Goal: Information Seeking & Learning: Learn about a topic

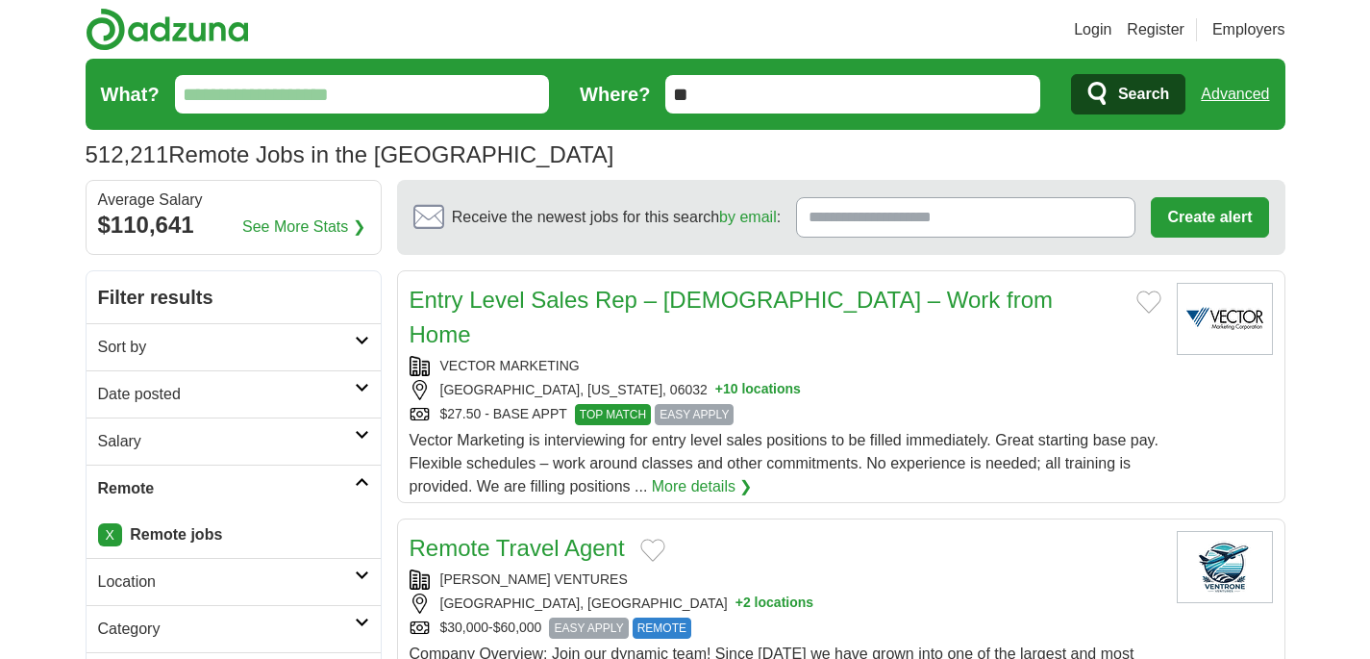
click at [274, 87] on input "What?" at bounding box center [362, 94] width 375 height 38
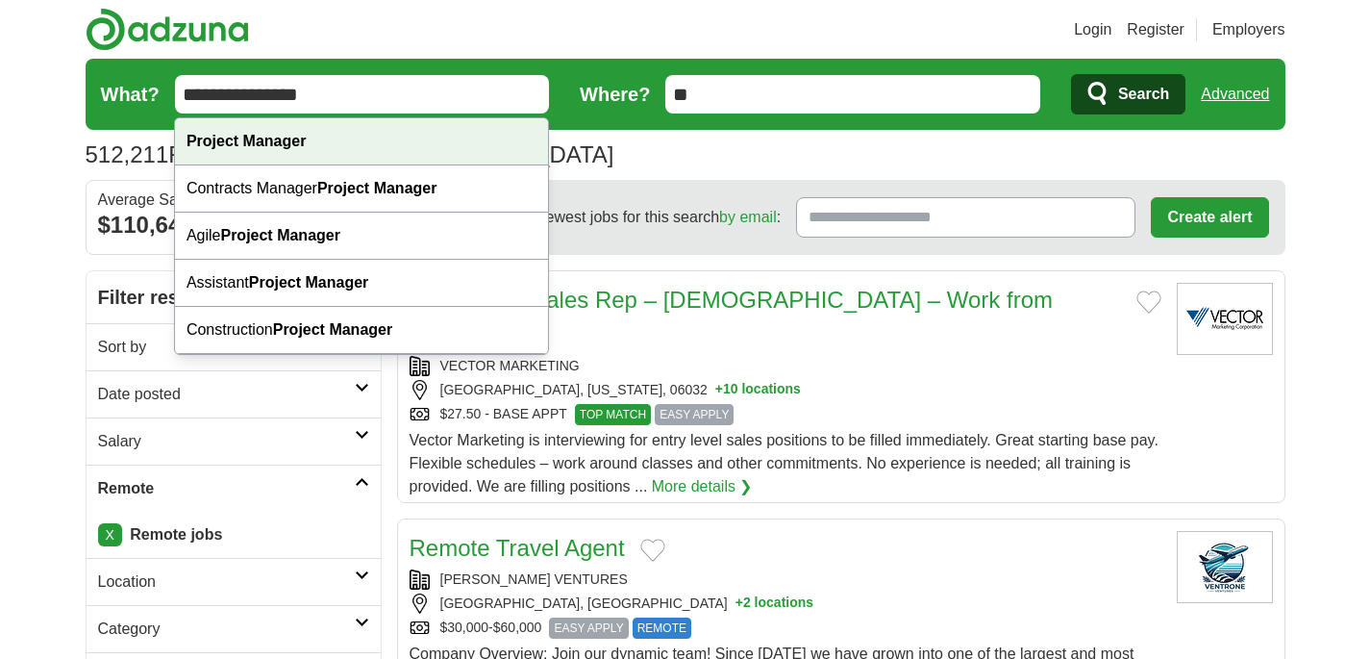
click at [276, 140] on strong "Project Manager" at bounding box center [246, 141] width 119 height 16
type input "**********"
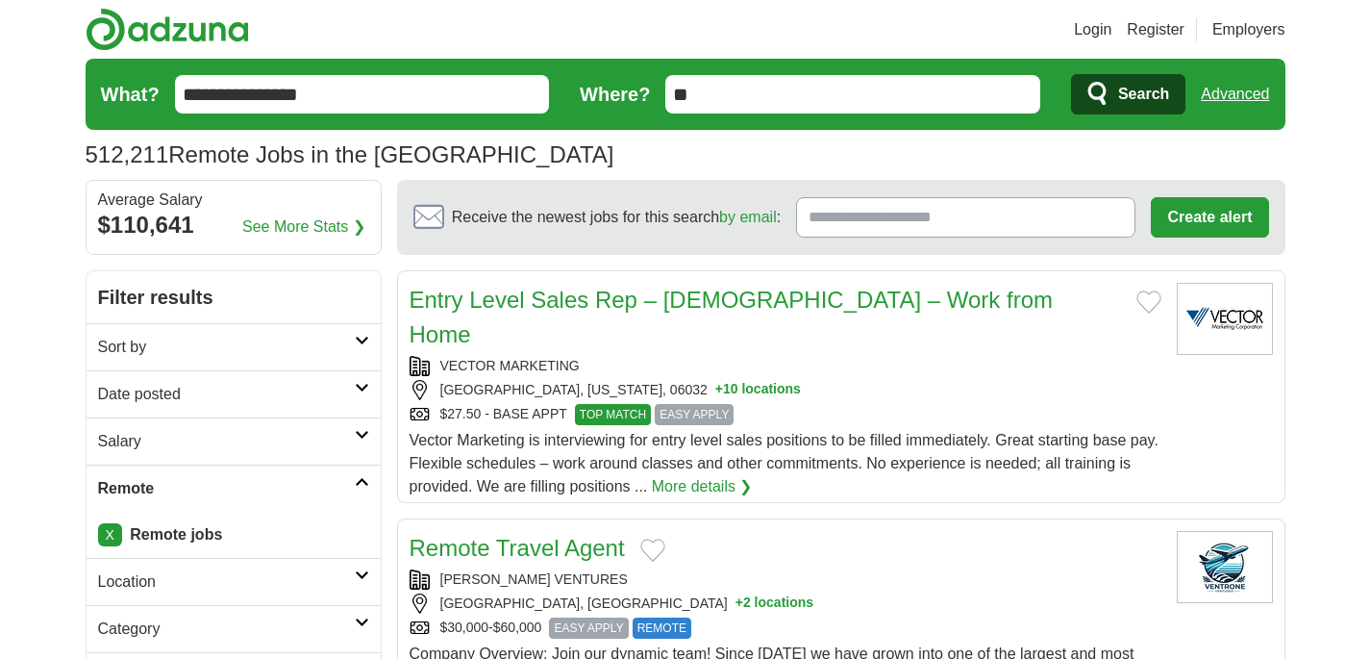
click at [763, 103] on input "**" at bounding box center [852, 94] width 375 height 38
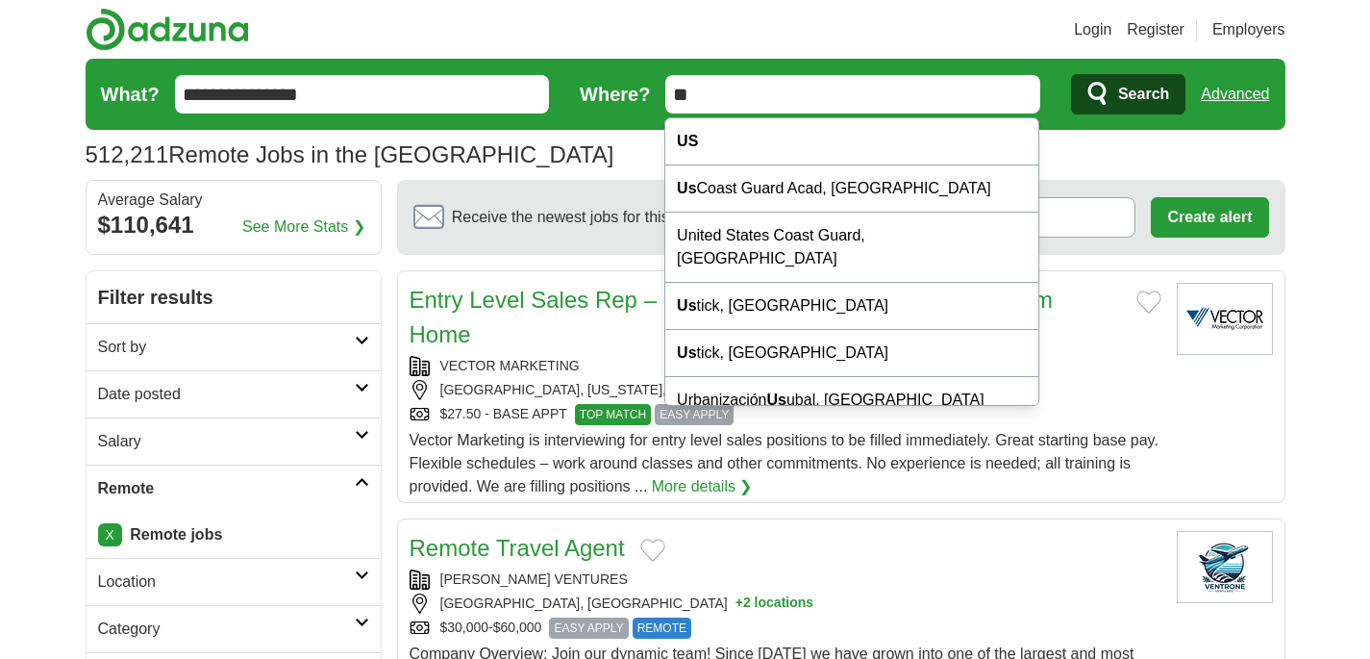
type input "*"
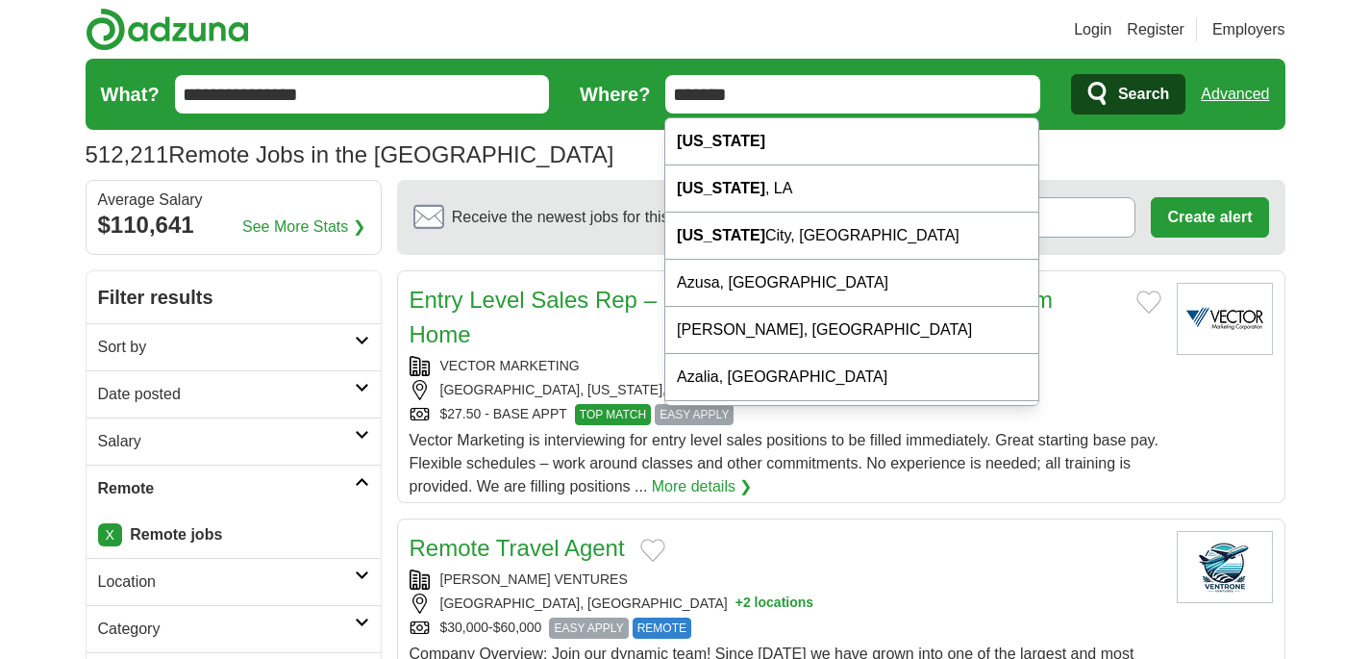
drag, startPoint x: 739, startPoint y: 111, endPoint x: 656, endPoint y: 110, distance: 83.7
click at [656, 110] on form "**********" at bounding box center [686, 94] width 1200 height 71
drag, startPoint x: 753, startPoint y: 92, endPoint x: 668, endPoint y: 91, distance: 84.6
click at [668, 91] on input "*******" at bounding box center [852, 94] width 375 height 38
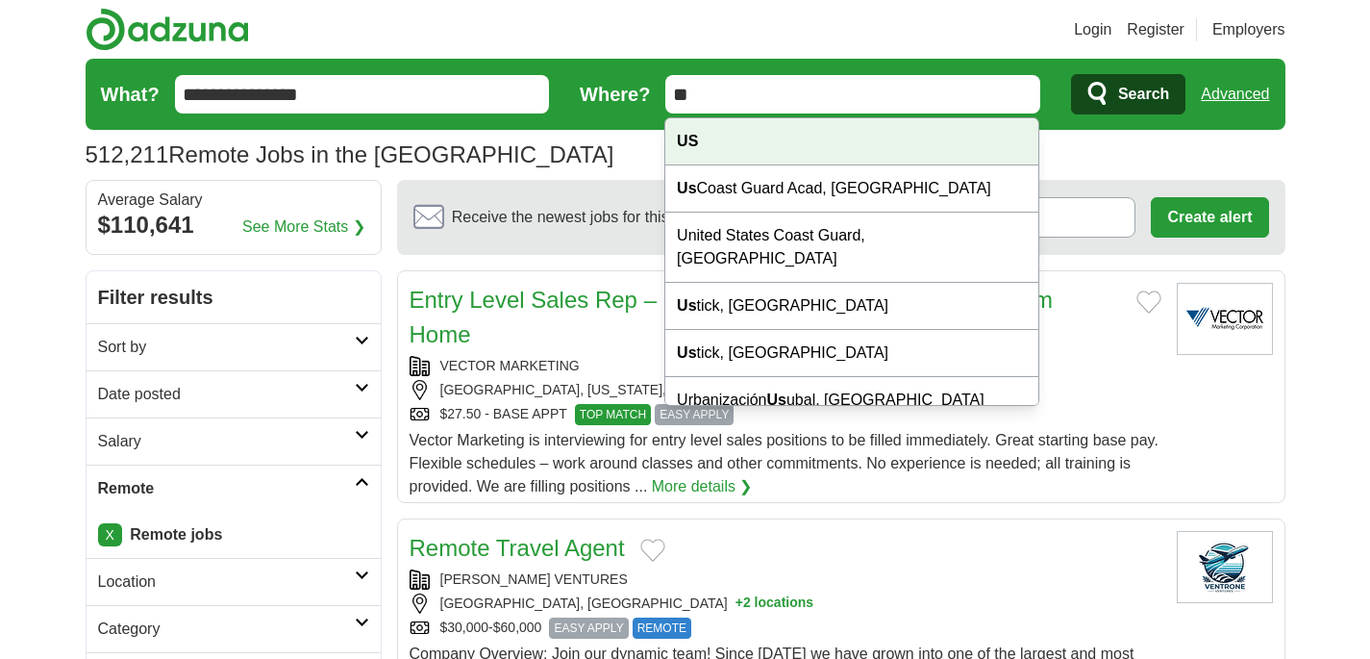
click at [732, 137] on div "US" at bounding box center [851, 141] width 373 height 47
type input "**"
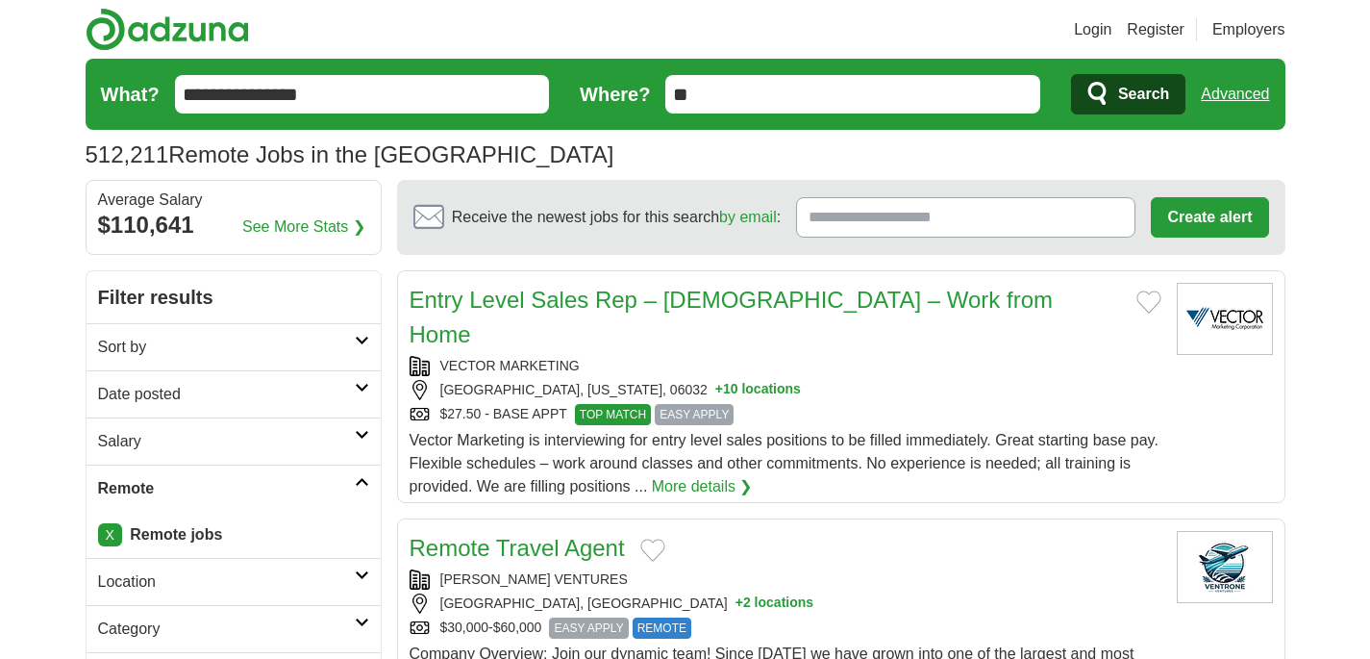
click at [1118, 92] on span "Search" at bounding box center [1143, 94] width 51 height 38
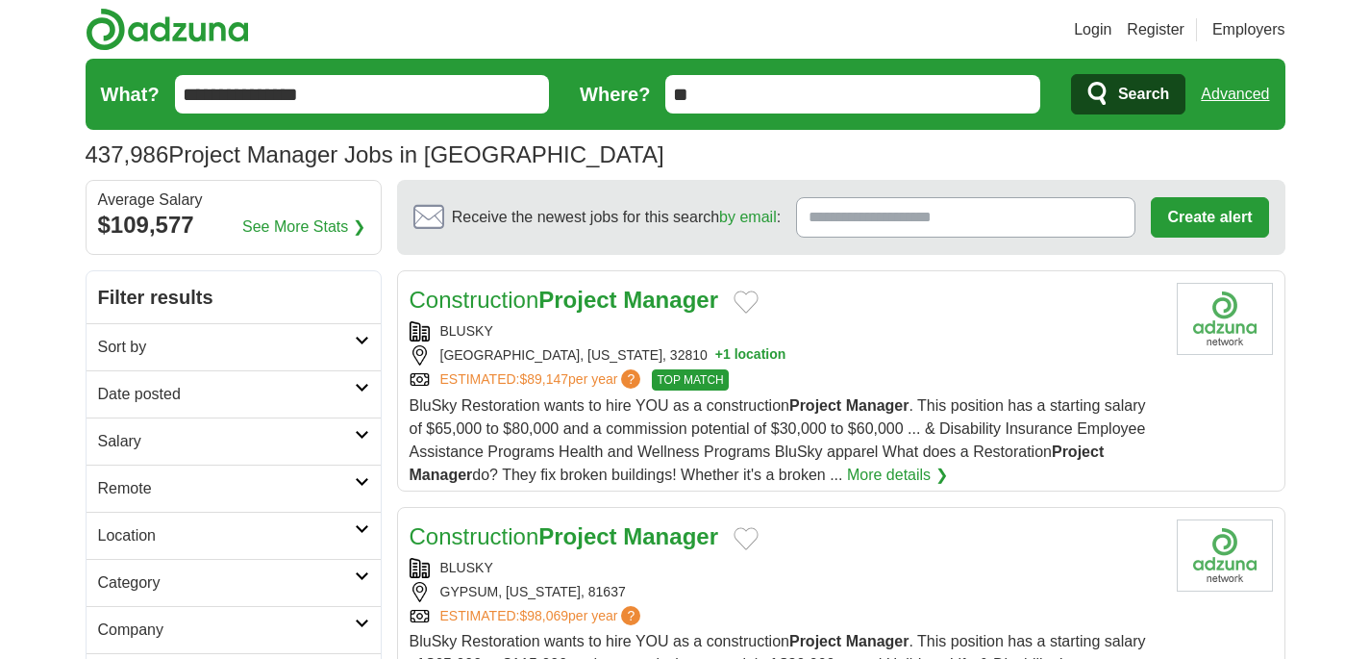
click at [1219, 94] on link "Advanced" at bounding box center [1235, 94] width 68 height 38
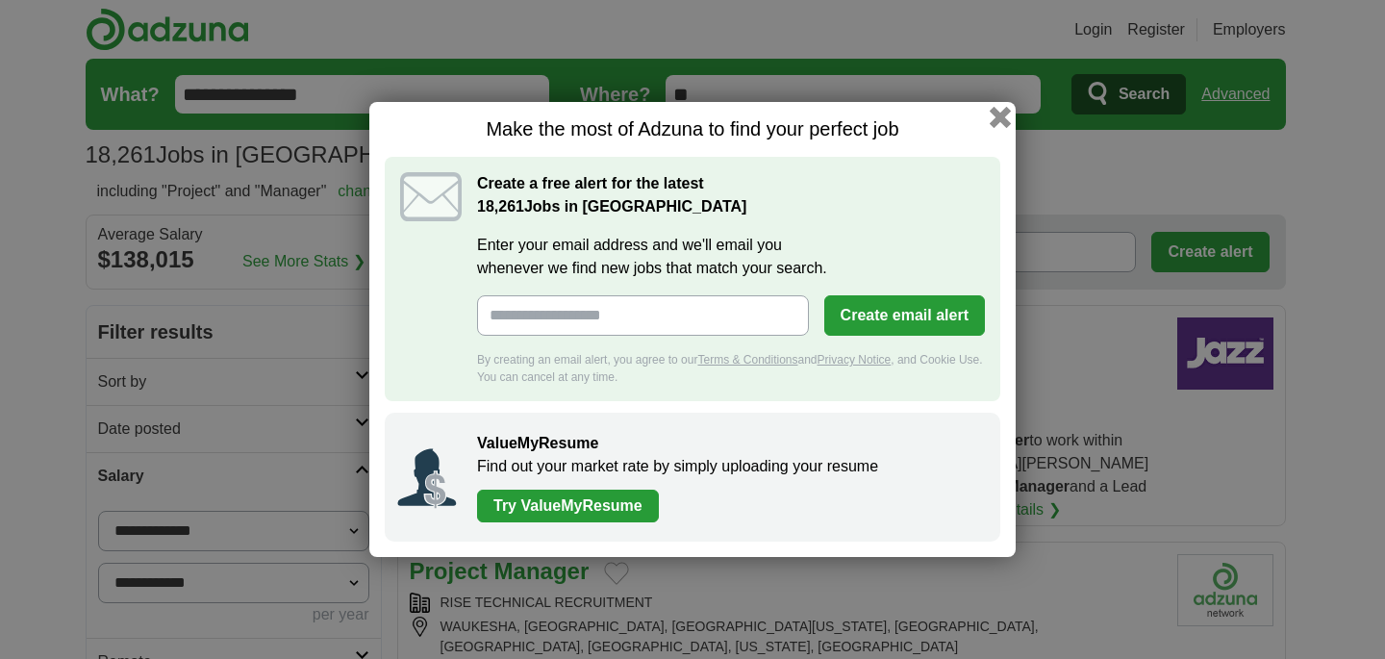
click at [1001, 116] on button "button" at bounding box center [999, 117] width 21 height 21
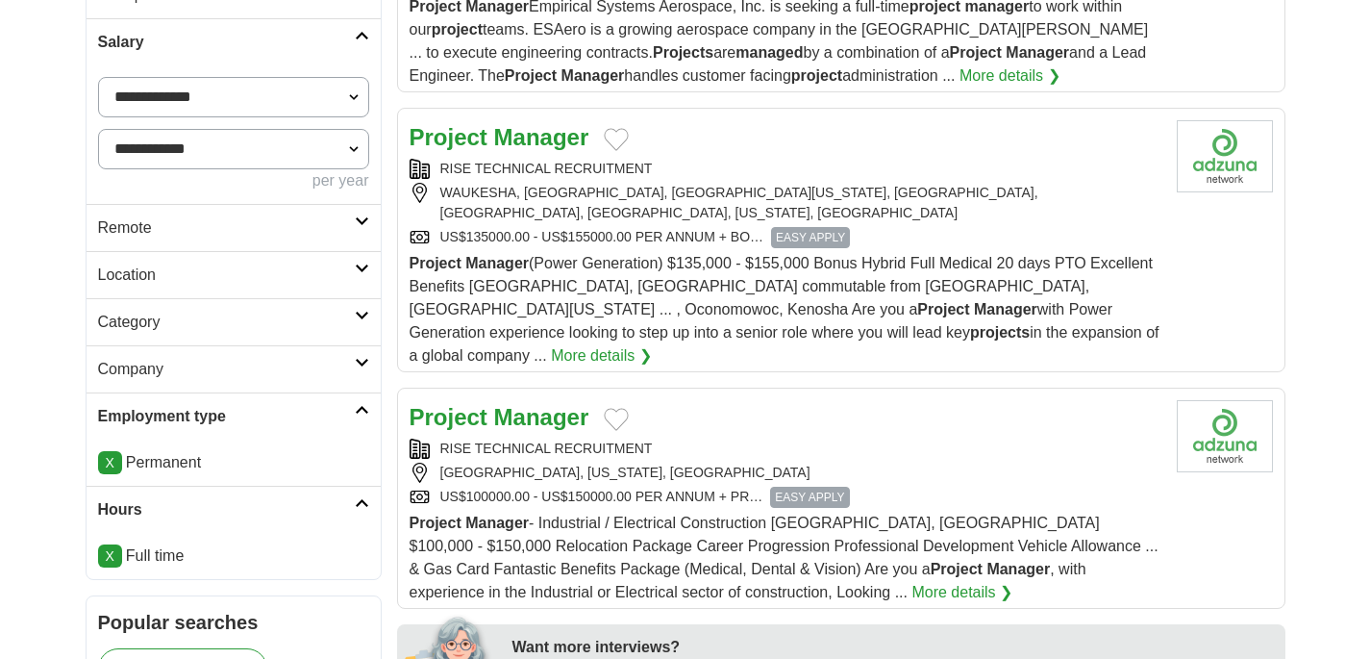
scroll to position [448, 0]
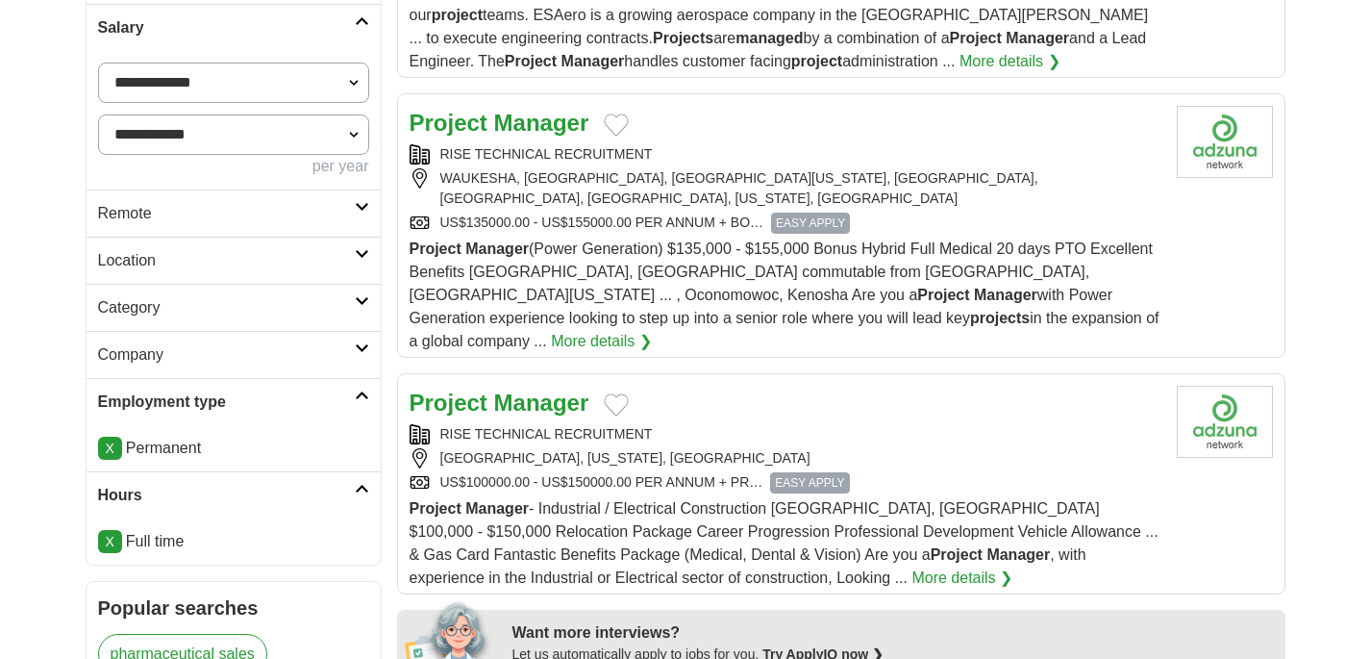
click at [671, 272] on span "Project Manager (Power Generation) $135,000 - $155,000 Bonus Hybrid Full Medica…" at bounding box center [785, 294] width 750 height 109
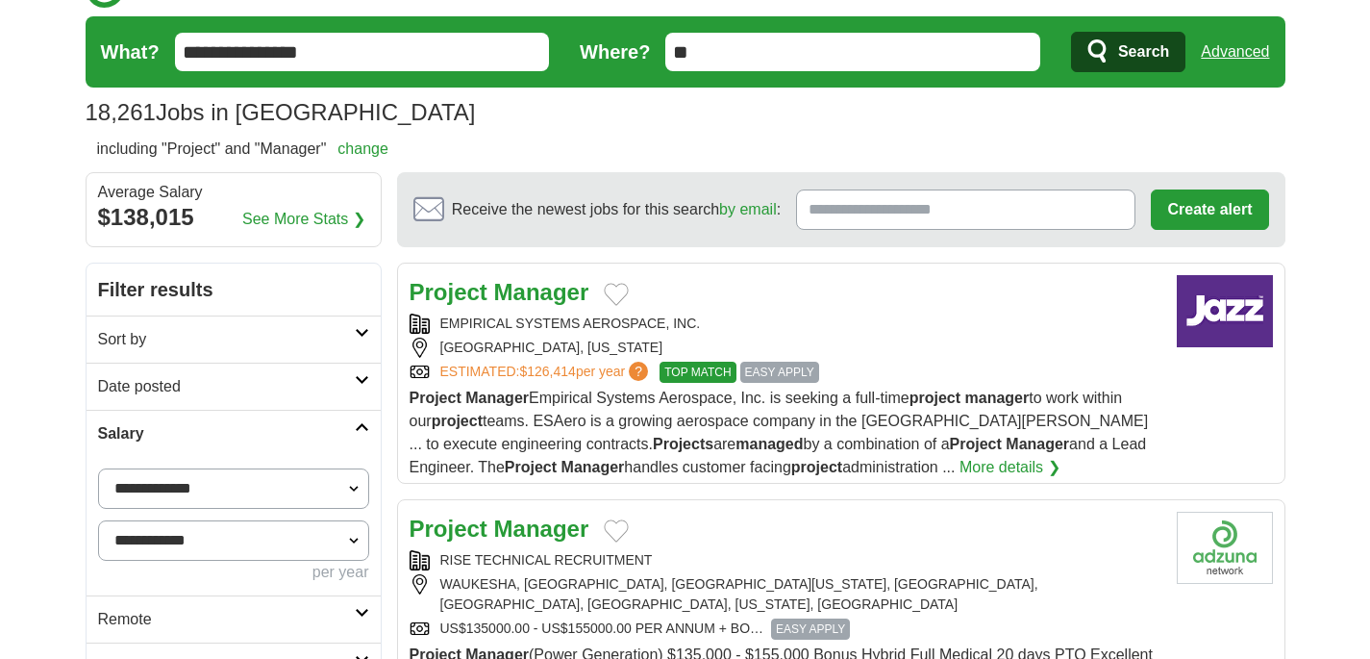
scroll to position [0, 0]
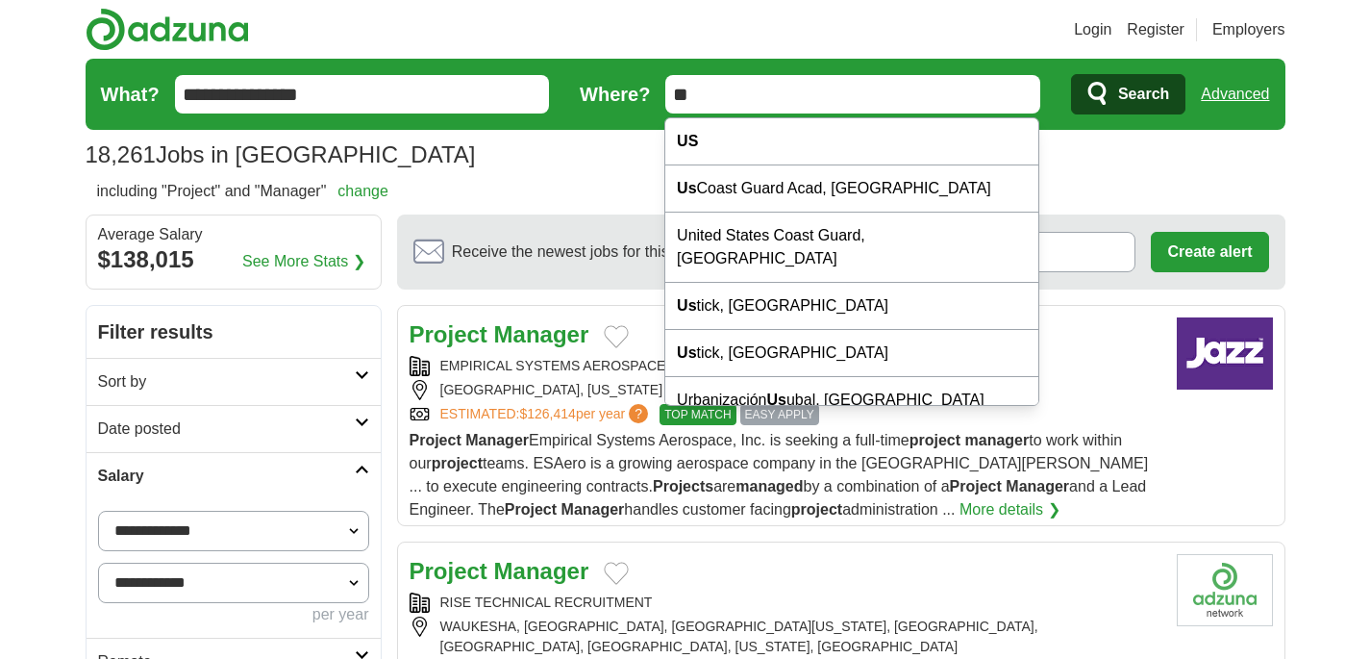
drag, startPoint x: 725, startPoint y: 93, endPoint x: 661, endPoint y: 88, distance: 63.6
click at [661, 88] on form "**********" at bounding box center [686, 94] width 1200 height 71
type input "*******"
click at [1071, 74] on button "Search" at bounding box center [1128, 94] width 114 height 40
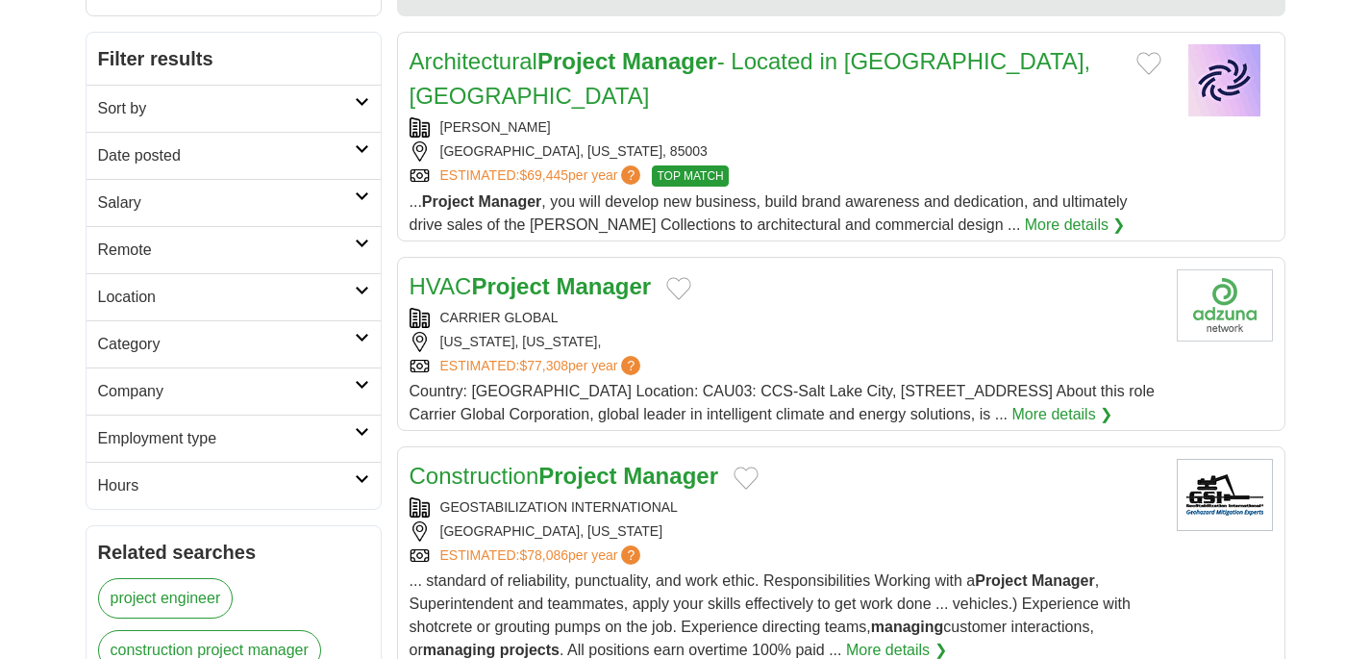
scroll to position [240, 0]
click at [206, 234] on link "Remote" at bounding box center [234, 248] width 294 height 47
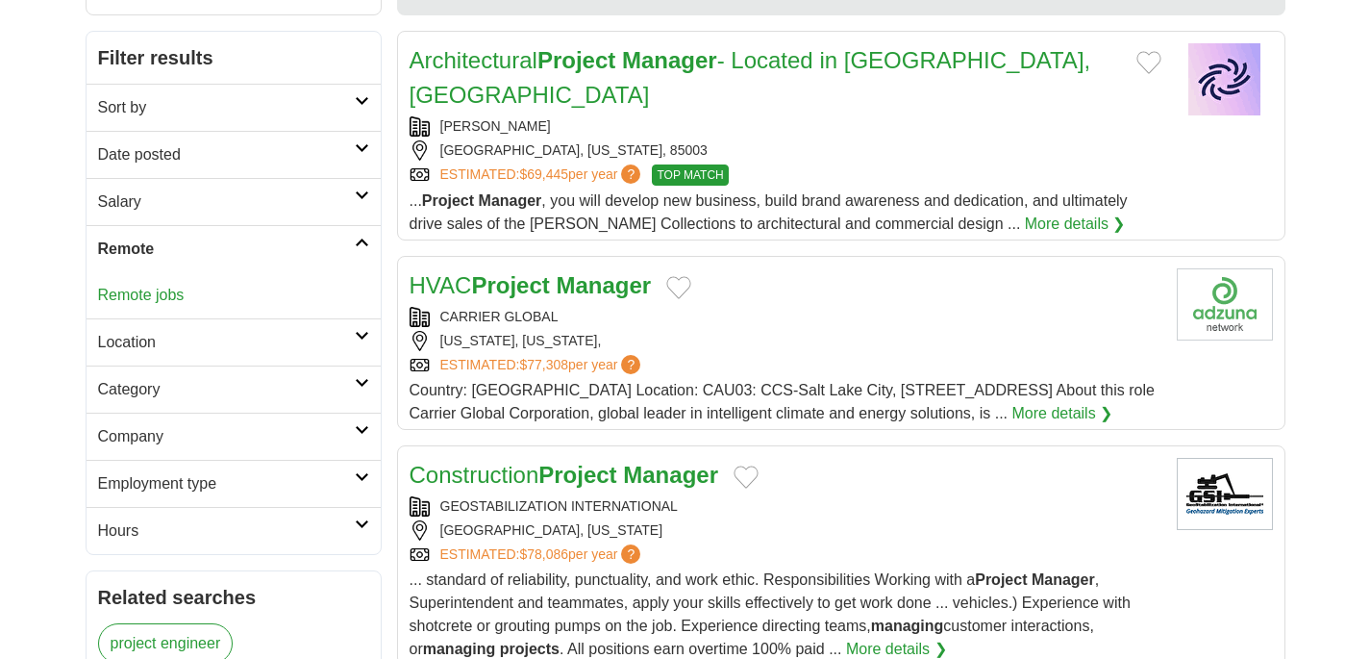
click at [167, 291] on link "Remote jobs" at bounding box center [141, 295] width 87 height 16
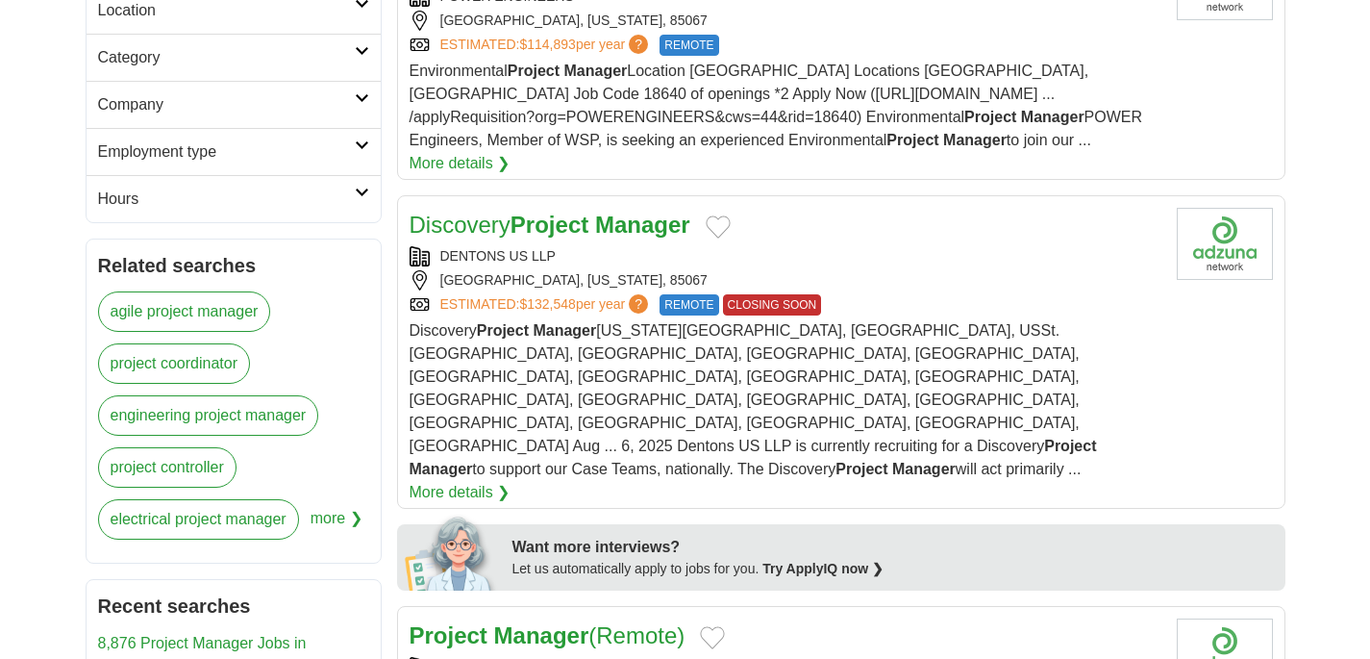
scroll to position [574, 0]
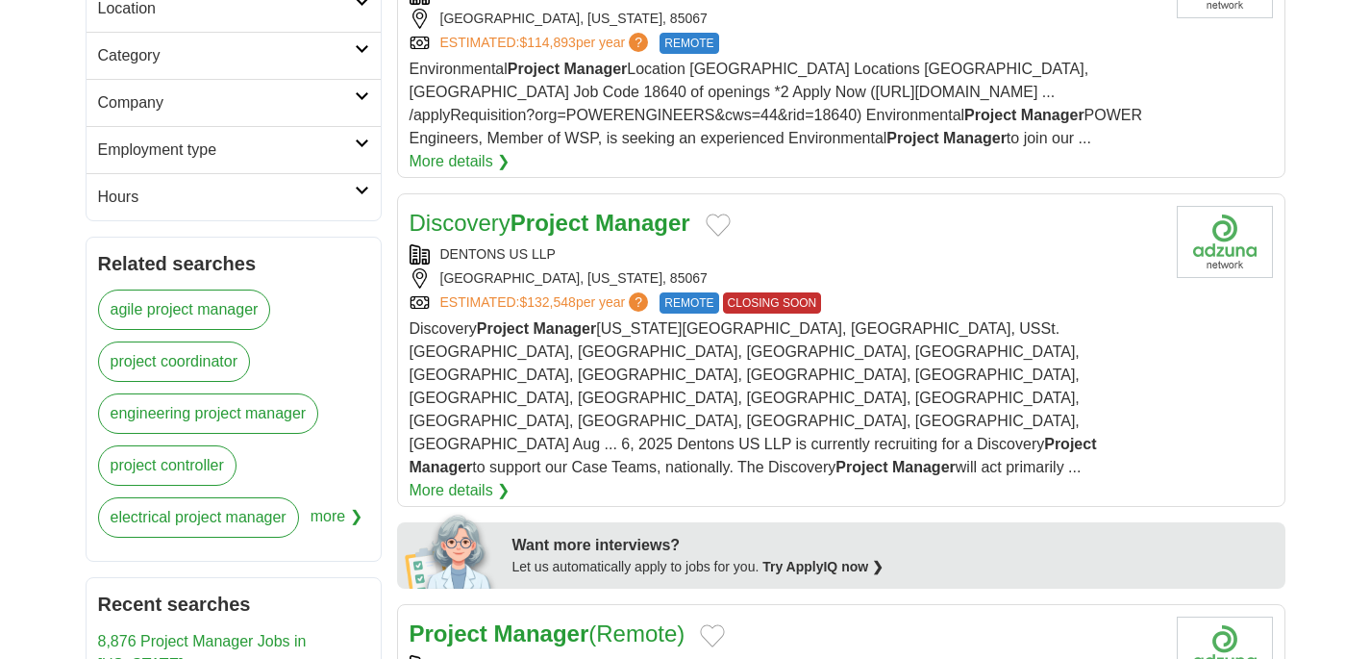
click at [911, 335] on span "Discovery Project Manager [US_STATE][GEOGRAPHIC_DATA], [GEOGRAPHIC_DATA], USSt.…" at bounding box center [753, 397] width 687 height 155
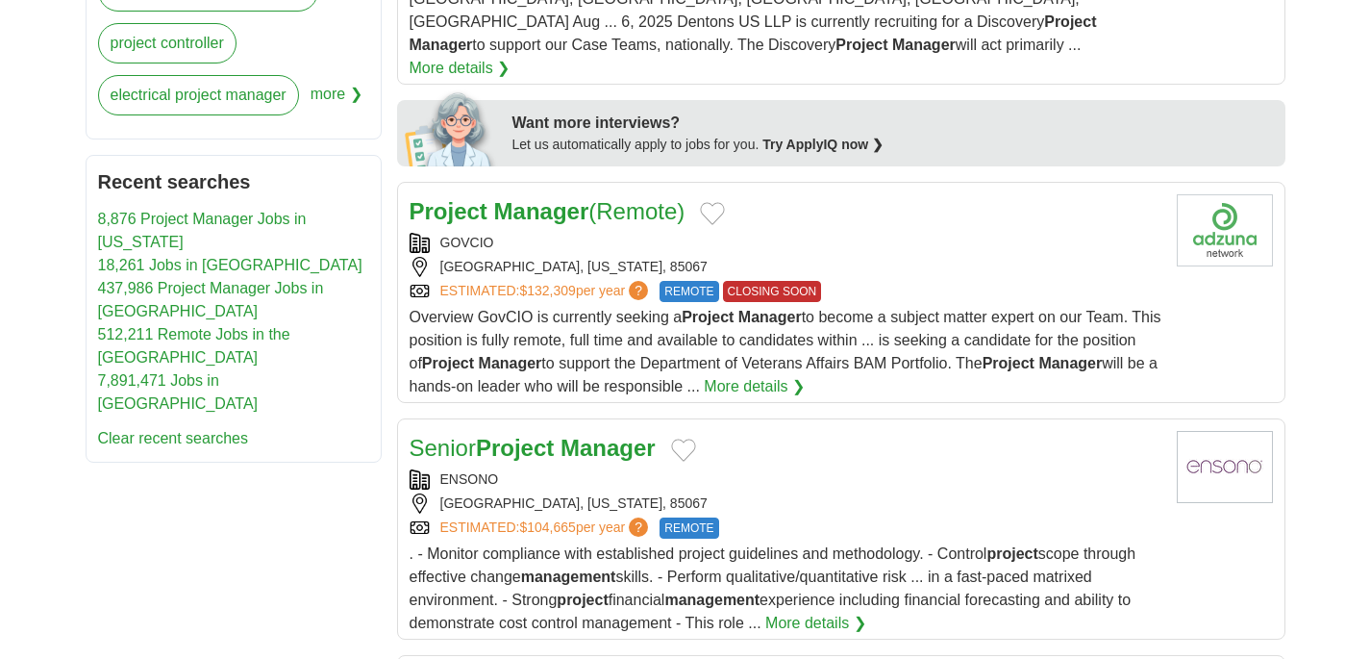
scroll to position [999, 0]
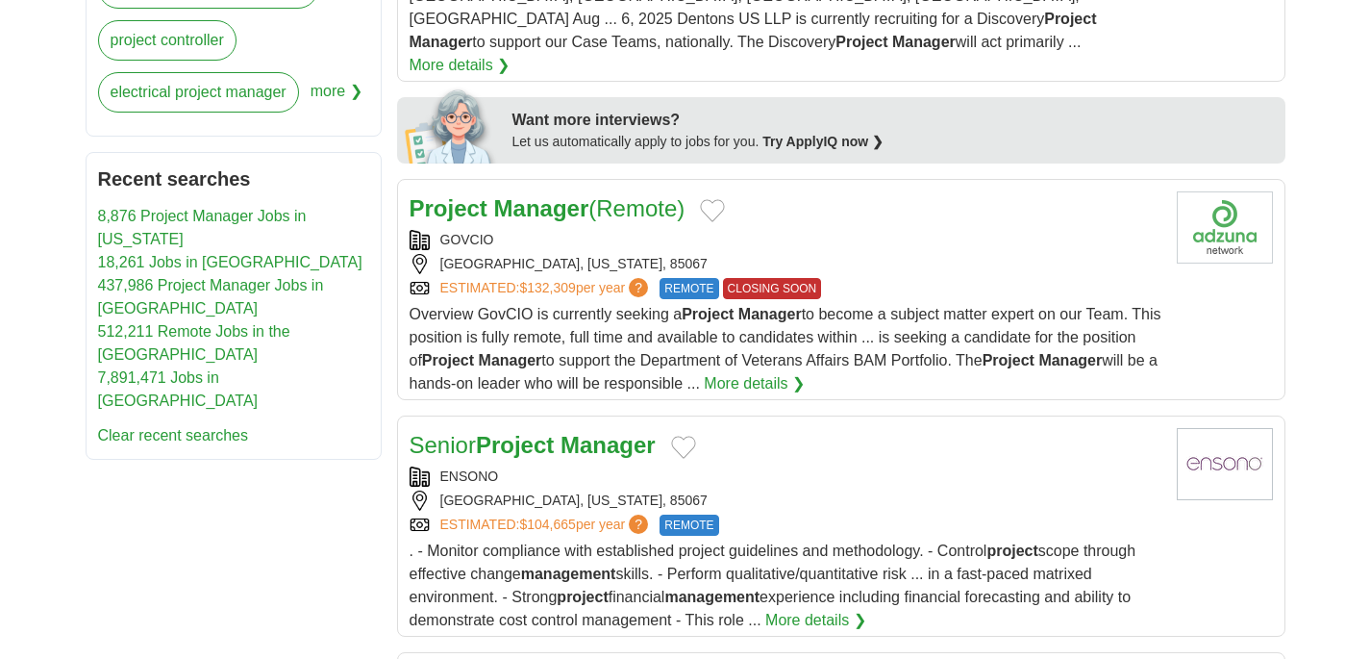
click at [891, 306] on span "Overview GovCIO is currently seeking a Project Manager to become a subject matt…" at bounding box center [786, 349] width 752 height 86
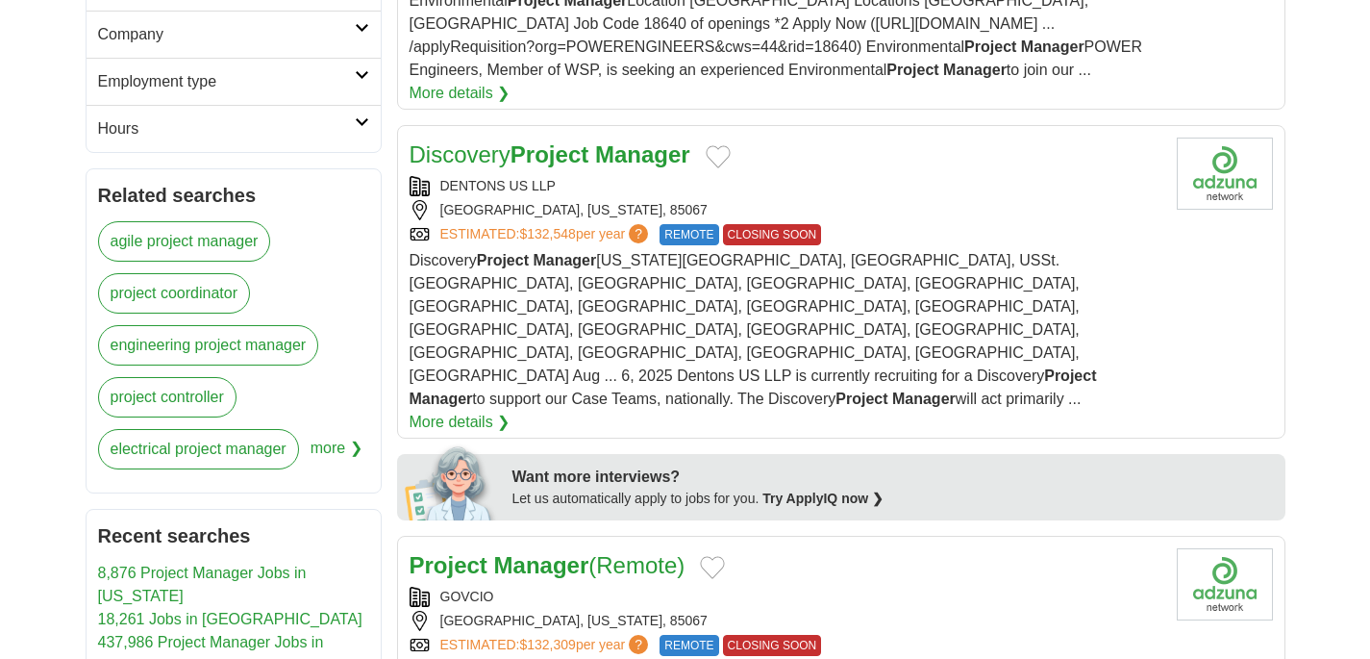
scroll to position [0, 0]
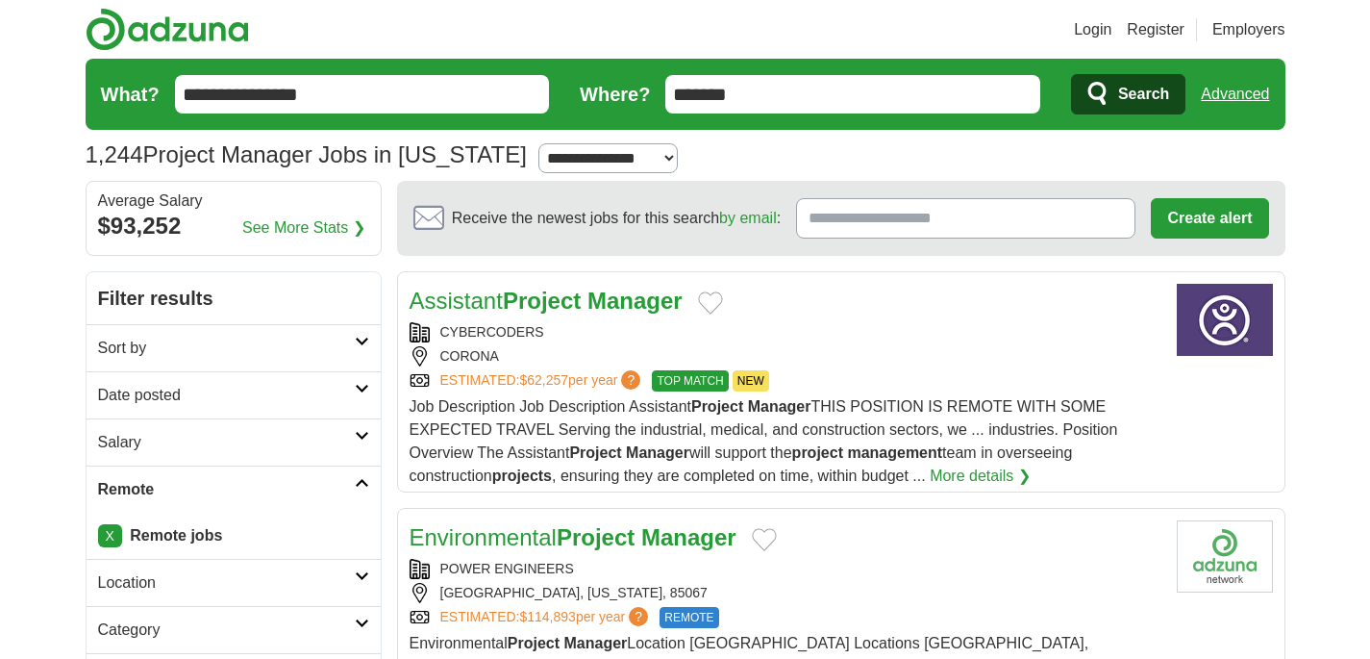
click at [1235, 94] on link "Advanced" at bounding box center [1235, 94] width 68 height 38
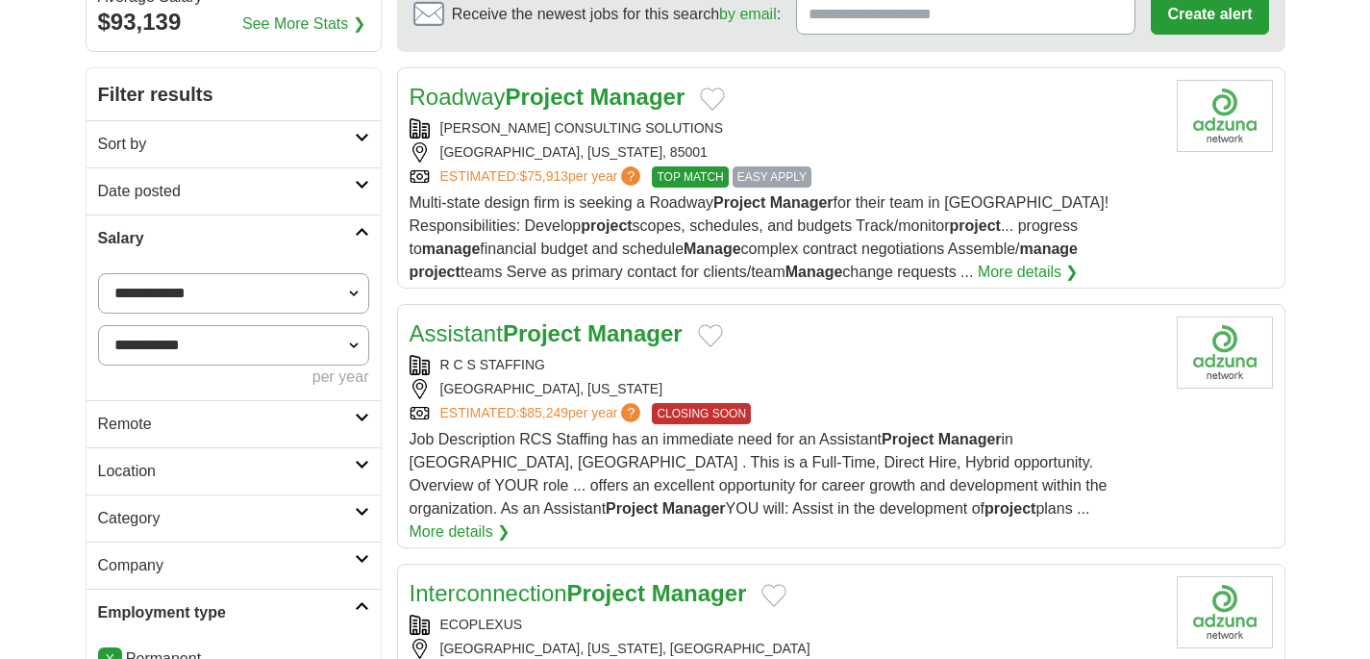
scroll to position [240, 0]
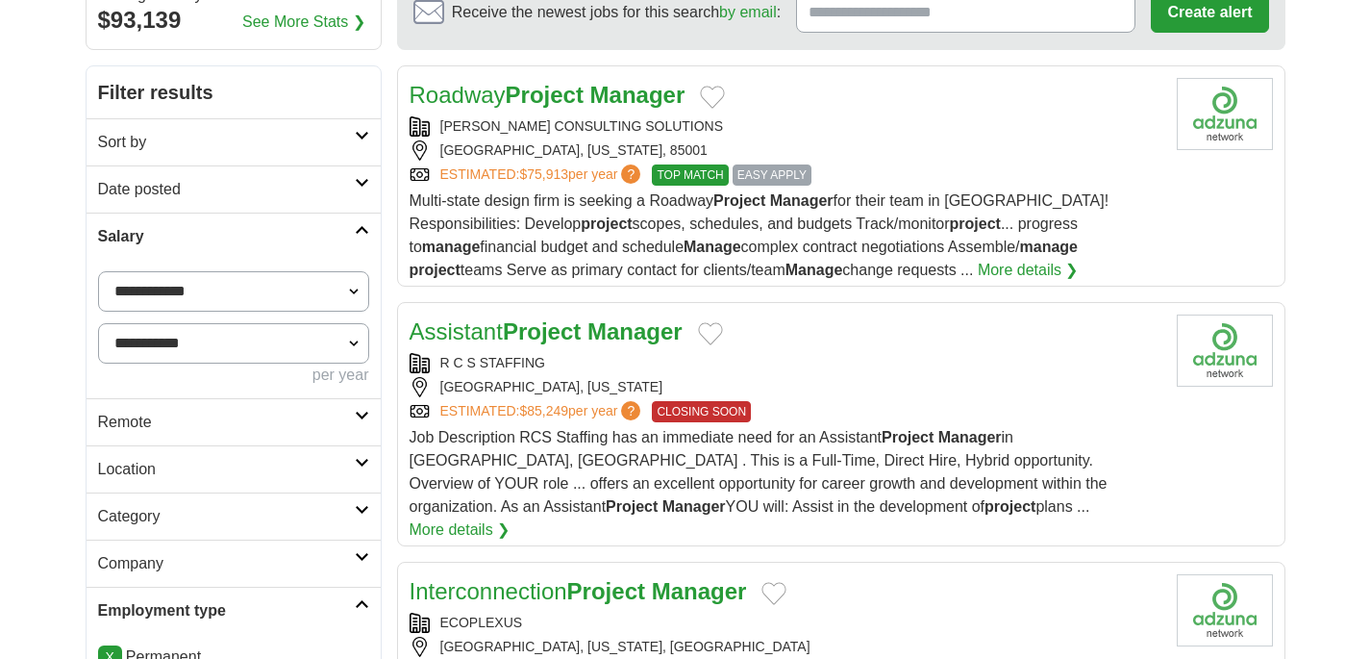
click at [831, 224] on span "Multi-state design firm is seeking a Roadway Project Manager for their team in …" at bounding box center [760, 235] width 700 height 86
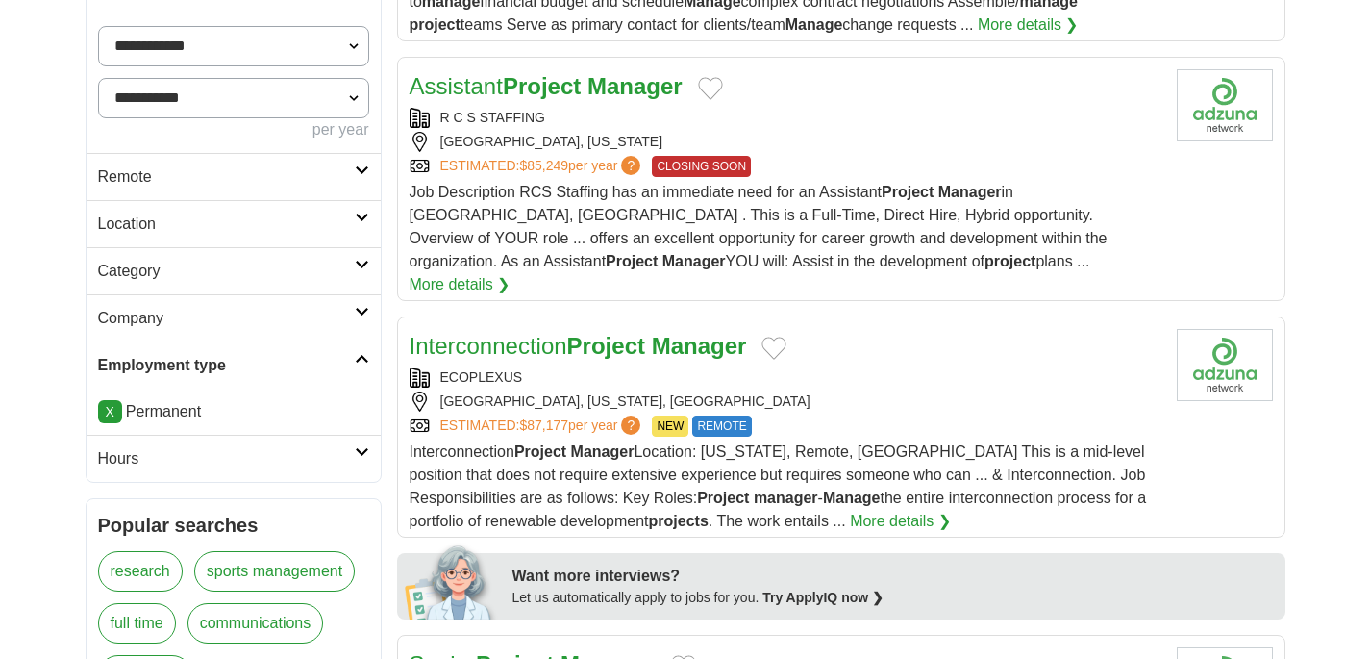
scroll to position [487, 0]
click at [806, 195] on span "Job Description RCS Staffing has an immediate need for an Assistant Project Man…" at bounding box center [759, 226] width 698 height 86
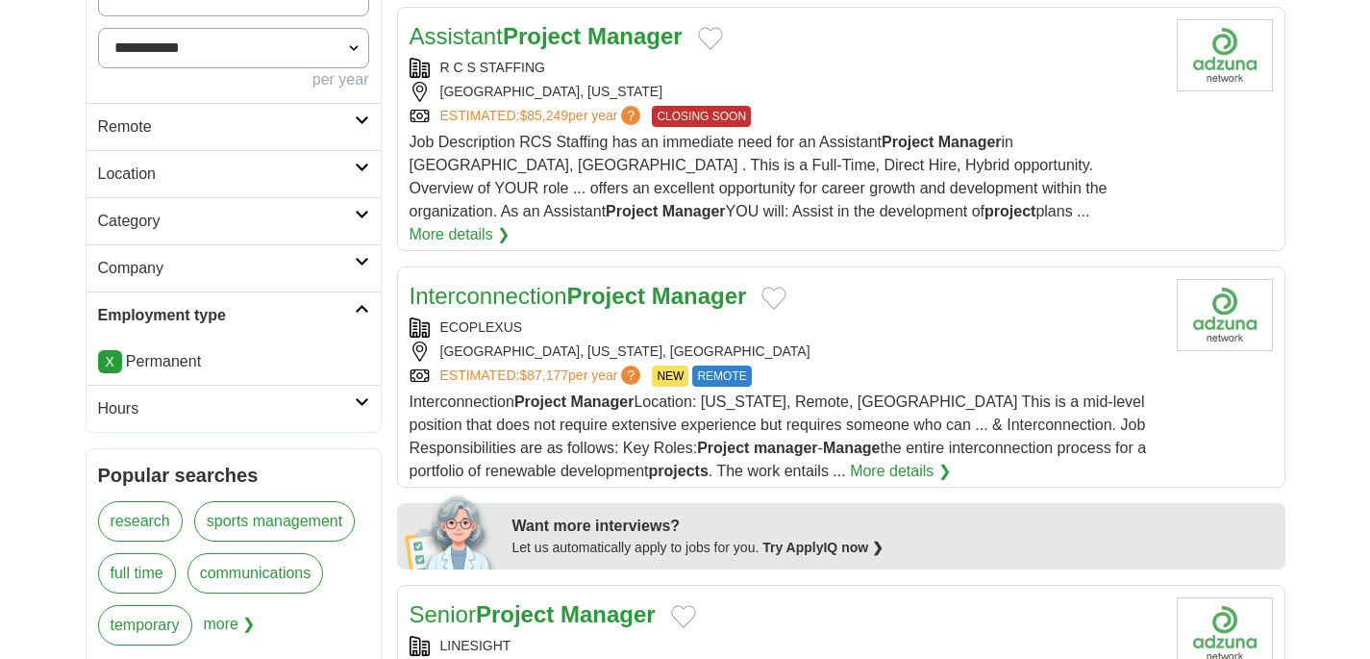
scroll to position [537, 0]
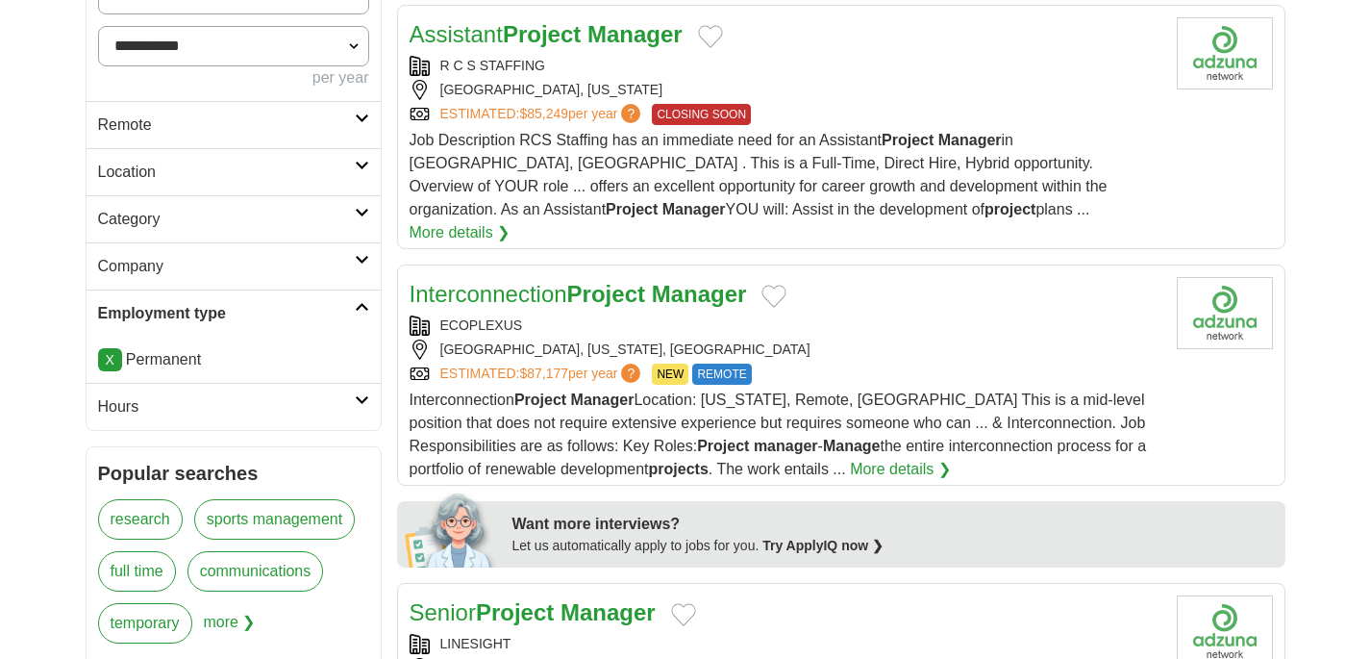
click at [511, 221] on link "More details ❯" at bounding box center [460, 232] width 101 height 23
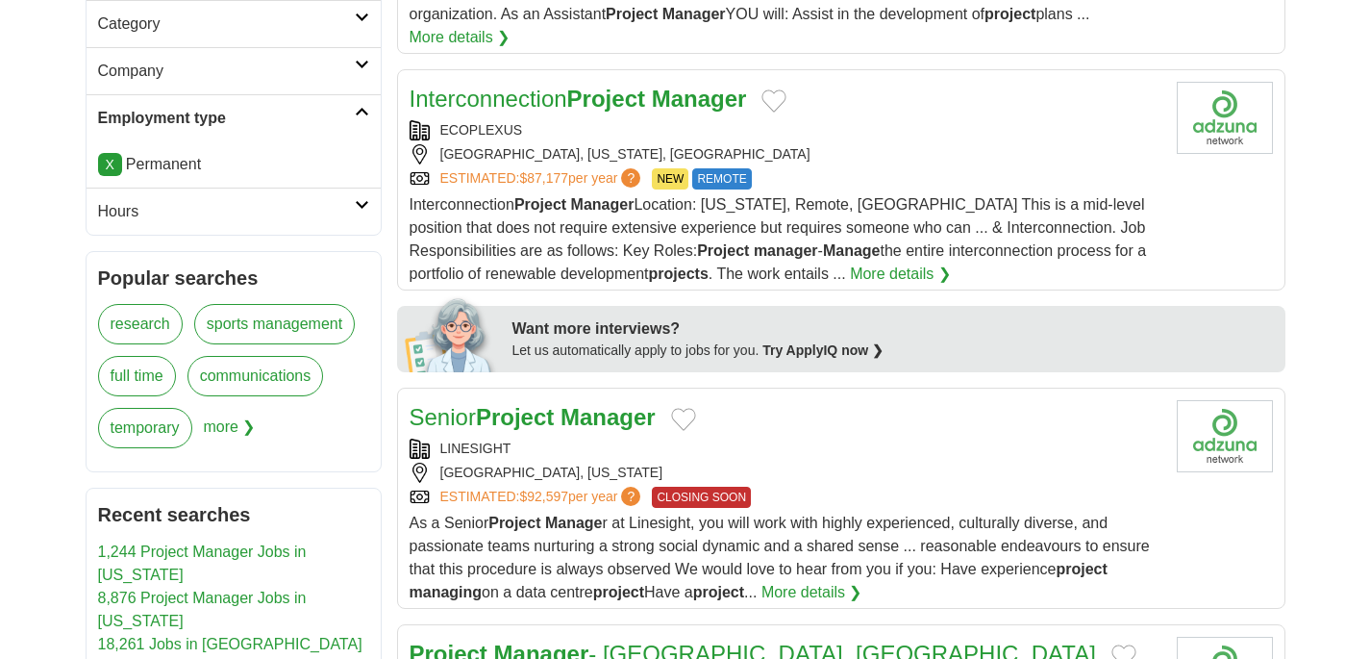
scroll to position [734, 0]
click at [666, 208] on span "Interconnection Project Manager Location: North Carolina, Remote, Mexico City T…" at bounding box center [778, 238] width 737 height 86
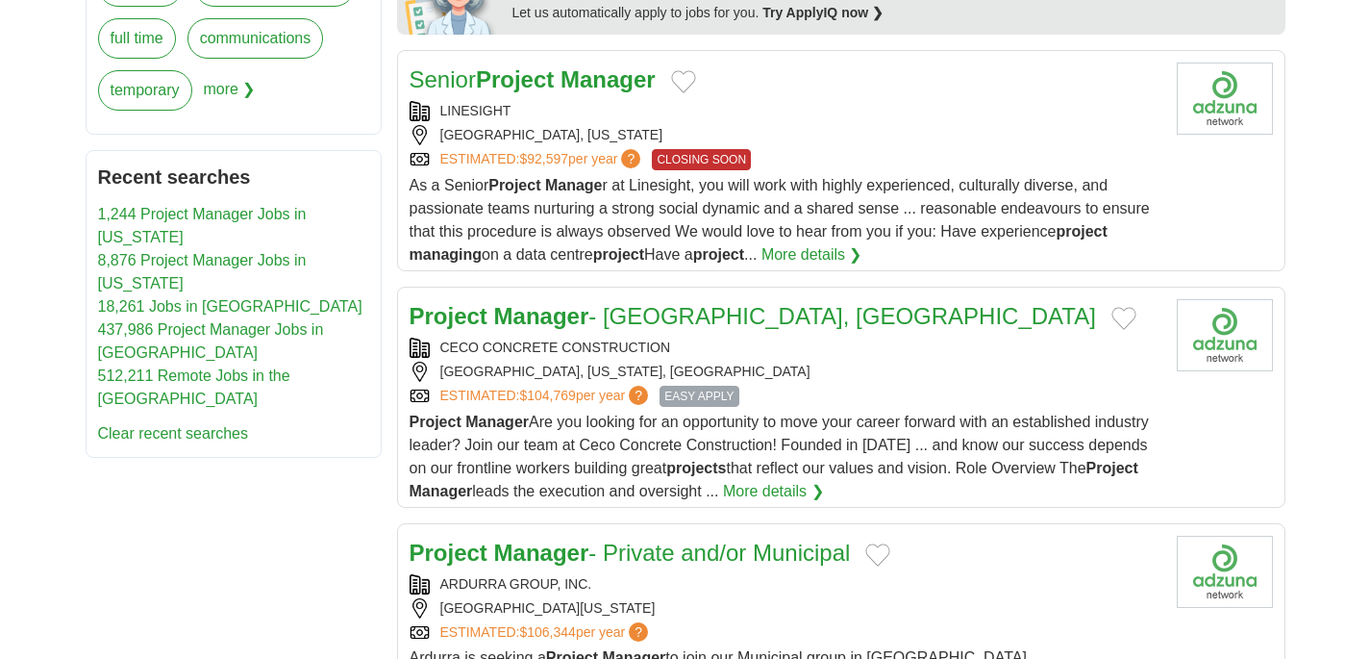
scroll to position [1074, 0]
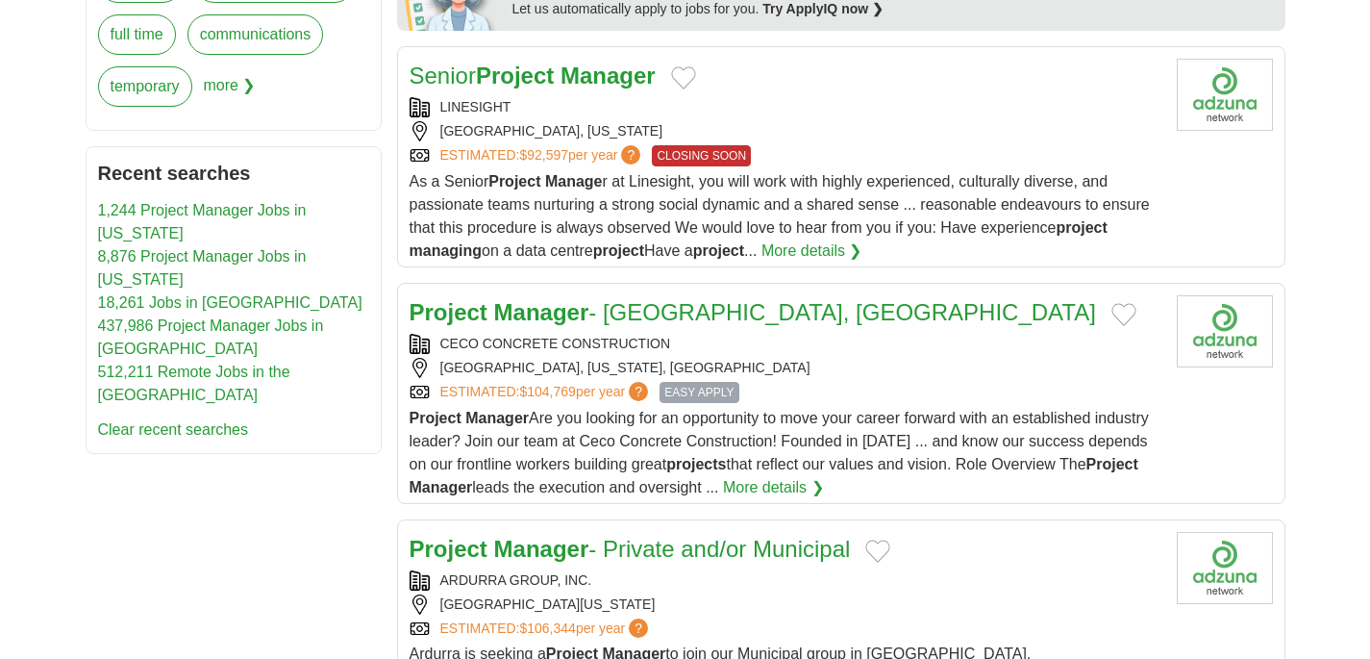
click at [811, 175] on div "As a Senior Project Manage r at Linesight, you will work with highly experience…" at bounding box center [786, 216] width 752 height 92
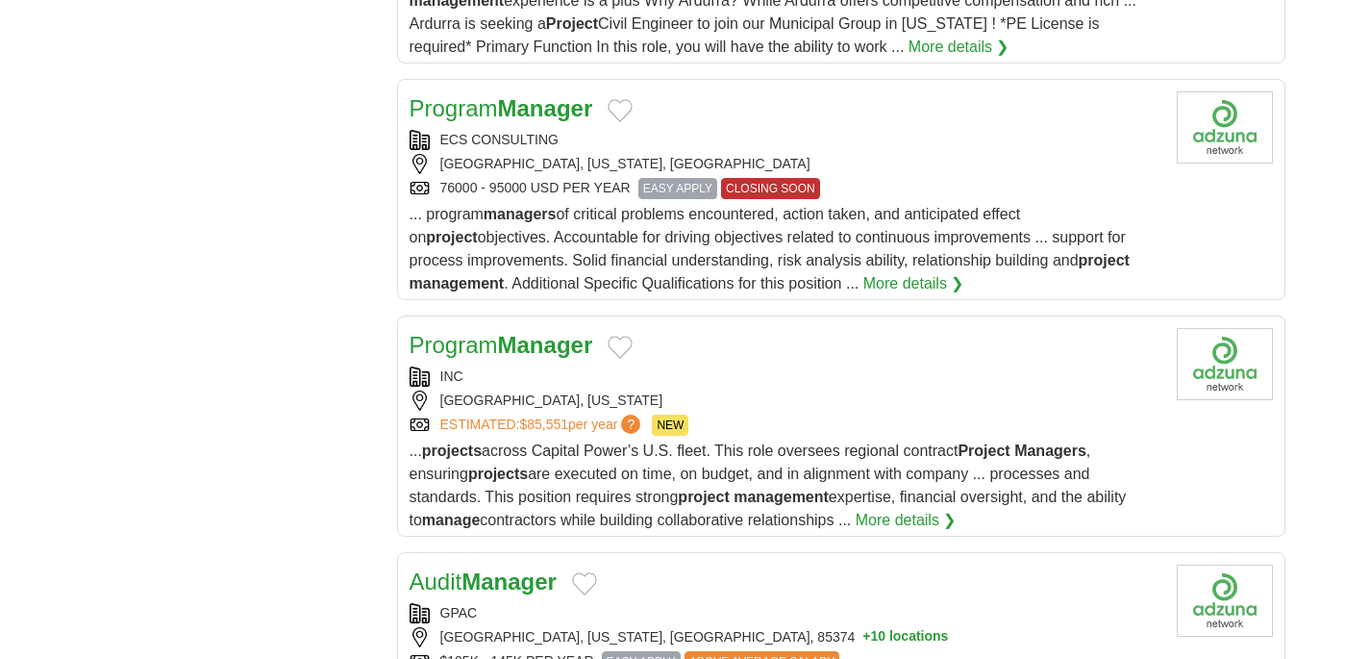
scroll to position [4311, 0]
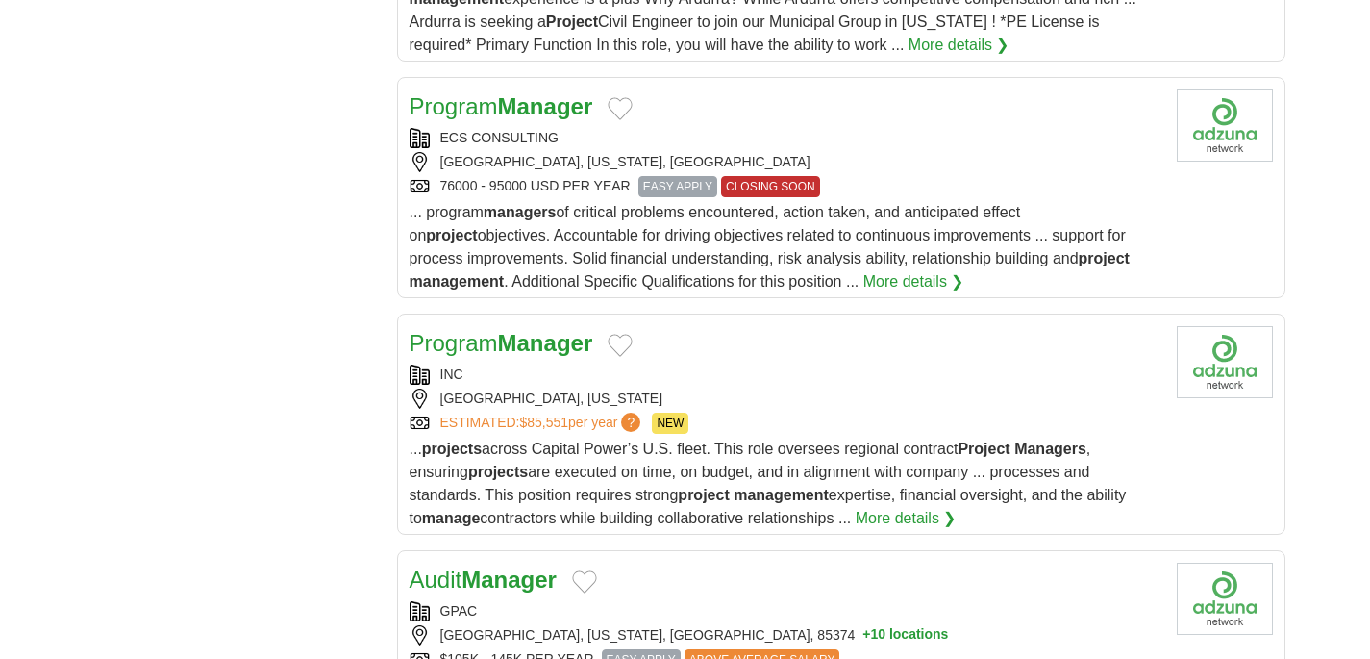
click at [933, 128] on div "ECS CONSULTING PHOENIX, ARIZONA, USA 76000 - 95000 USD PER YEAR EASY APPLY CLOS…" at bounding box center [786, 162] width 752 height 69
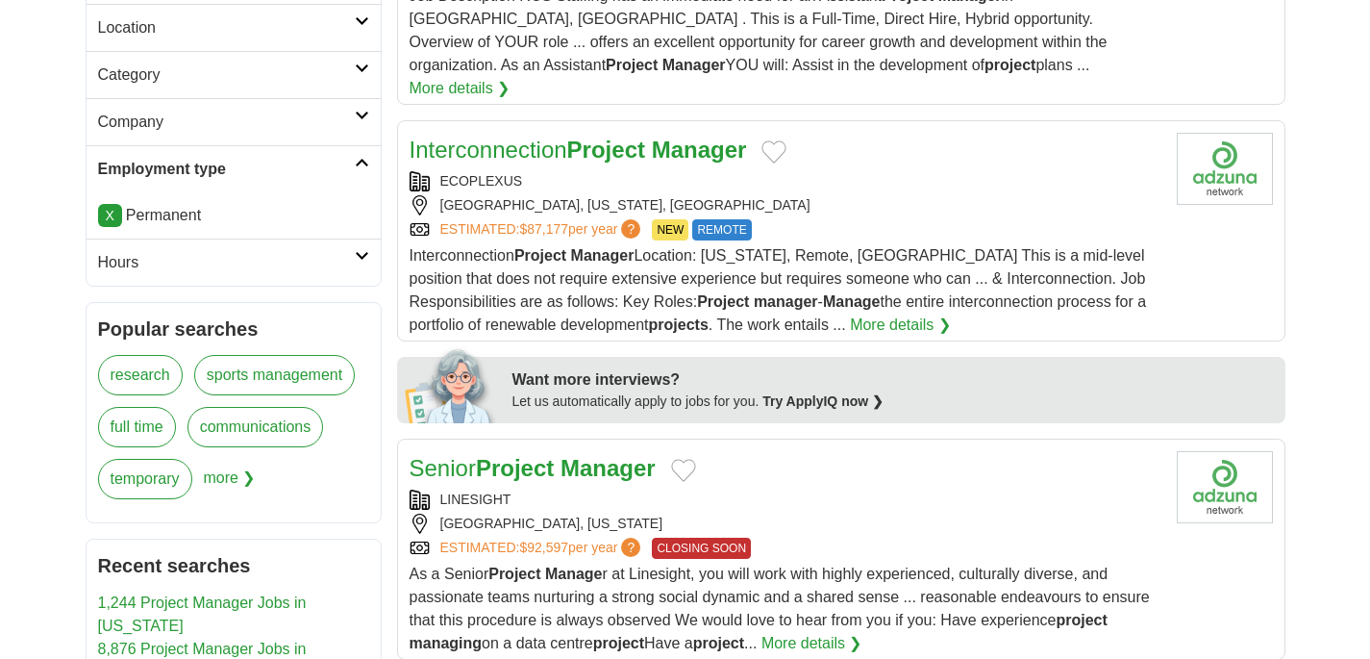
scroll to position [0, 0]
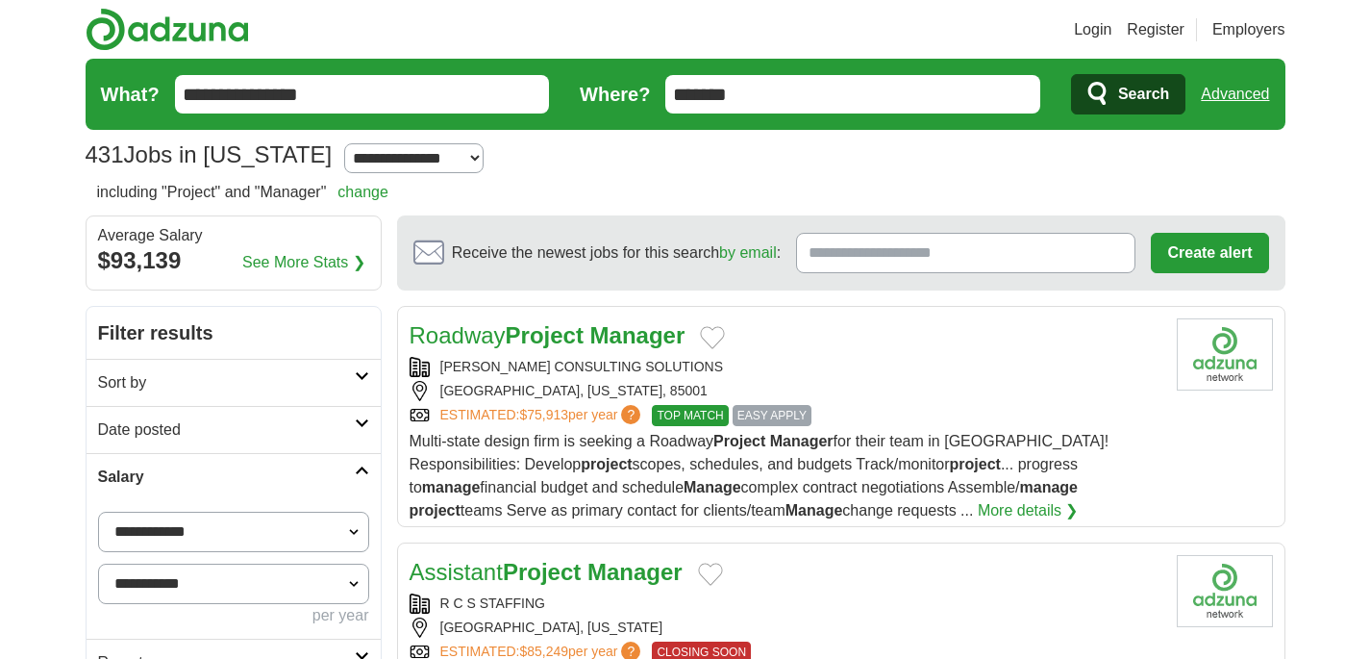
click at [1244, 90] on link "Advanced" at bounding box center [1235, 94] width 68 height 38
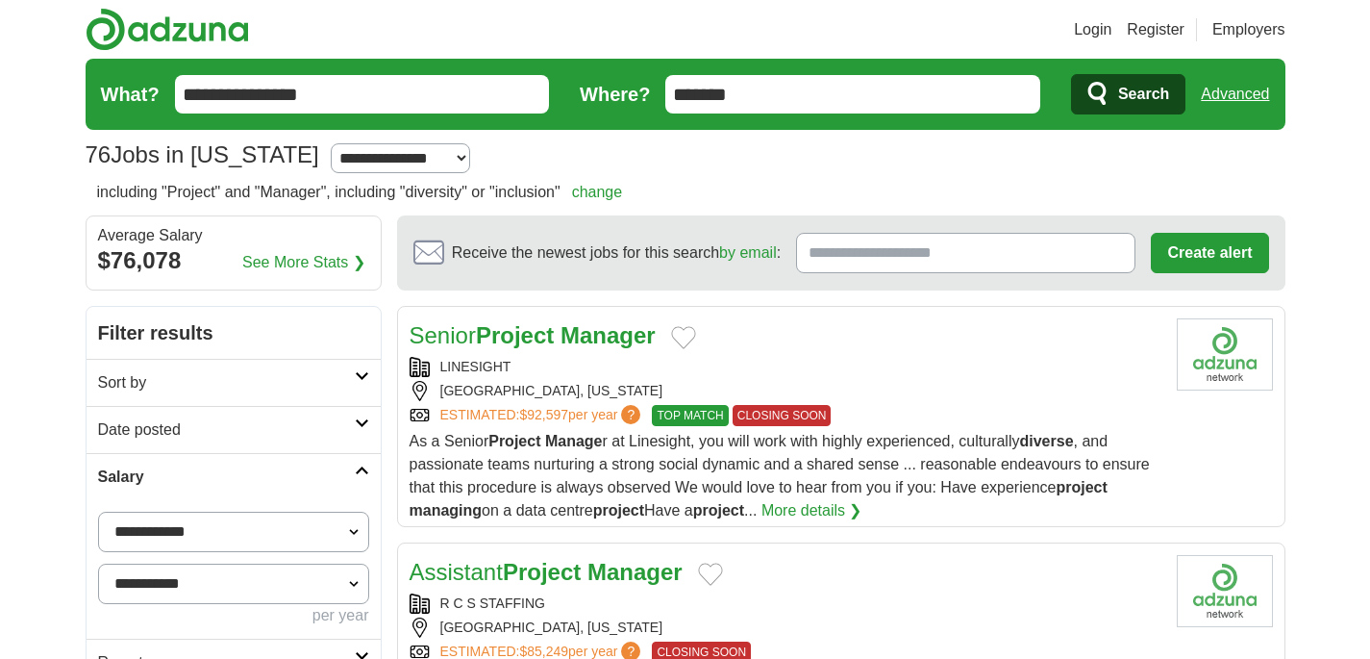
click at [1214, 85] on link "Advanced" at bounding box center [1235, 94] width 68 height 38
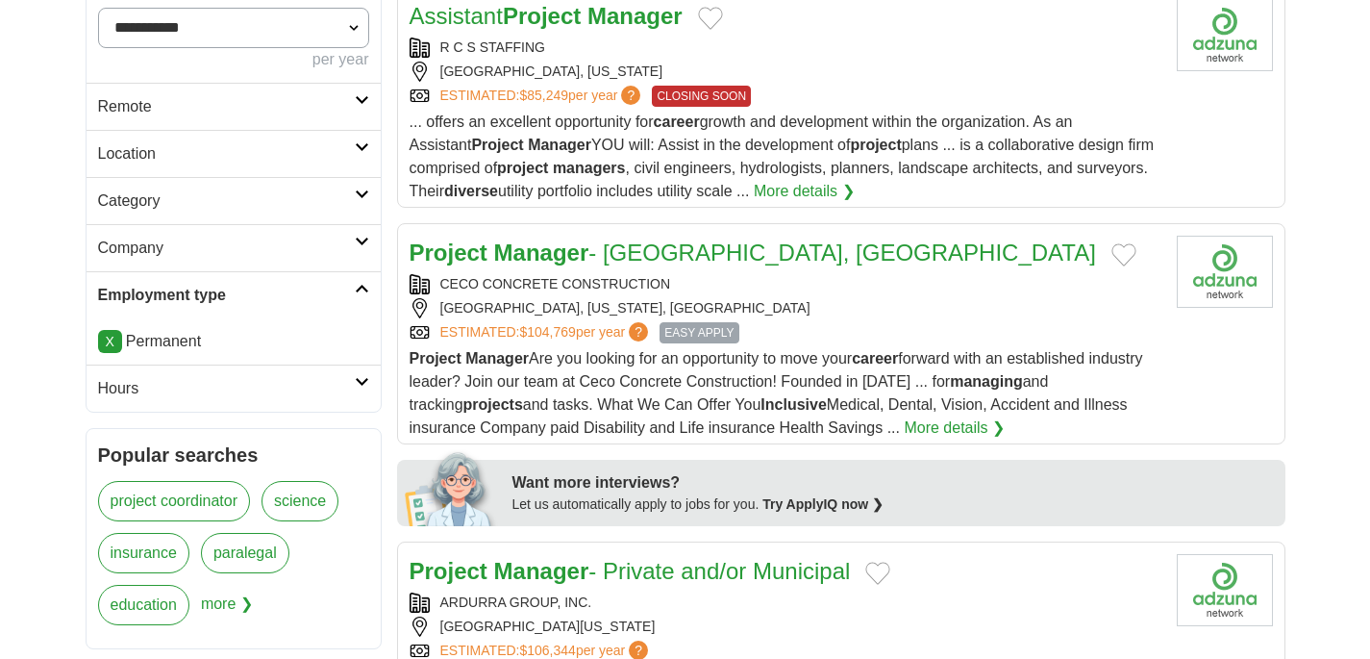
scroll to position [567, 0]
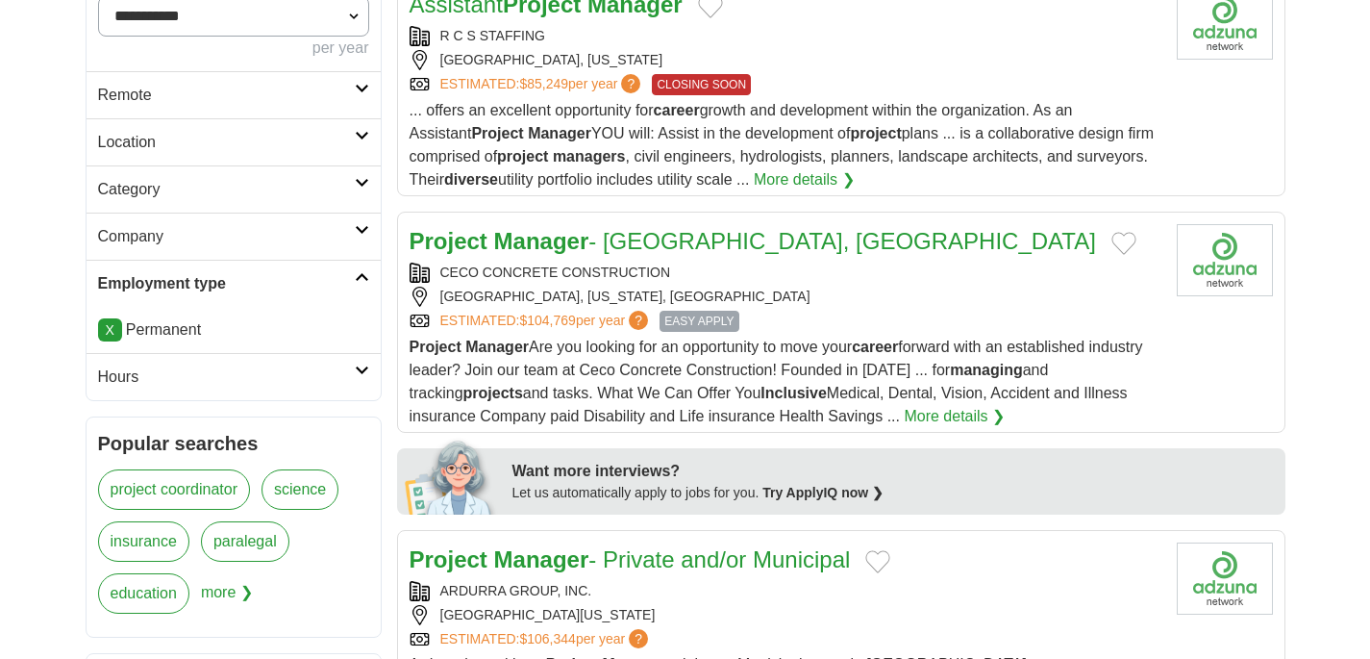
click at [233, 144] on h2 "Location" at bounding box center [226, 142] width 257 height 23
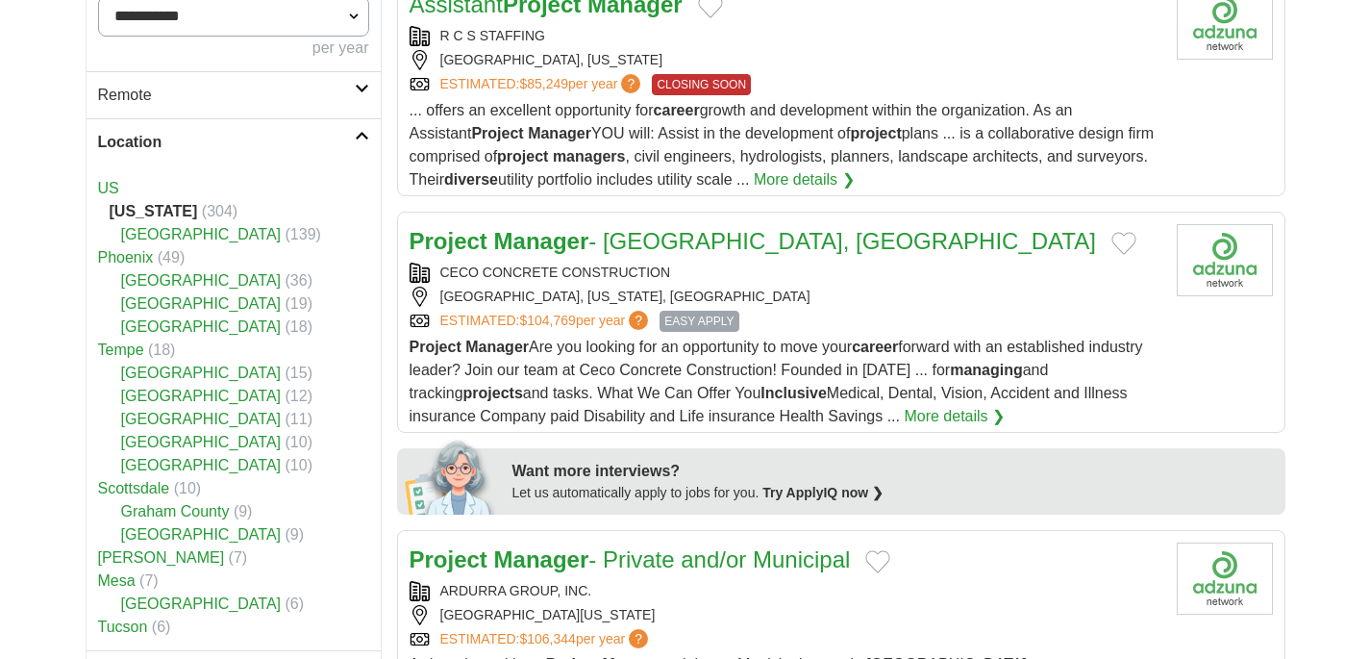
click at [233, 144] on h2 "Location" at bounding box center [226, 142] width 257 height 23
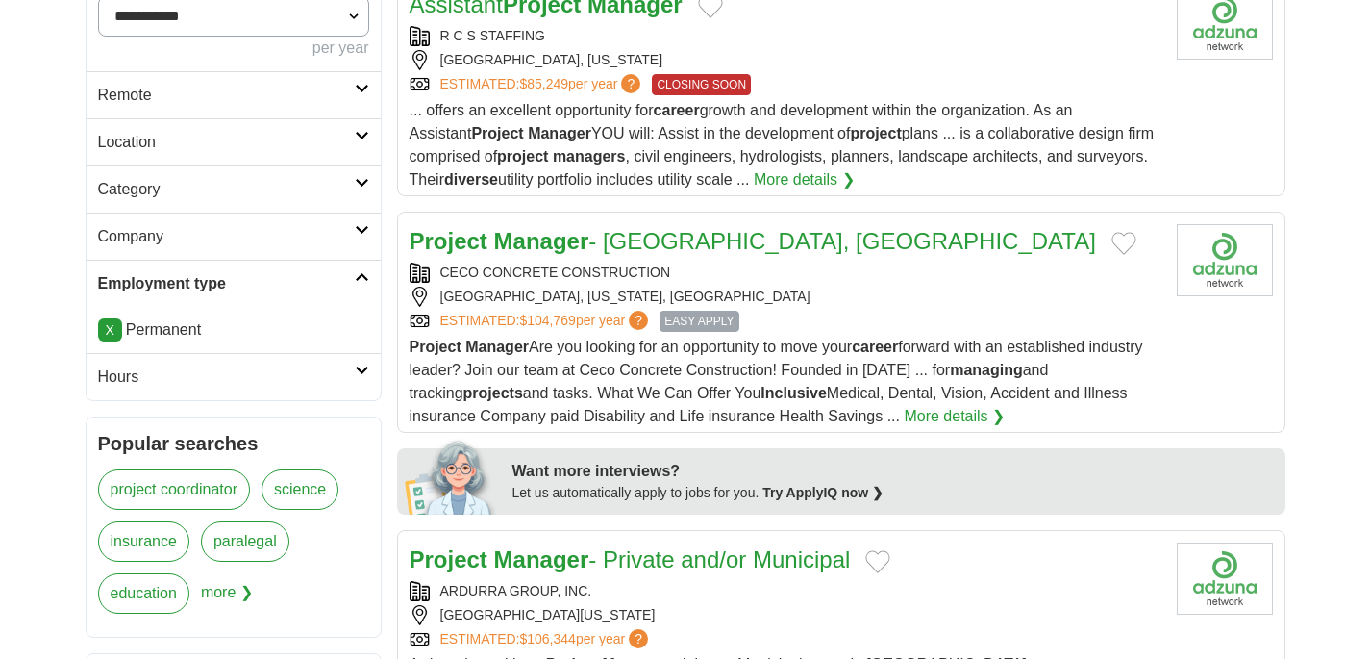
click at [154, 197] on h2 "Category" at bounding box center [226, 189] width 257 height 23
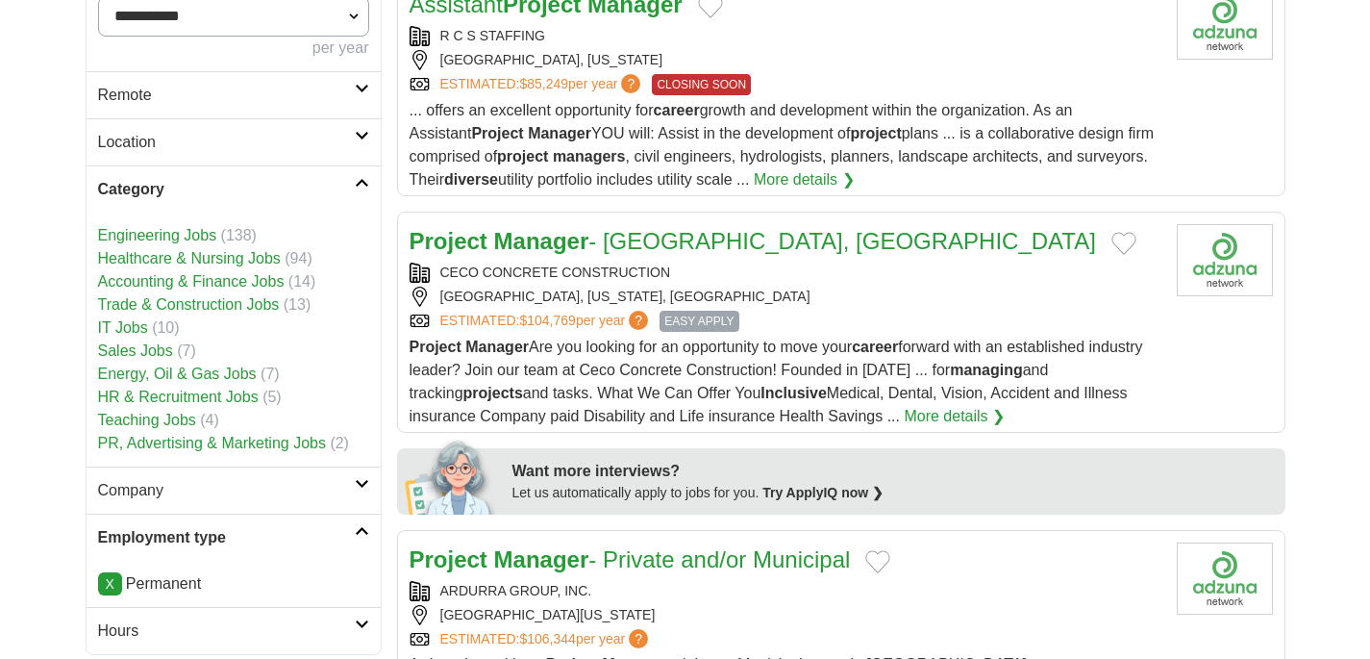
click at [226, 397] on link "HR & Recruitment Jobs" at bounding box center [178, 396] width 161 height 16
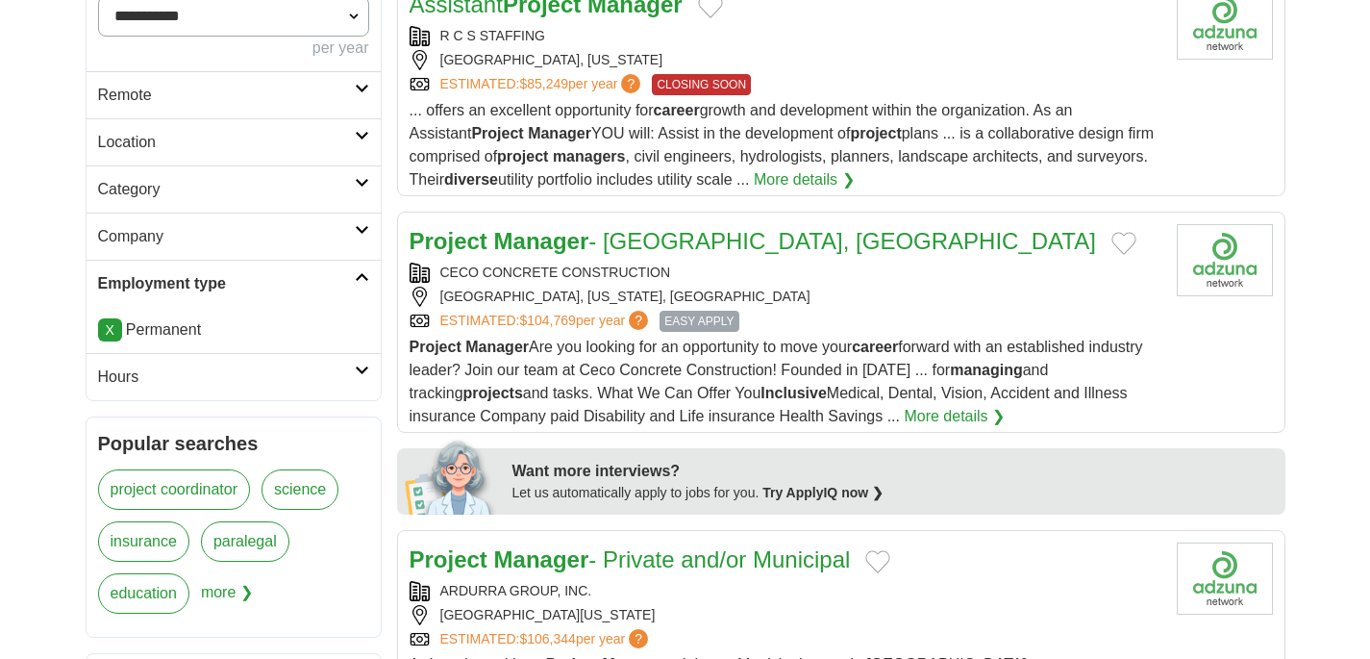
click at [197, 187] on h2 "Category" at bounding box center [226, 189] width 257 height 23
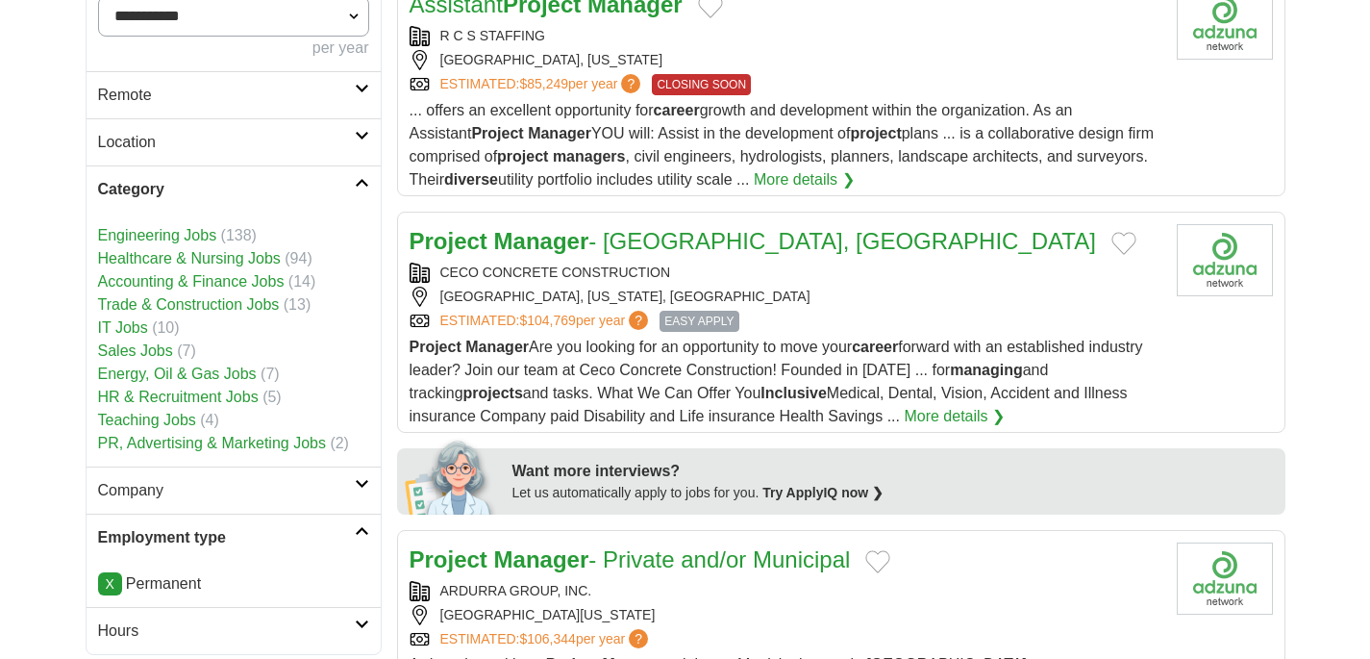
click at [198, 400] on link "HR & Recruitment Jobs" at bounding box center [178, 396] width 161 height 16
click at [165, 427] on link "Teaching Jobs" at bounding box center [147, 420] width 98 height 16
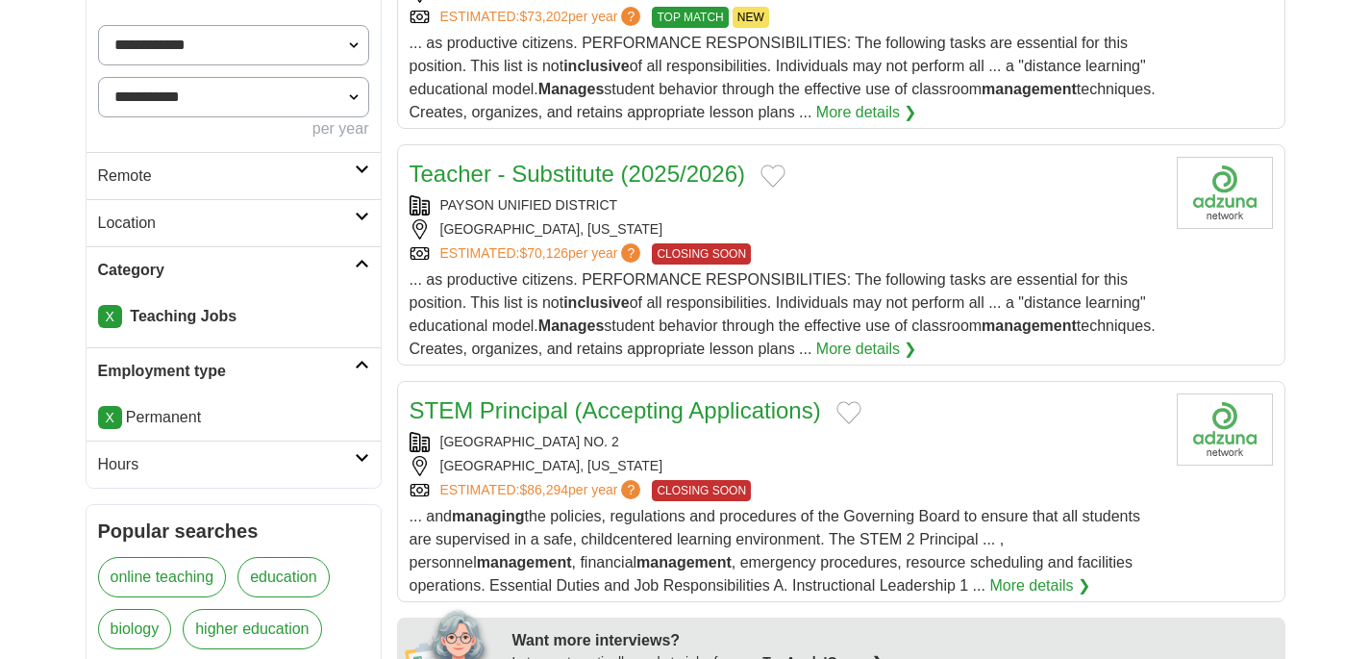
scroll to position [416, 0]
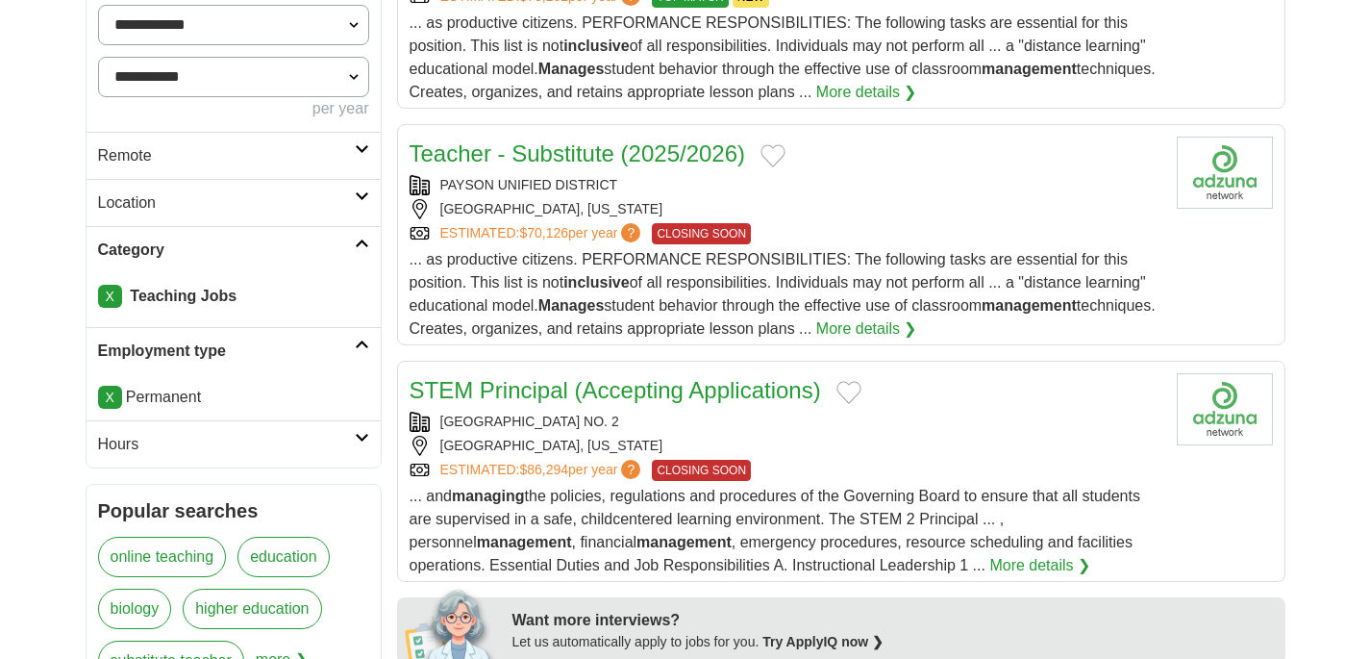
click at [280, 241] on h2 "Category" at bounding box center [226, 249] width 257 height 23
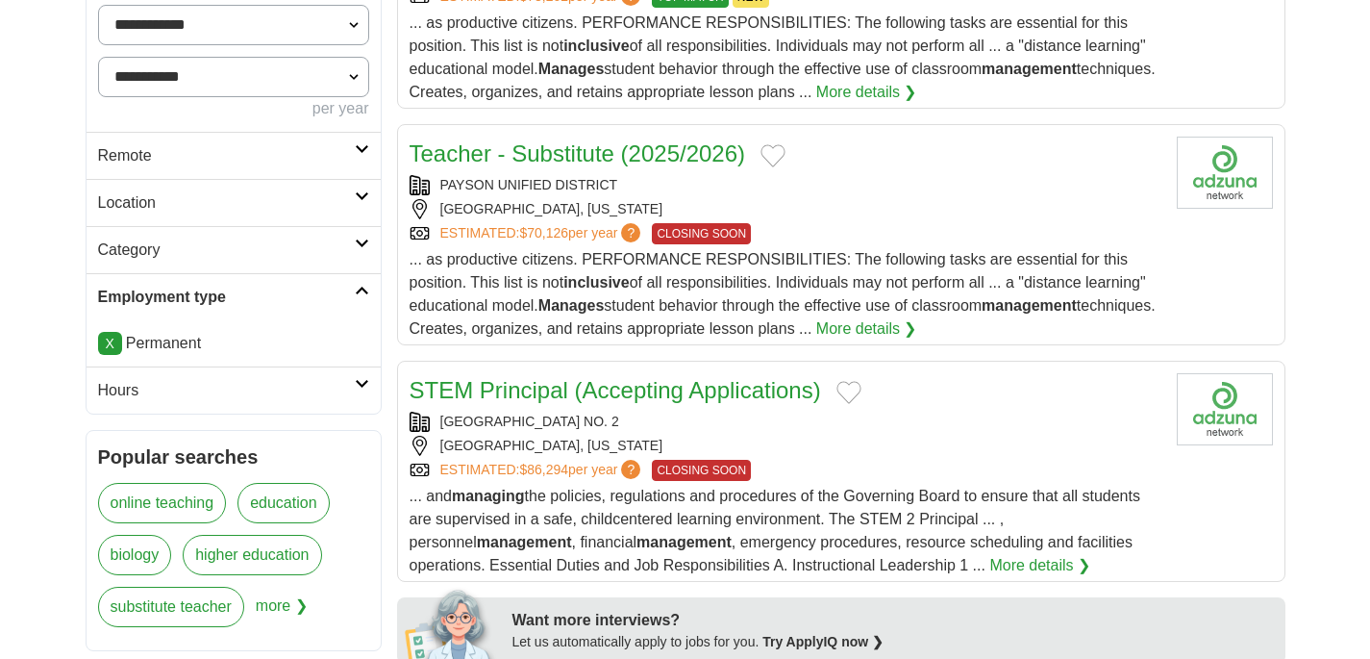
click at [279, 241] on h2 "Category" at bounding box center [226, 249] width 257 height 23
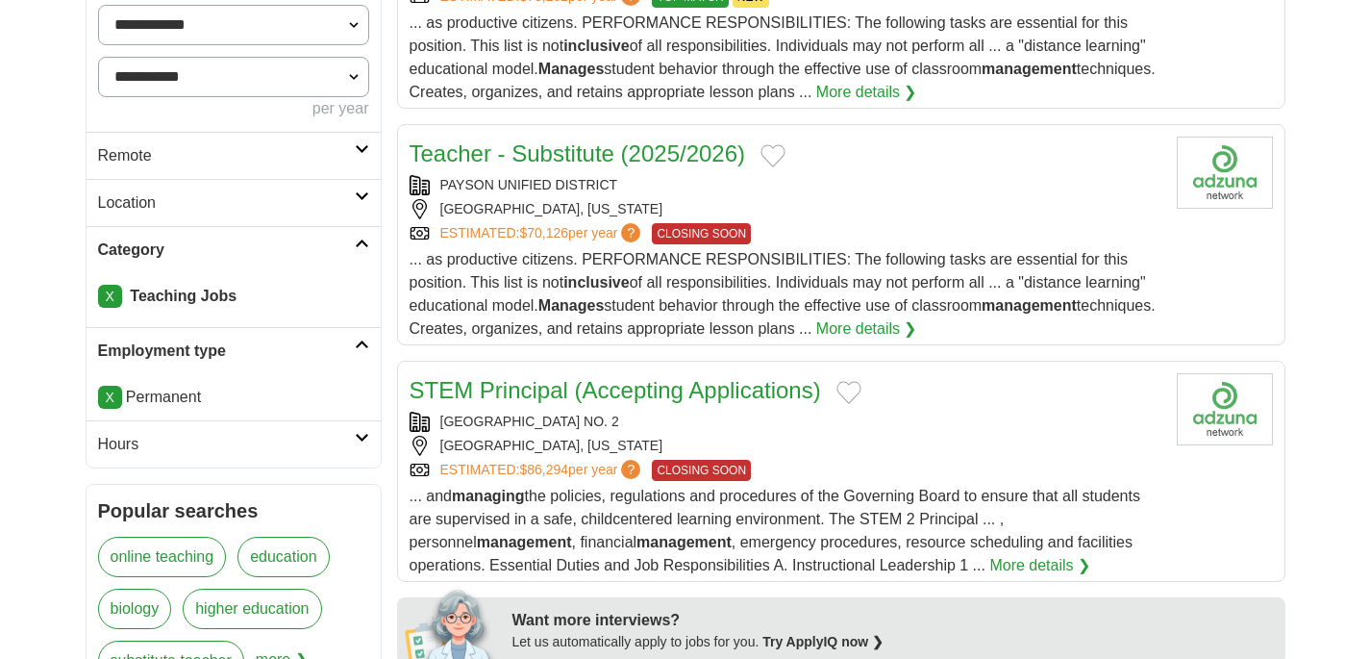
click at [111, 302] on link "X" at bounding box center [110, 296] width 24 height 23
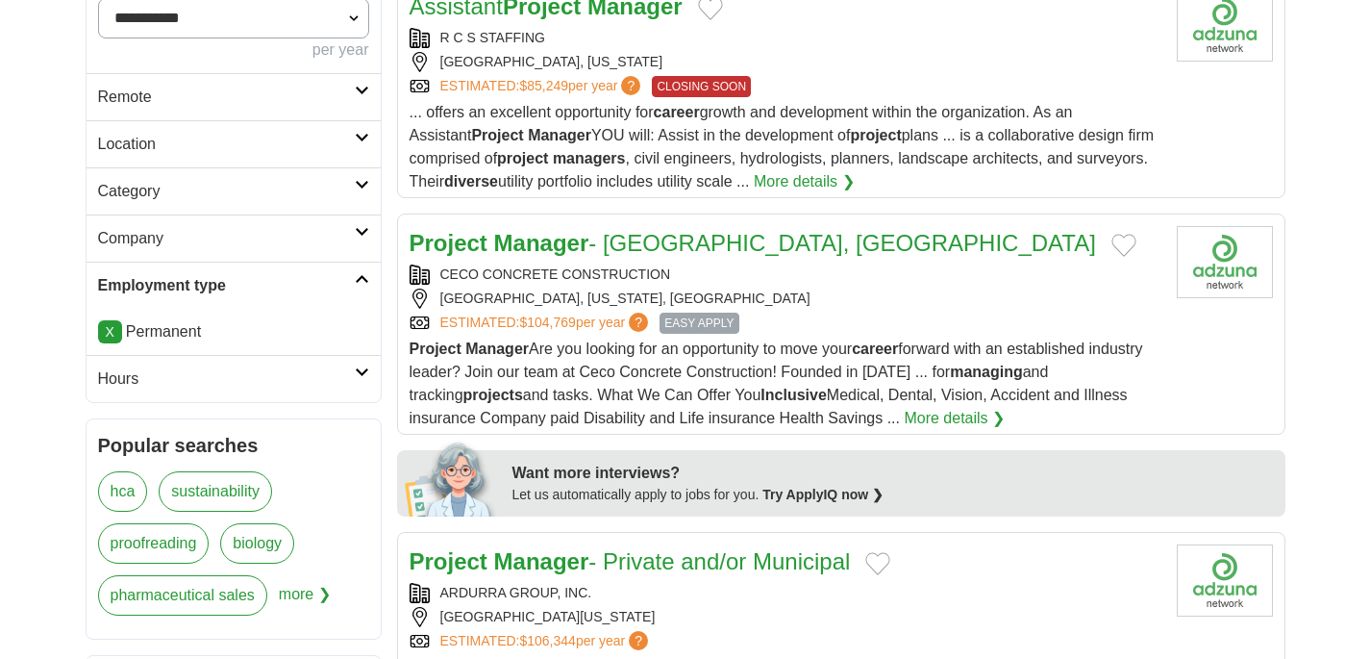
scroll to position [571, 0]
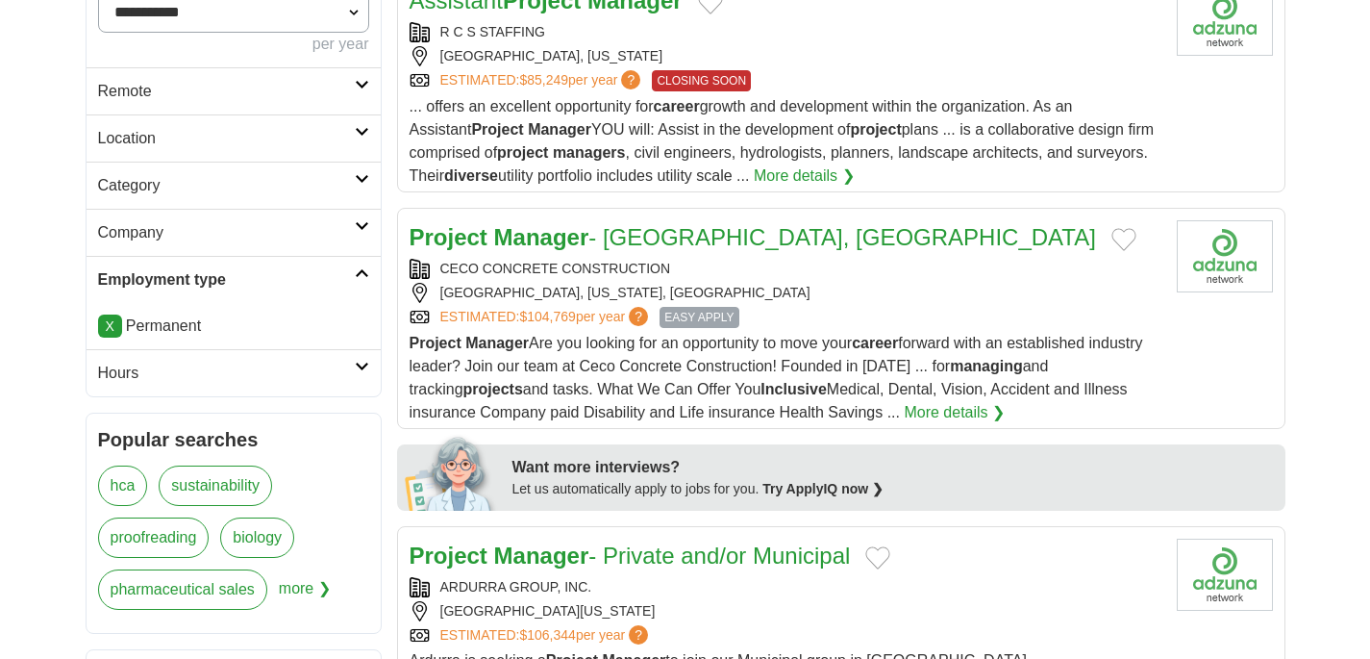
click at [237, 184] on h2 "Category" at bounding box center [226, 185] width 257 height 23
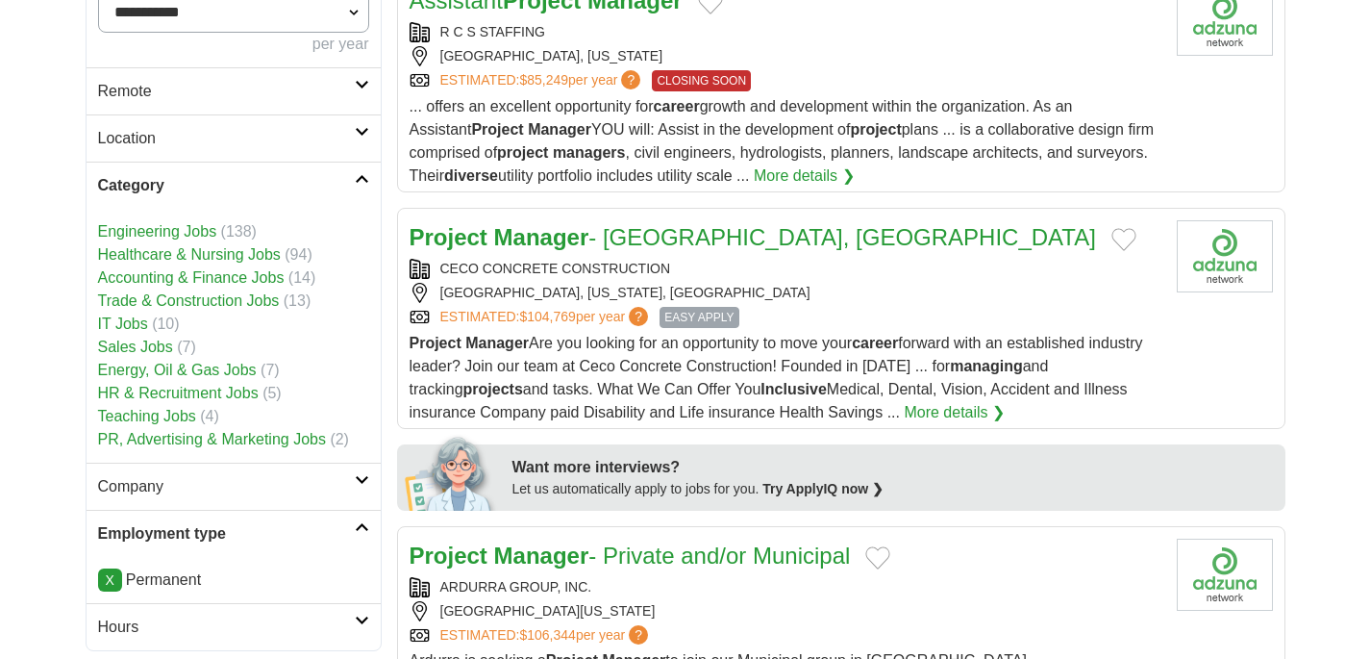
click at [138, 394] on link "HR & Recruitment Jobs" at bounding box center [178, 393] width 161 height 16
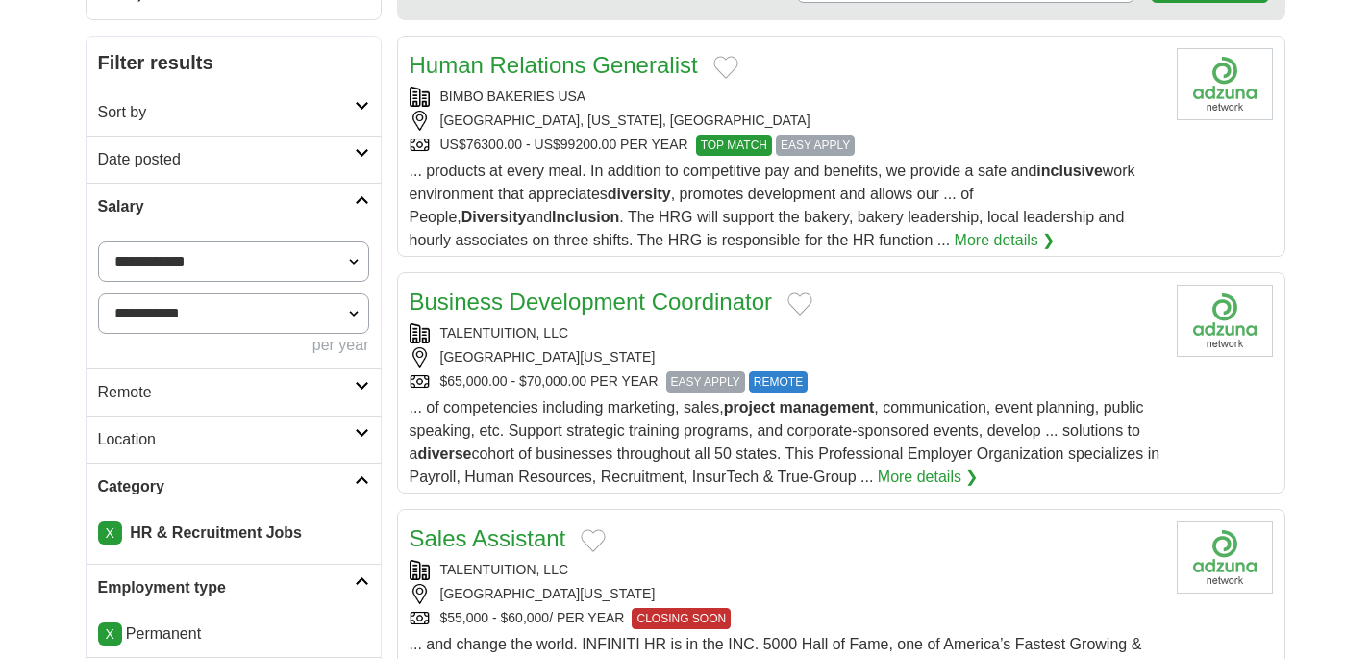
scroll to position [274, 0]
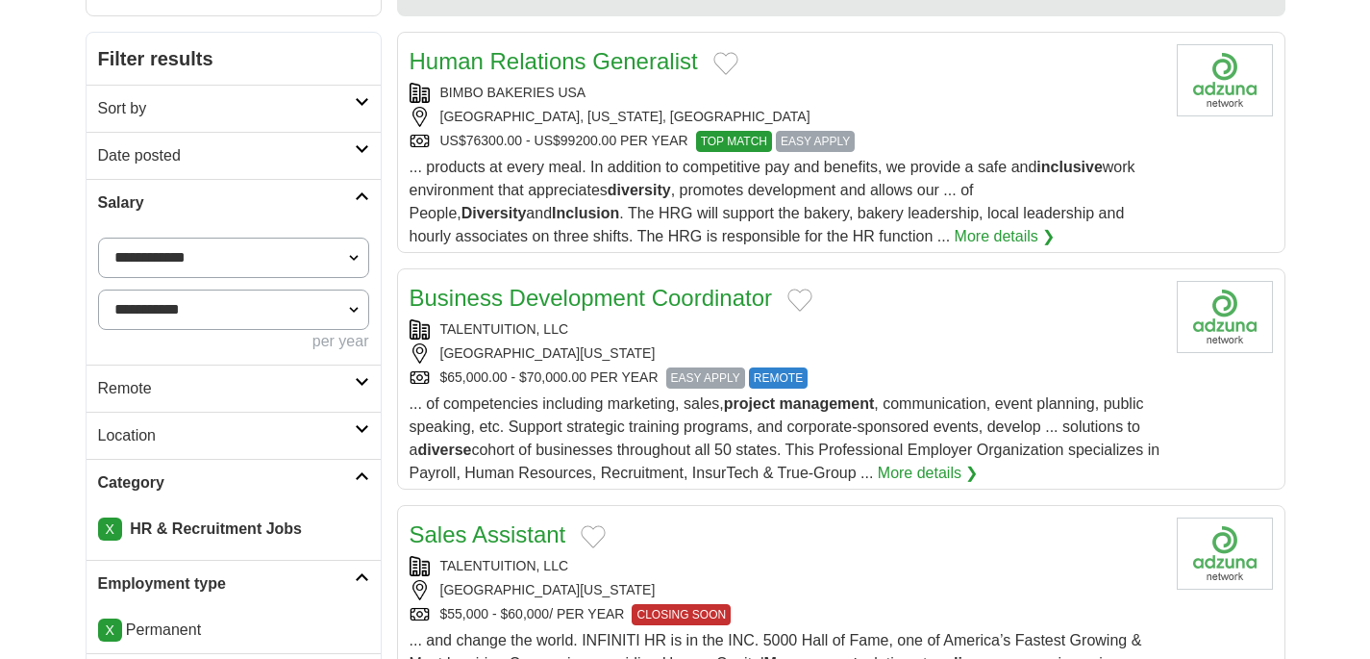
click at [886, 182] on span "... products at every meal. In addition to competitive pay and benefits, we pro…" at bounding box center [773, 202] width 726 height 86
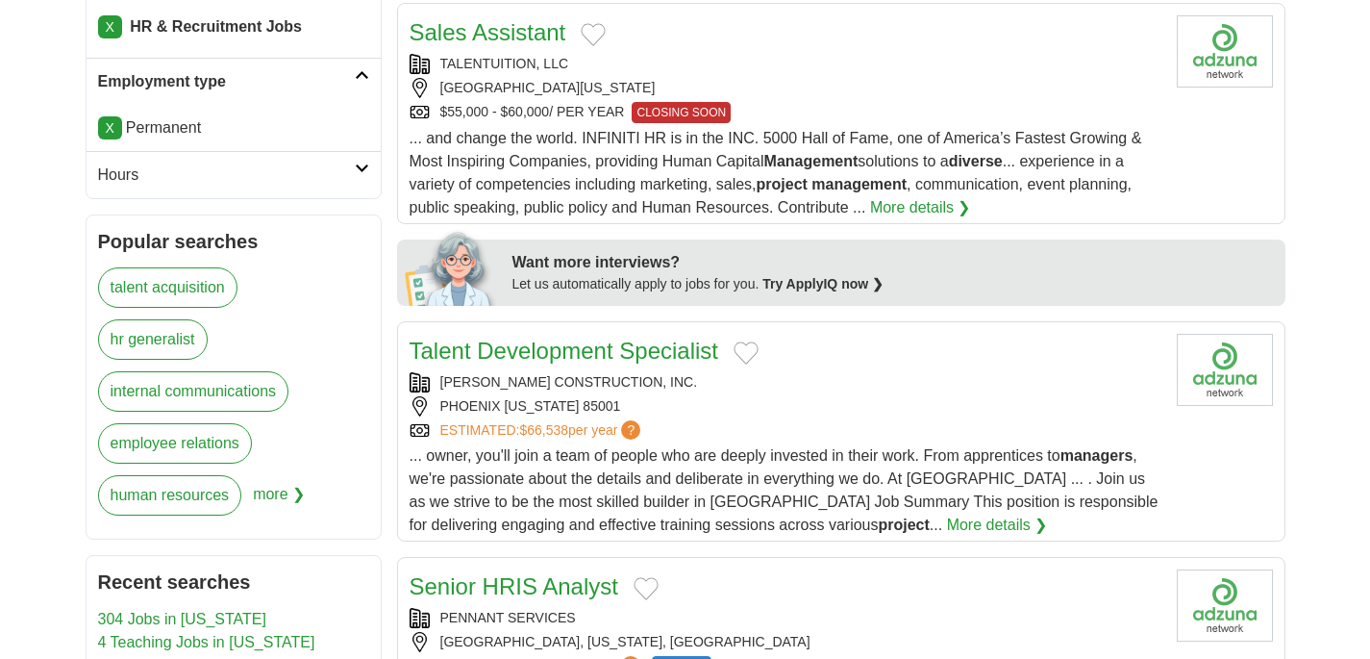
scroll to position [782, 0]
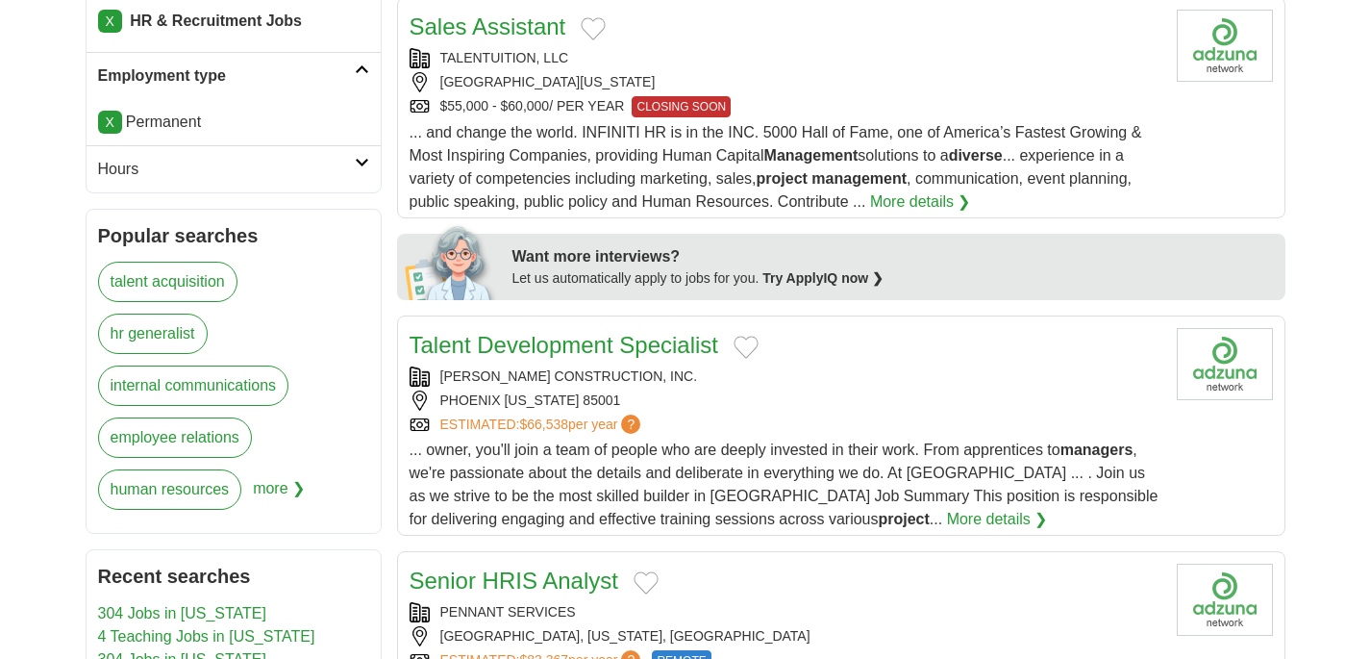
click at [910, 153] on span "... and change the world. INFINITI HR is in the INC. 5000 Hall of Fame, one of …" at bounding box center [776, 167] width 733 height 86
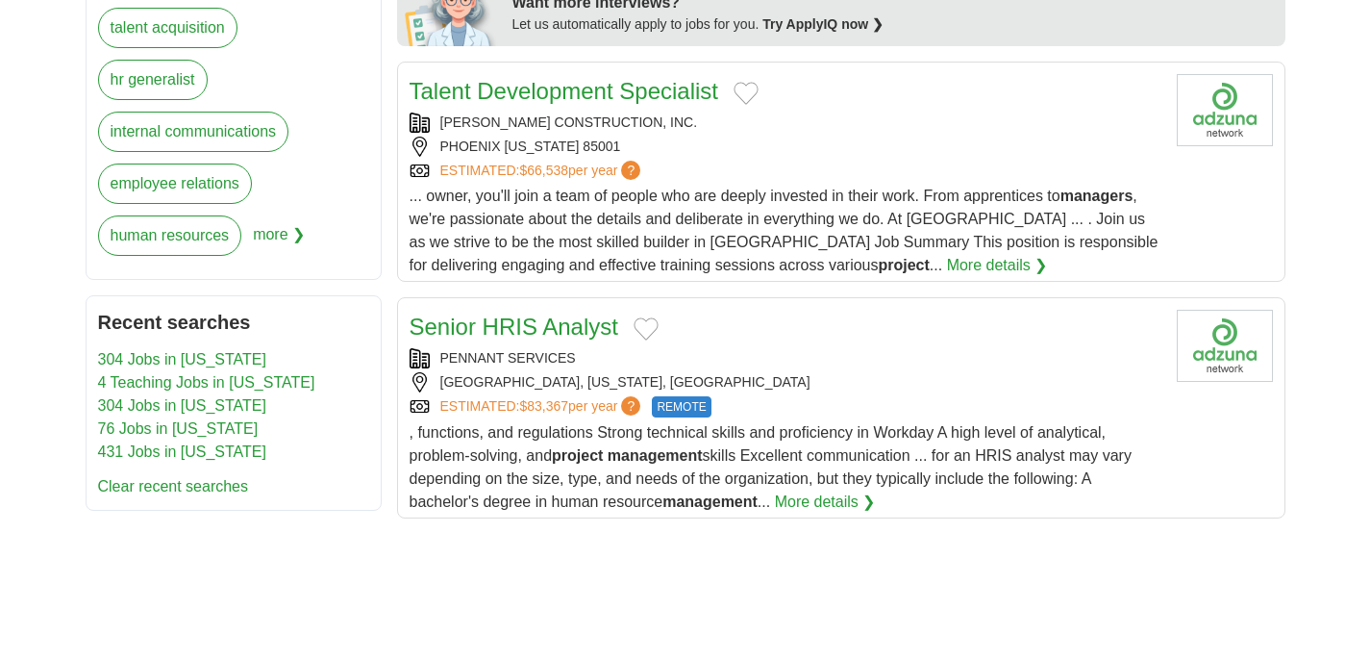
scroll to position [1041, 0]
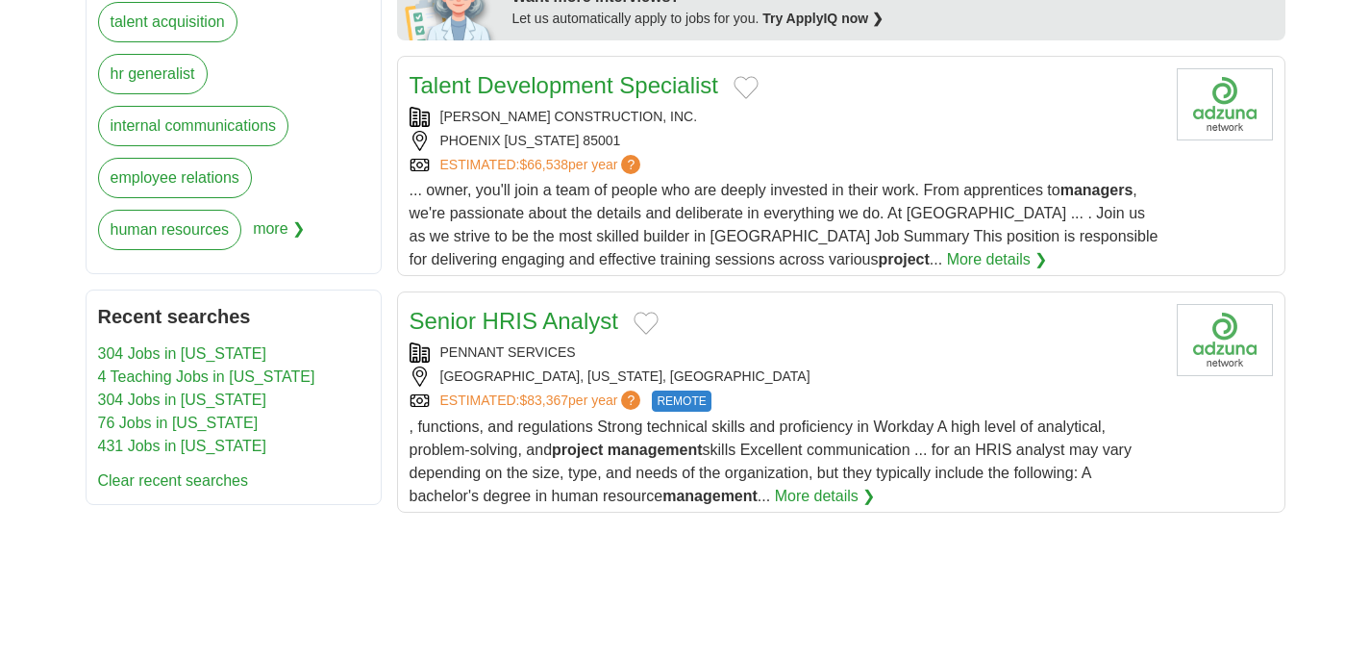
click at [772, 212] on span "... owner, you'll join a team of people who are deeply invested in their work. …" at bounding box center [784, 225] width 749 height 86
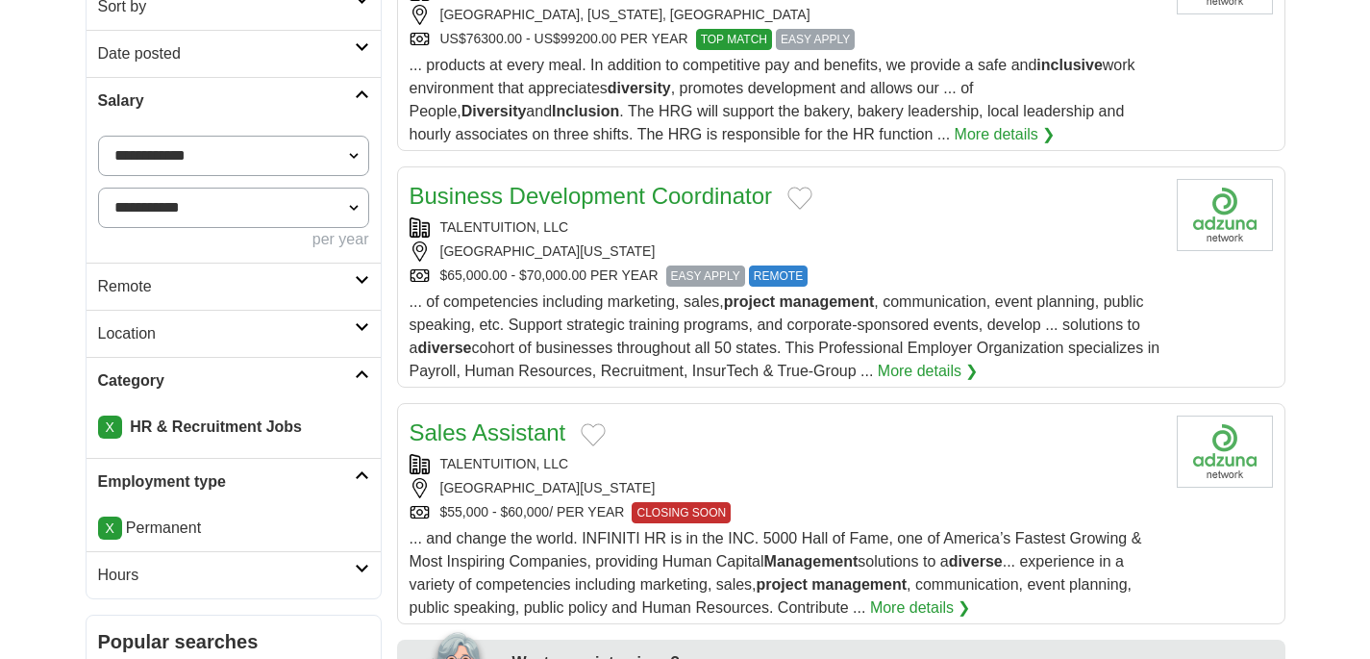
scroll to position [375, 0]
click at [204, 290] on h2 "Remote" at bounding box center [226, 287] width 257 height 23
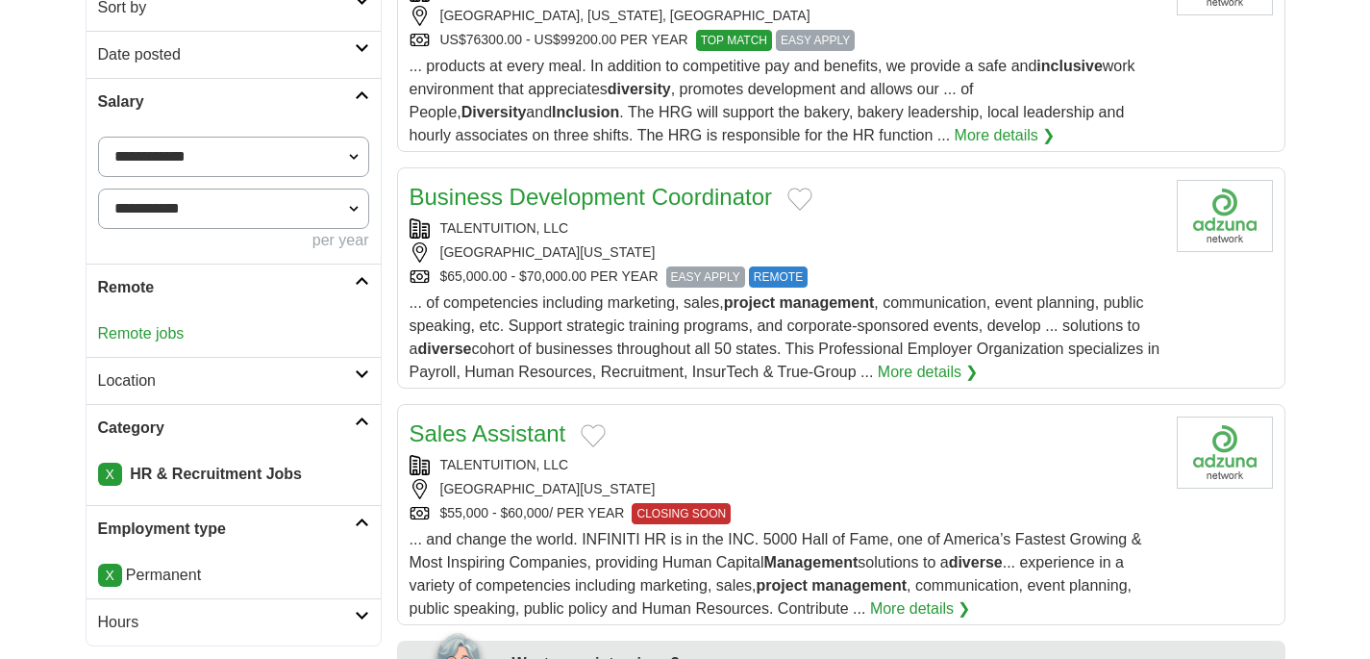
click at [163, 334] on link "Remote jobs" at bounding box center [141, 333] width 87 height 16
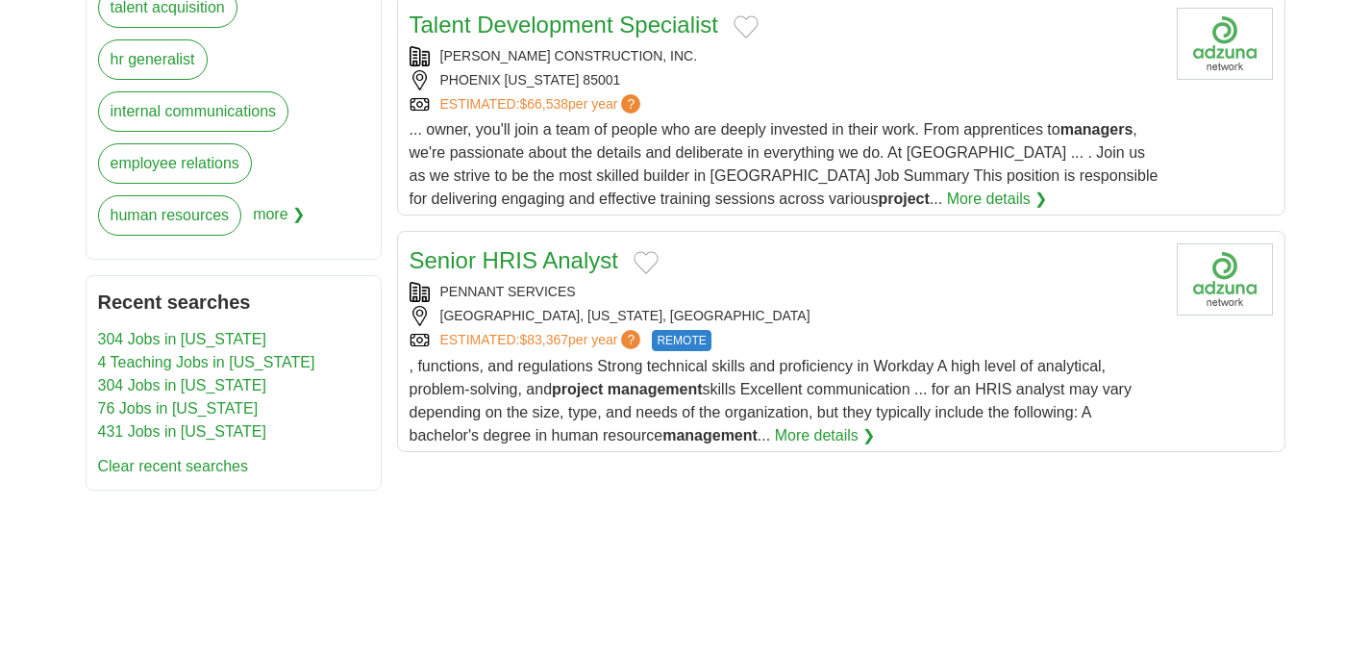
scroll to position [1103, 0]
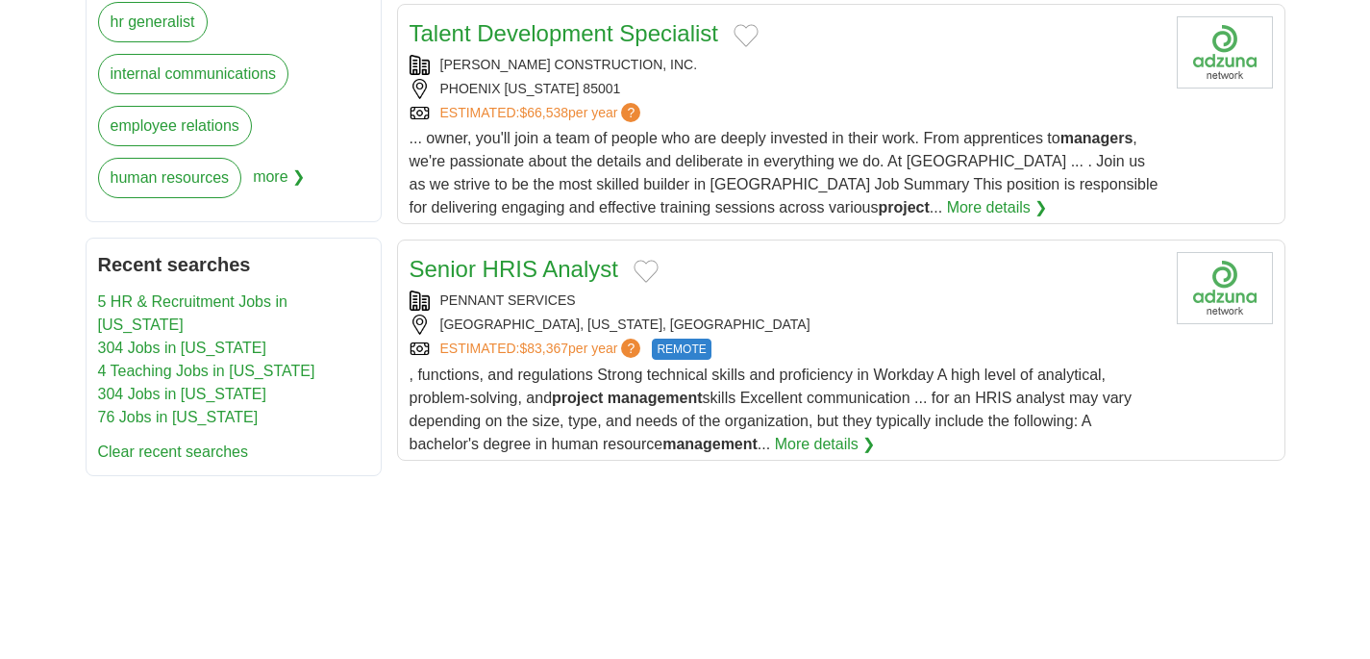
scroll to position [1095, 0]
click at [888, 387] on div ", functions, and regulations Strong technical skills and proficiency in Workday…" at bounding box center [786, 408] width 752 height 92
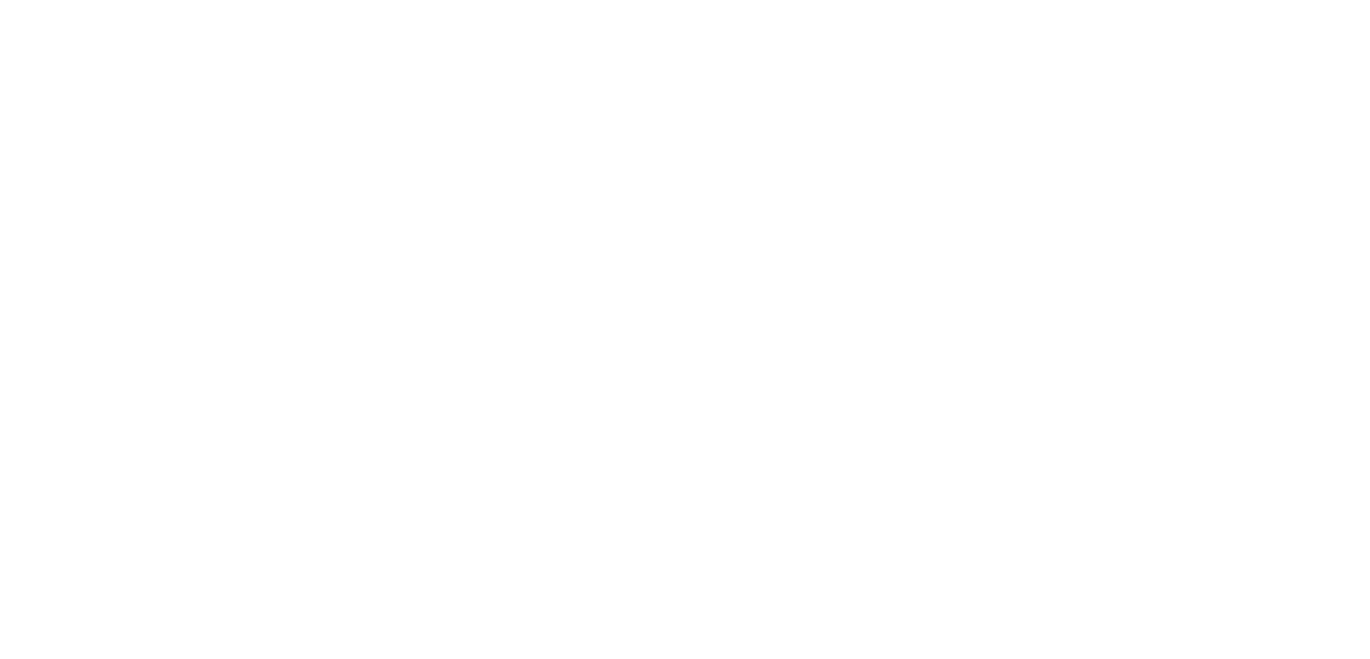
scroll to position [1669, 0]
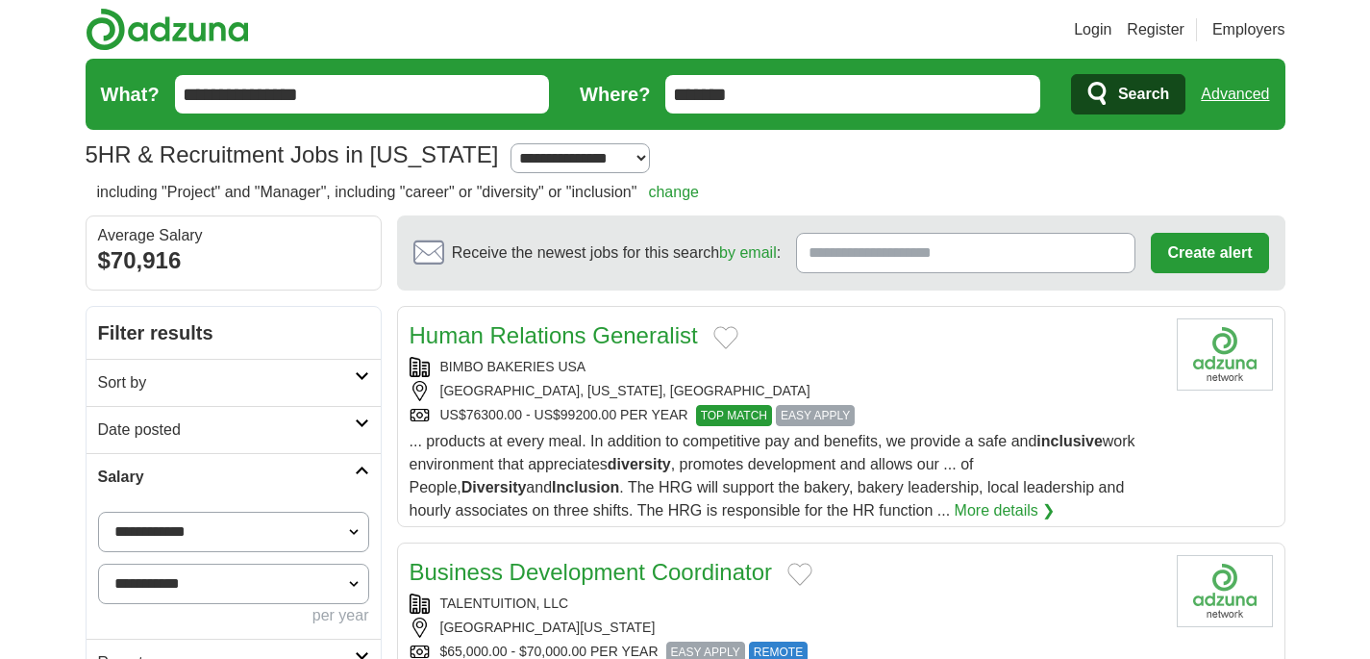
drag, startPoint x: 364, startPoint y: 88, endPoint x: 151, endPoint y: 73, distance: 214.0
click at [151, 73] on form "**********" at bounding box center [686, 94] width 1200 height 71
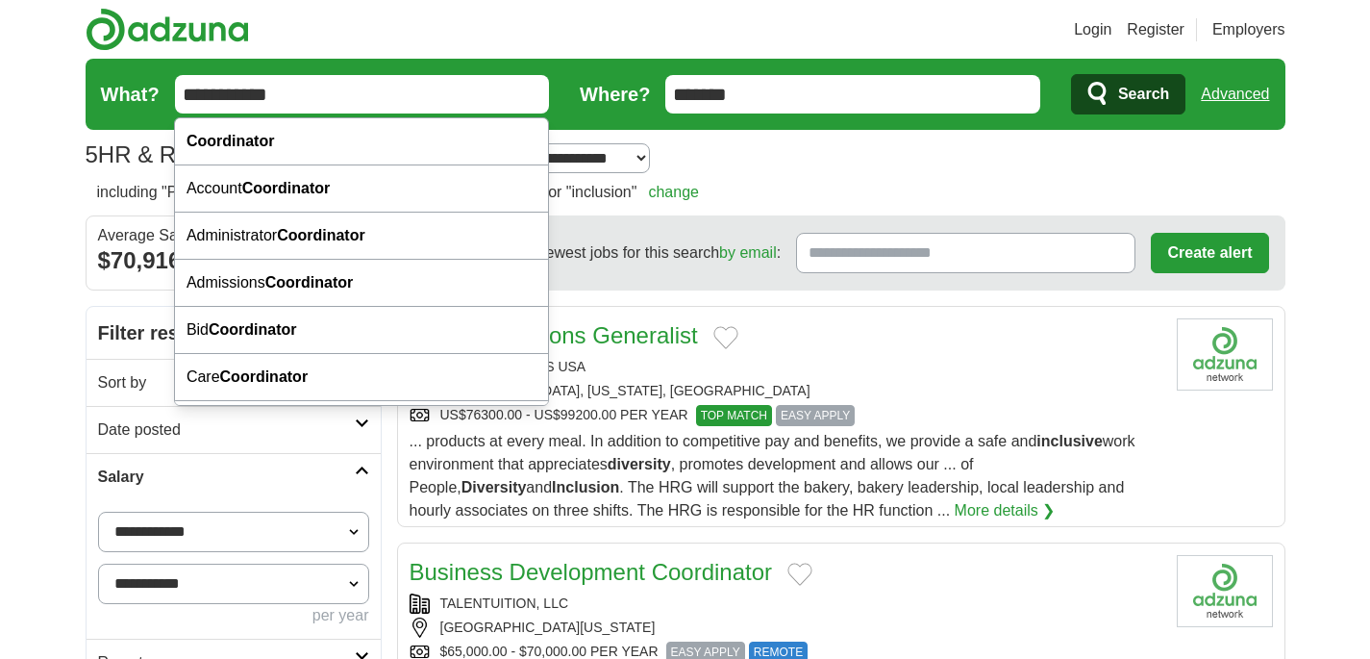
type input "**********"
click at [1119, 100] on span "Search" at bounding box center [1143, 94] width 51 height 38
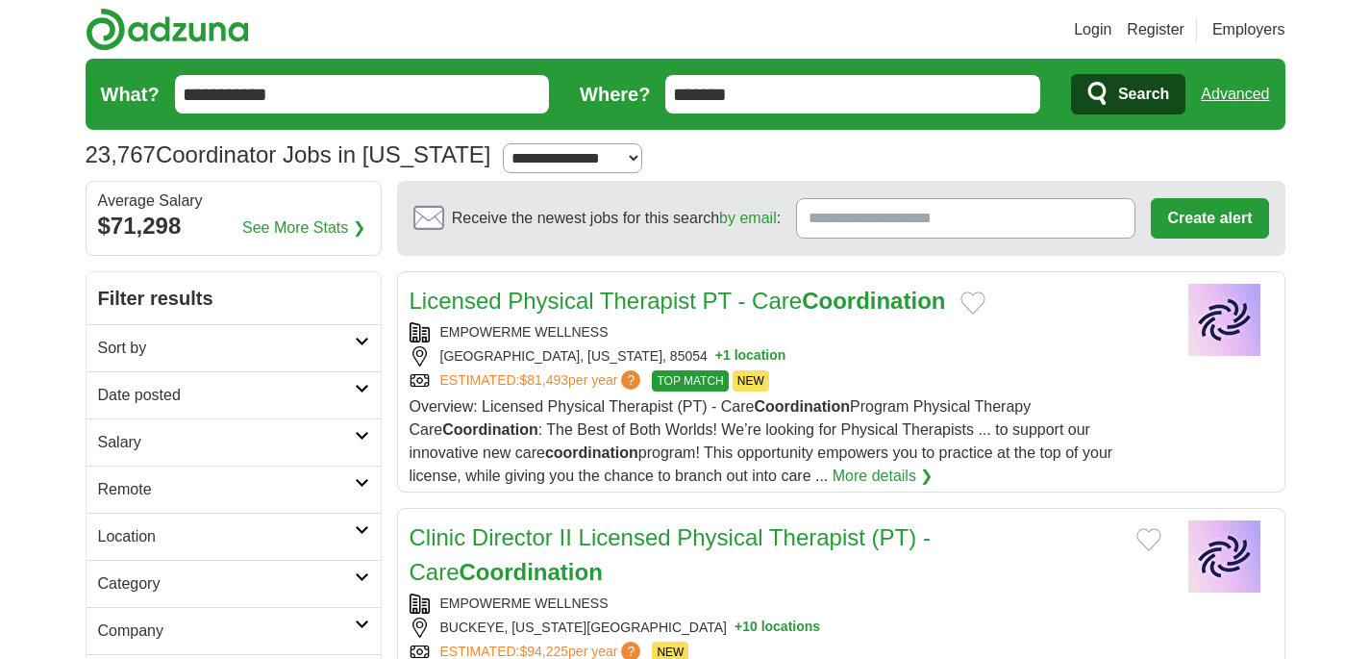
click at [1235, 96] on link "Advanced" at bounding box center [1235, 94] width 68 height 38
click at [1222, 99] on link "Advanced" at bounding box center [1235, 94] width 68 height 38
click at [1226, 90] on link "Advanced" at bounding box center [1235, 94] width 68 height 38
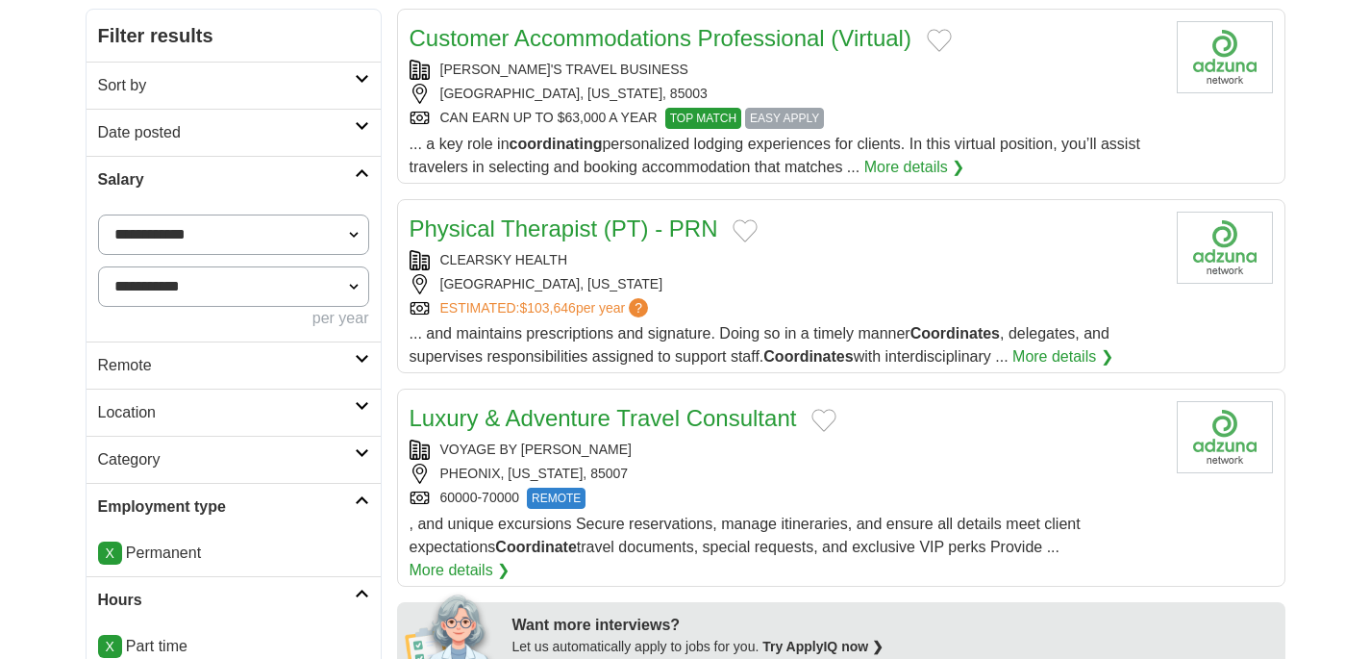
scroll to position [298, 0]
click at [935, 104] on div "DIANE'S TRAVEL BUSINESS PHOENIX, ARIZONA, 85003 CAN EARN UP TO $63,000 A YEAR T…" at bounding box center [786, 93] width 752 height 69
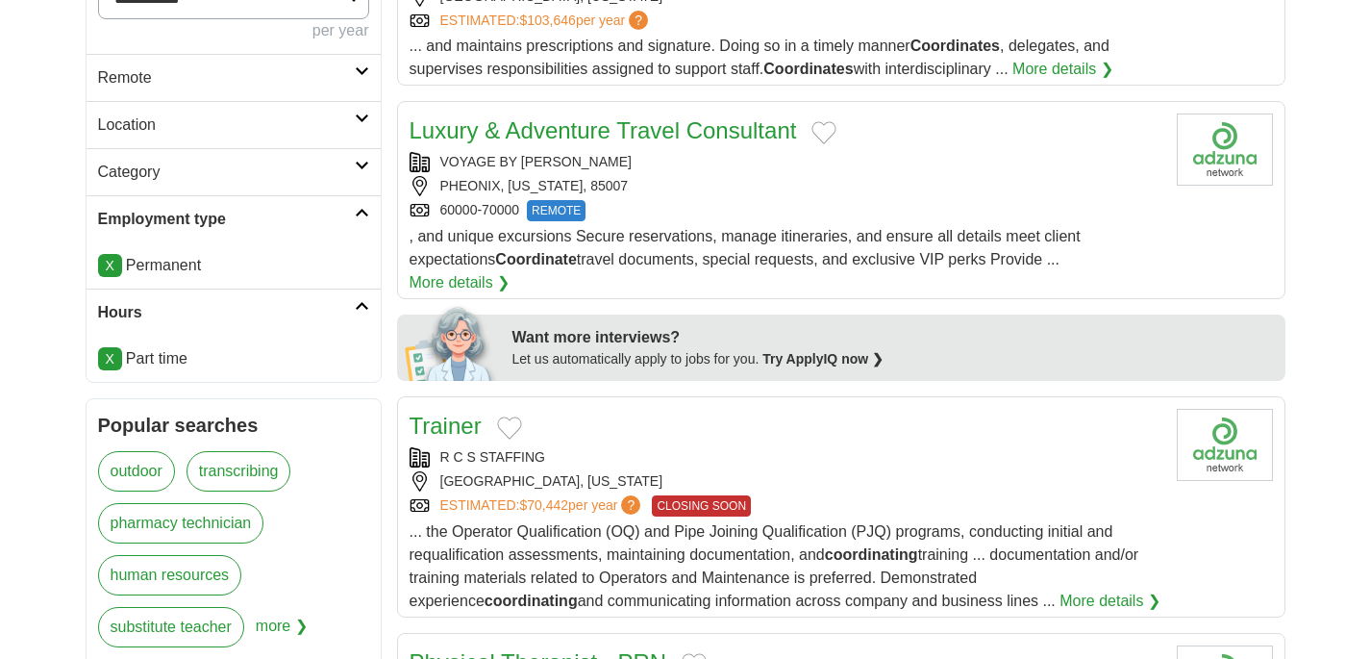
scroll to position [586, 0]
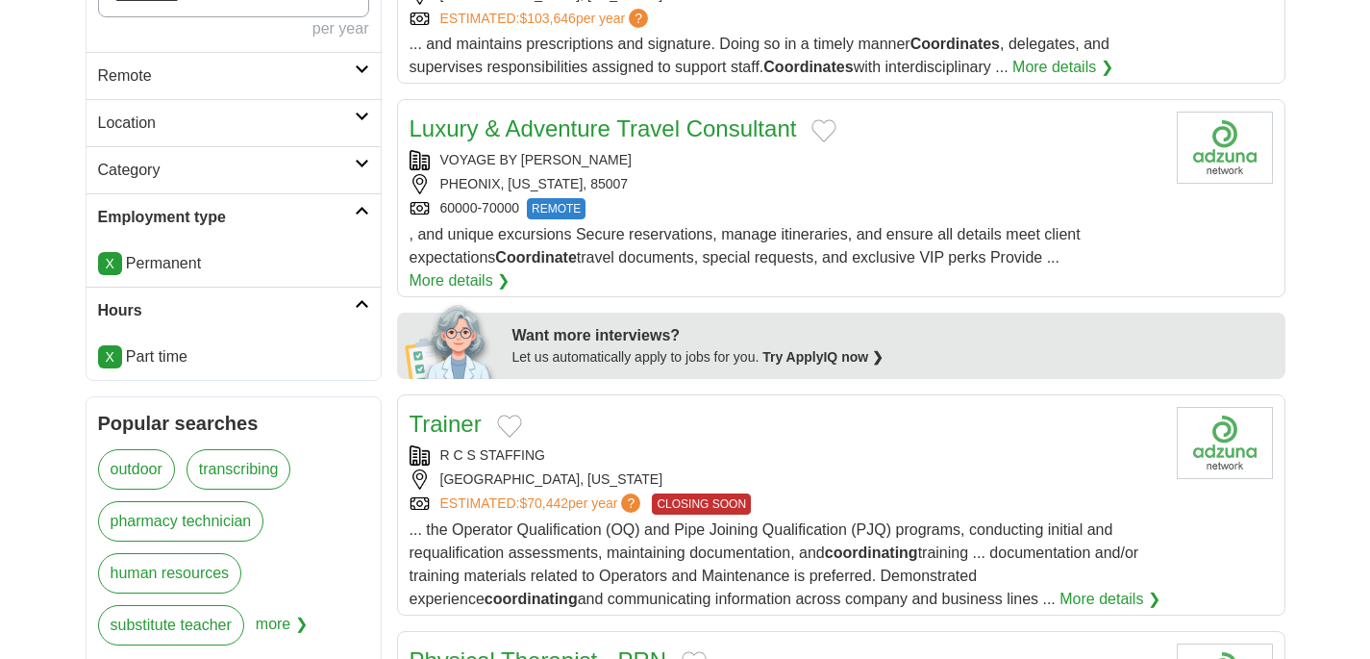
click at [112, 357] on link "X" at bounding box center [110, 356] width 24 height 23
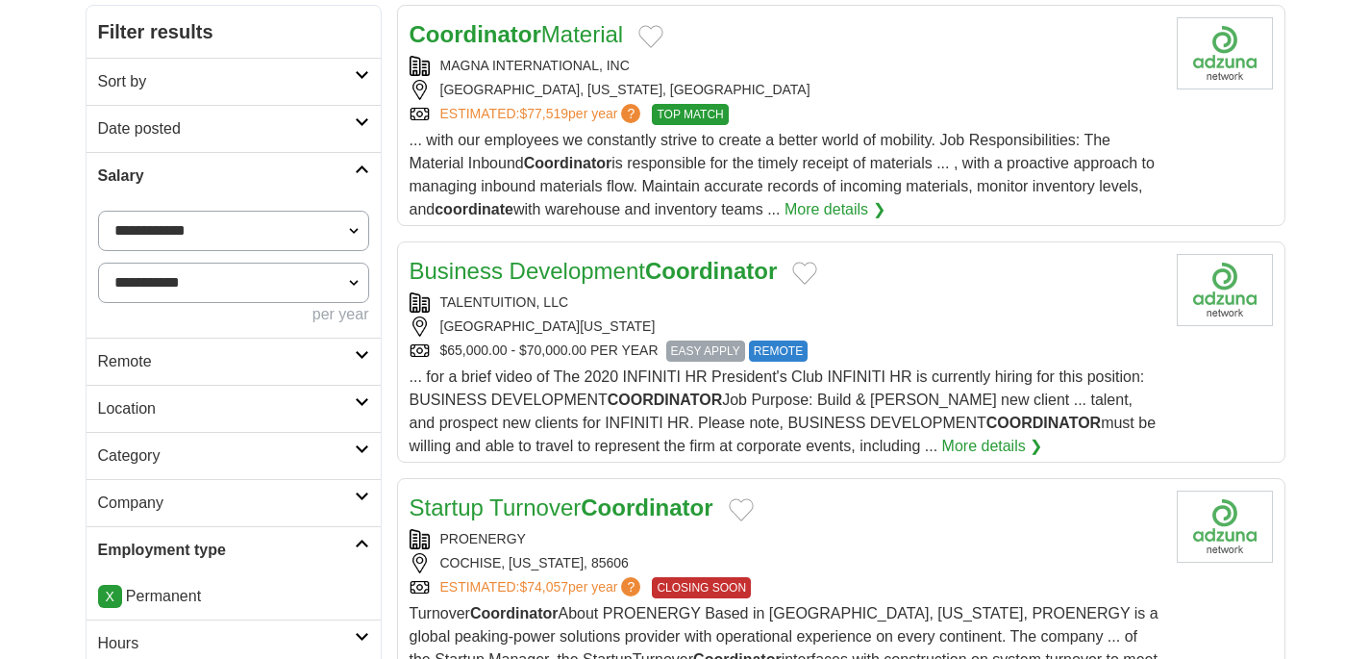
scroll to position [305, 0]
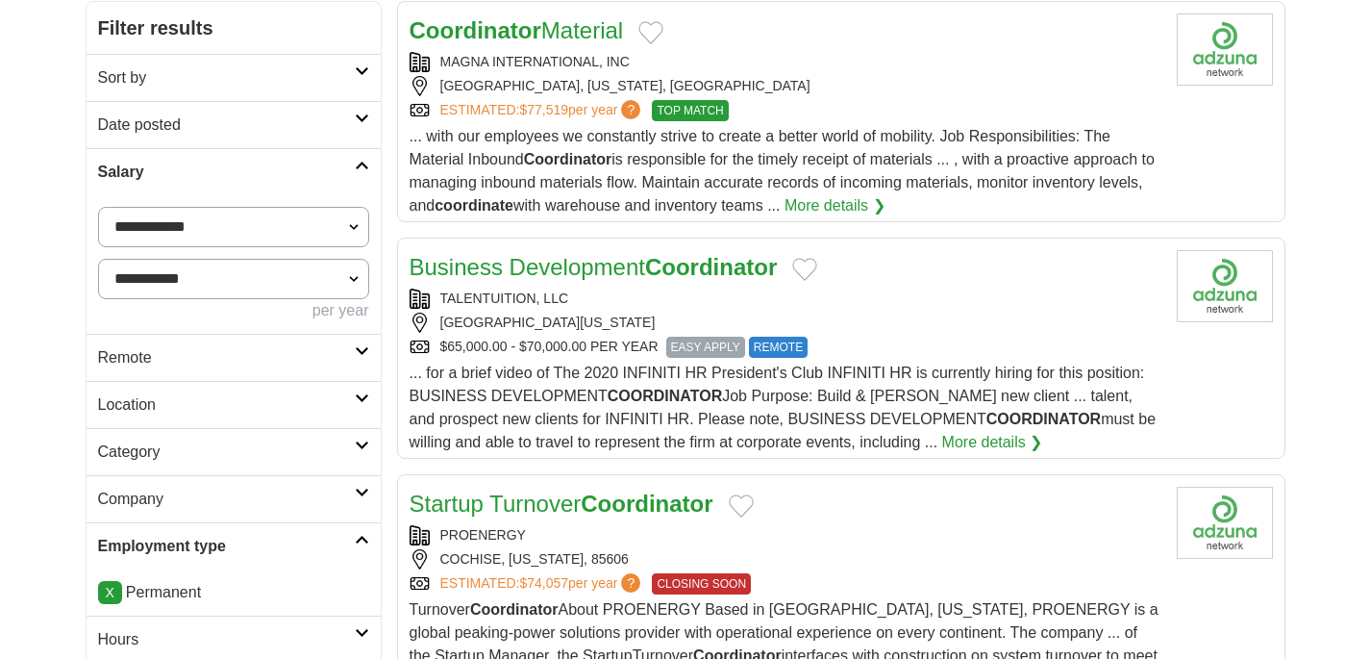
click at [913, 117] on div "ESTIMATED: $77,519 per year ? TOP MATCH" at bounding box center [786, 110] width 752 height 21
click at [550, 37] on link "Coordinator Material" at bounding box center [517, 30] width 214 height 26
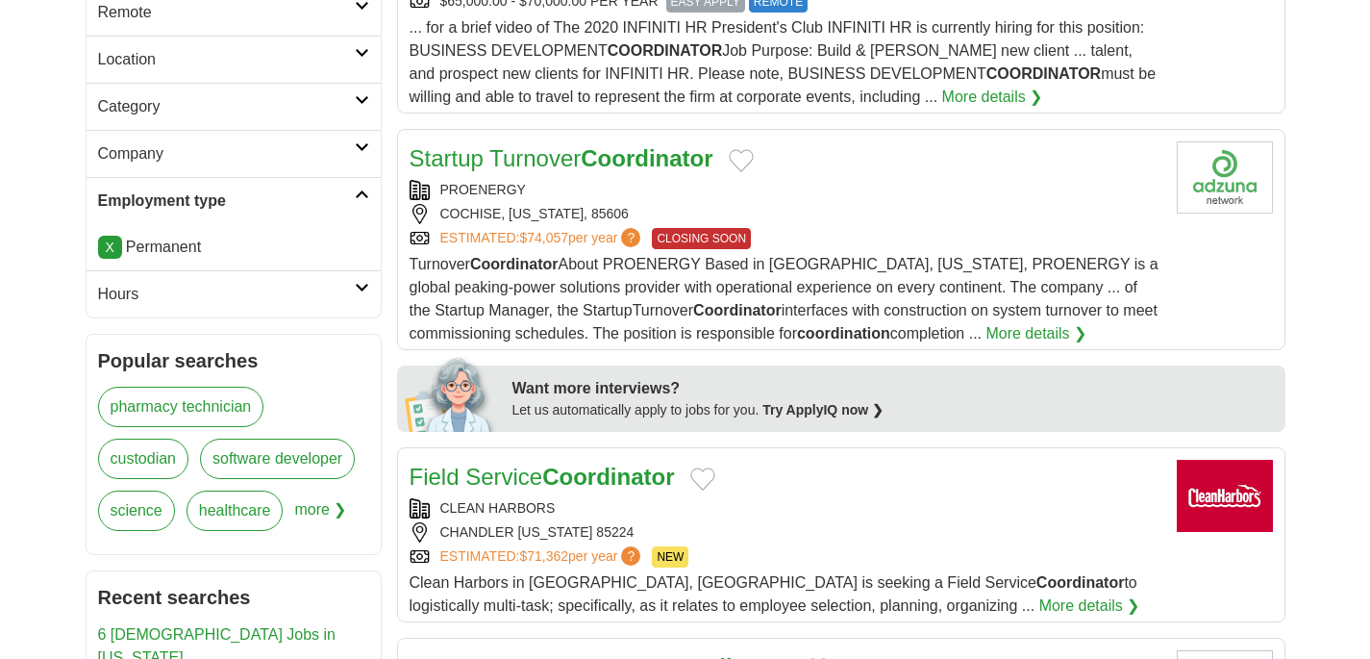
scroll to position [0, 0]
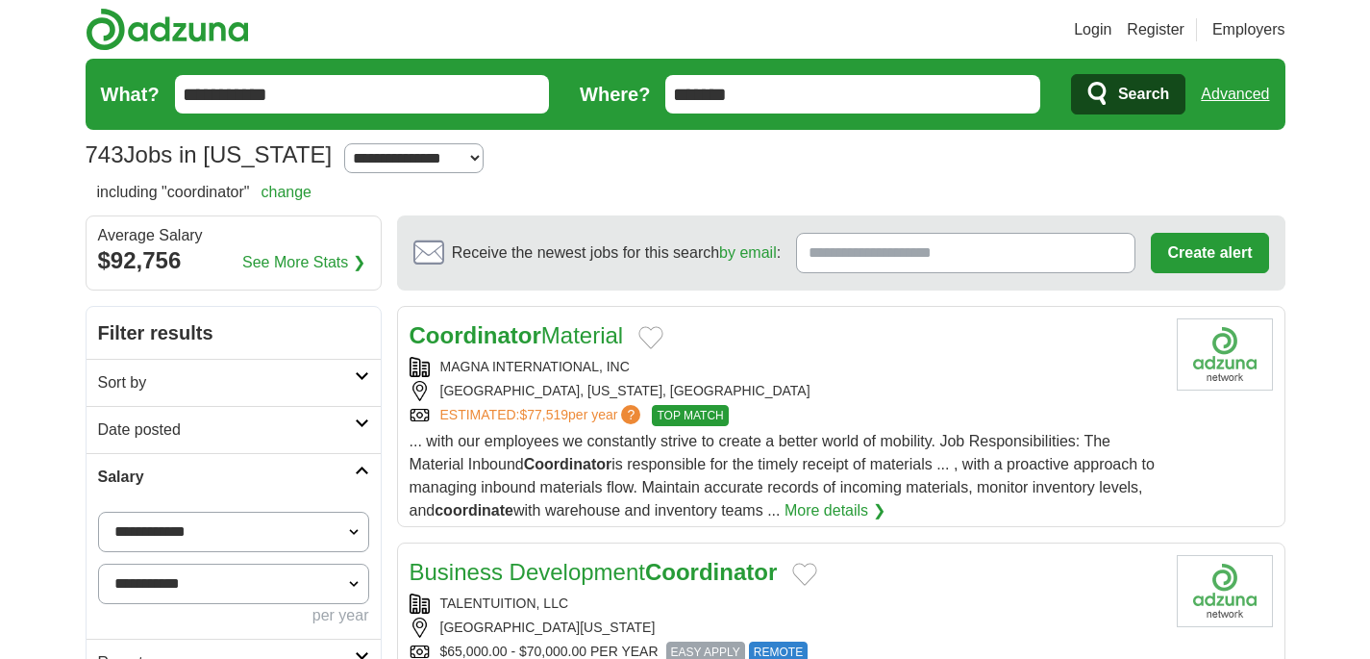
click at [1239, 93] on link "Advanced" at bounding box center [1235, 94] width 68 height 38
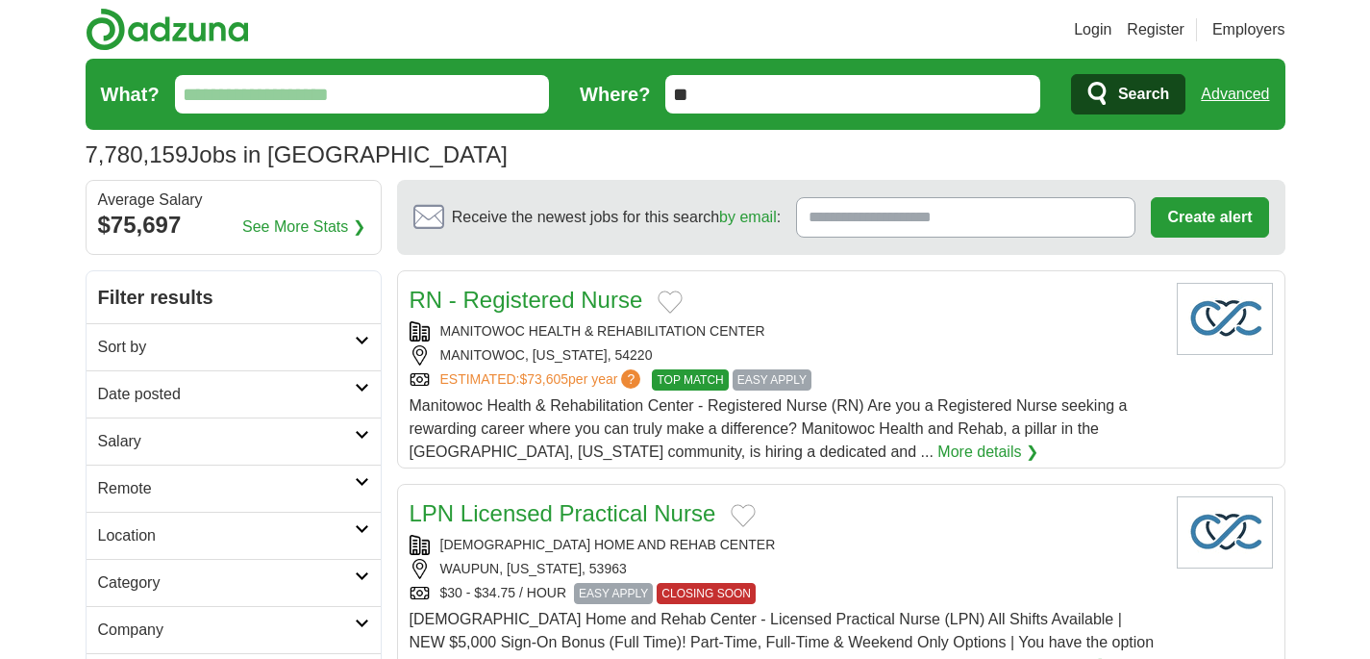
click at [697, 85] on input "**" at bounding box center [852, 94] width 375 height 38
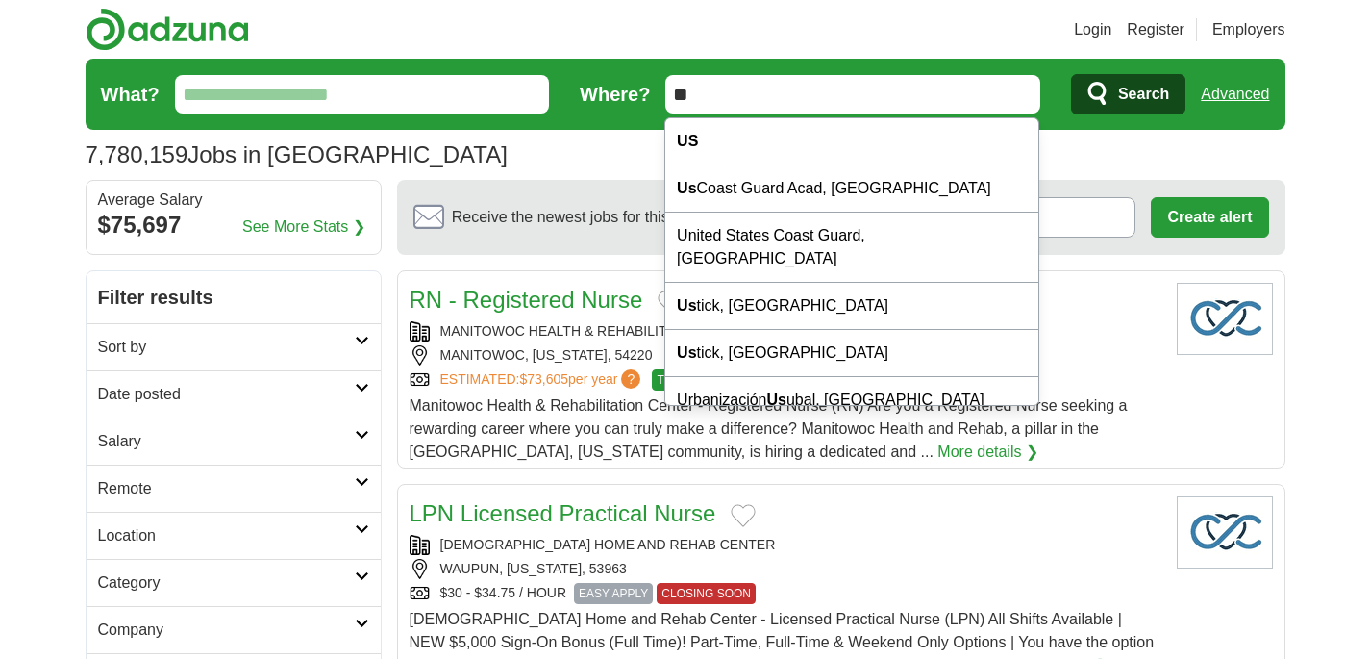
click at [281, 89] on input "What?" at bounding box center [362, 94] width 375 height 38
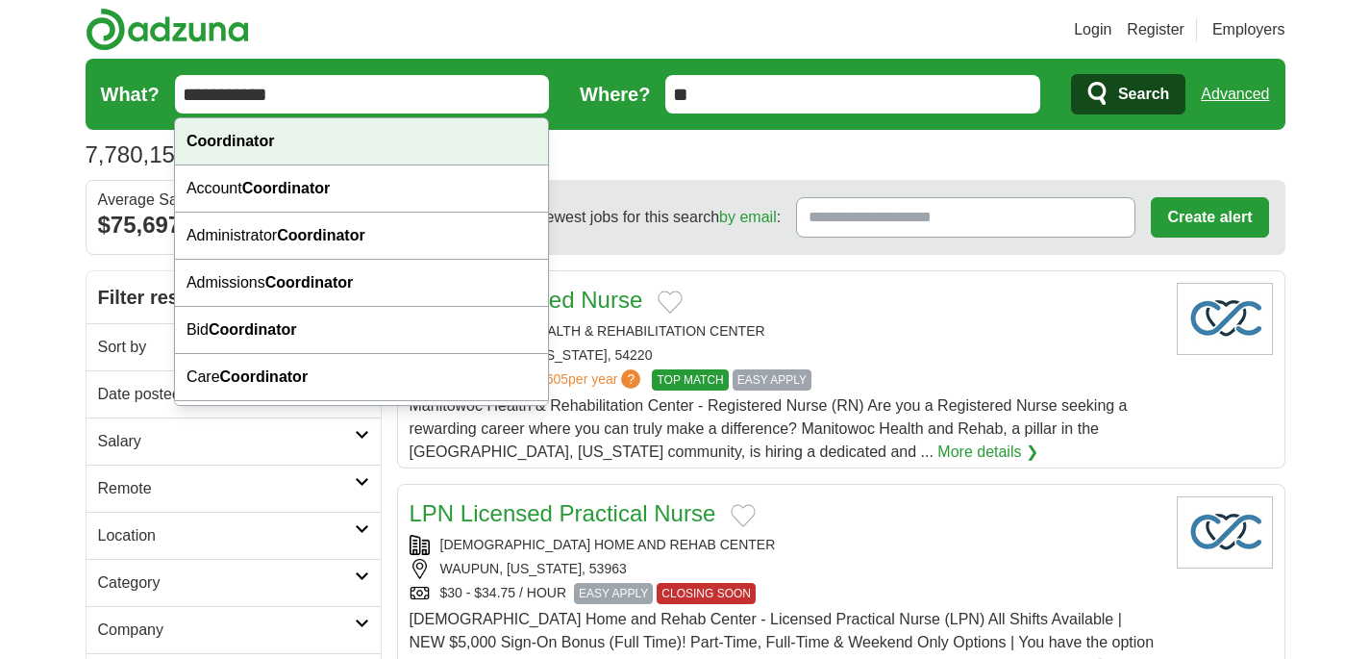
click at [444, 142] on div "Coordinator" at bounding box center [361, 141] width 373 height 47
type input "**********"
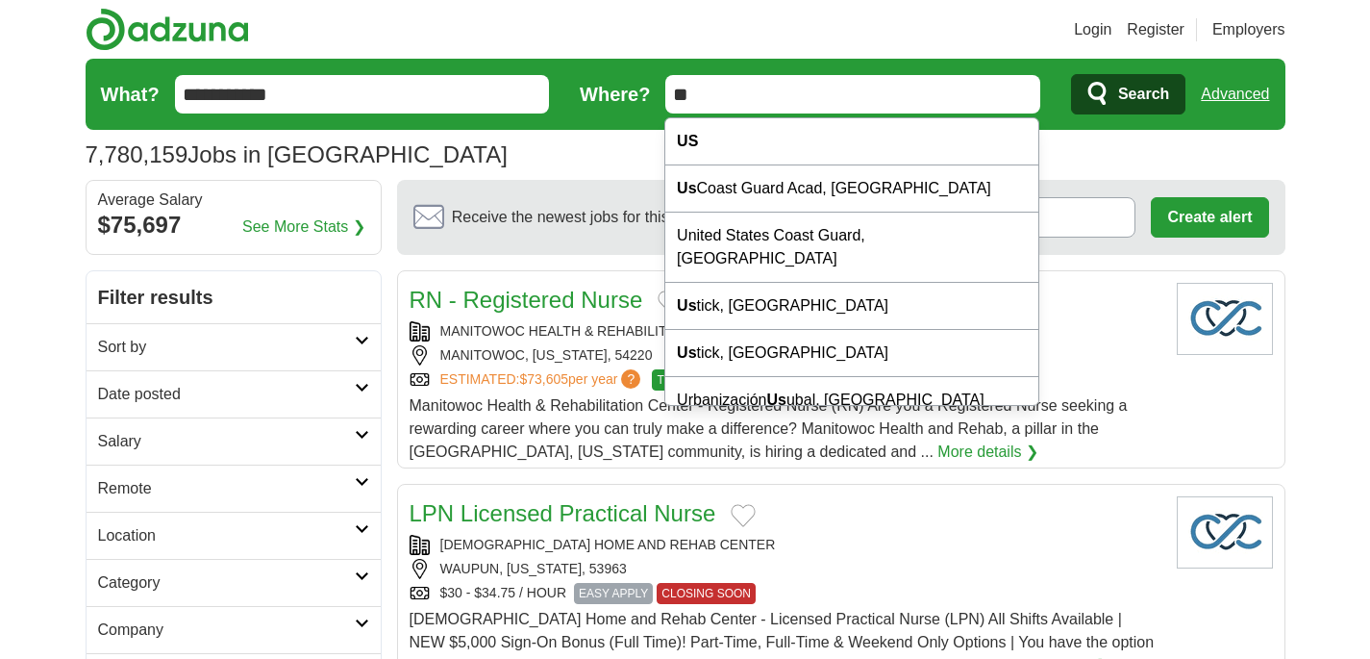
drag, startPoint x: 673, startPoint y: 97, endPoint x: 745, endPoint y: 97, distance: 72.1
click at [745, 97] on input "**" at bounding box center [852, 94] width 375 height 38
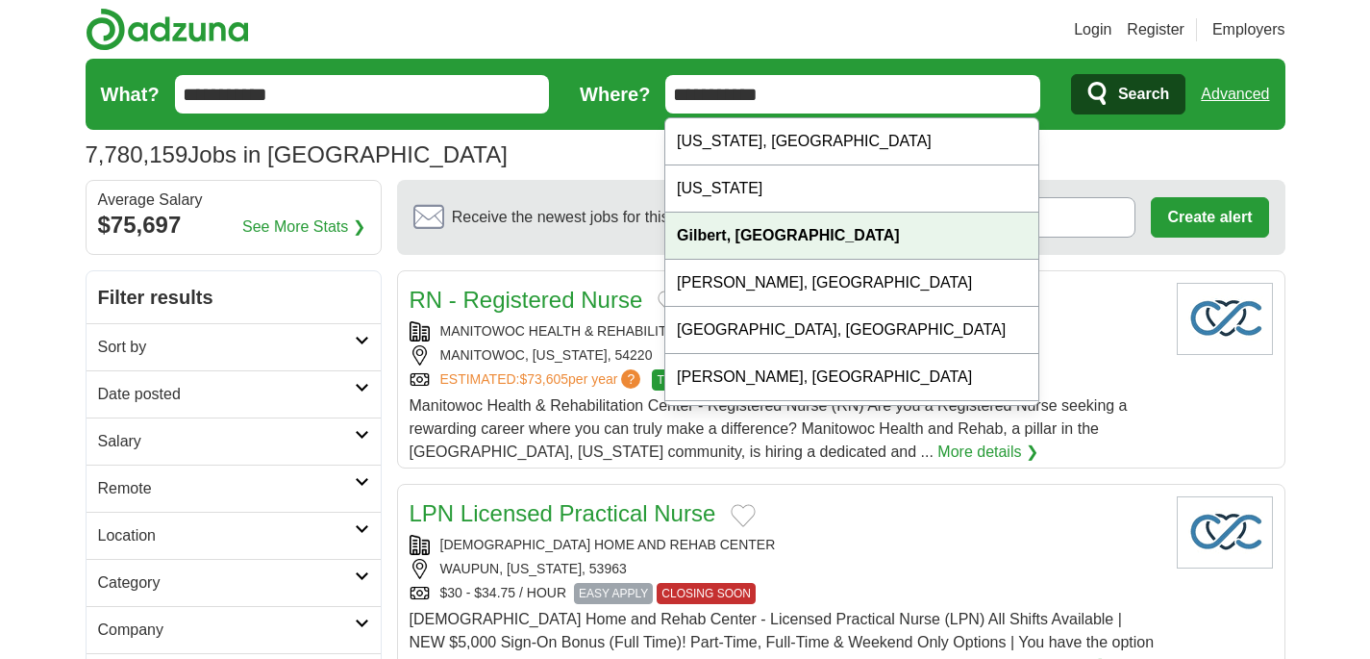
click at [774, 226] on div "Gilbert, [GEOGRAPHIC_DATA]" at bounding box center [851, 235] width 373 height 47
type input "**********"
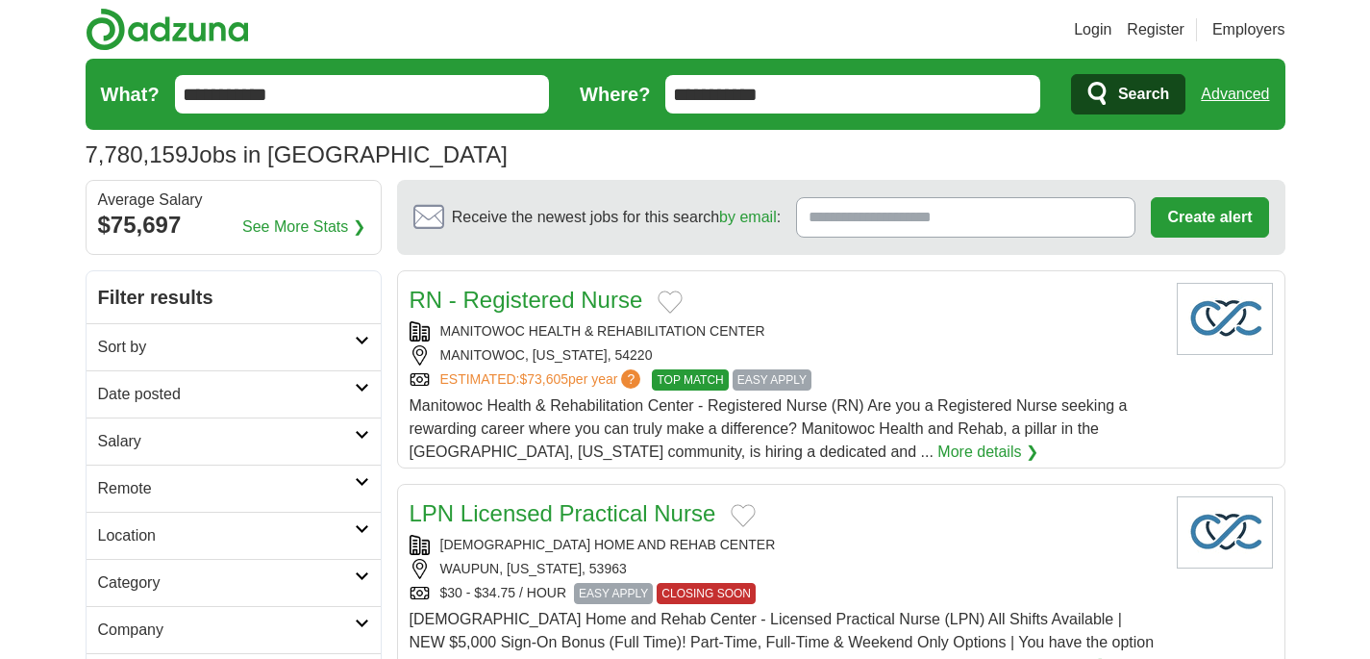
click at [1140, 94] on span "Search" at bounding box center [1143, 94] width 51 height 38
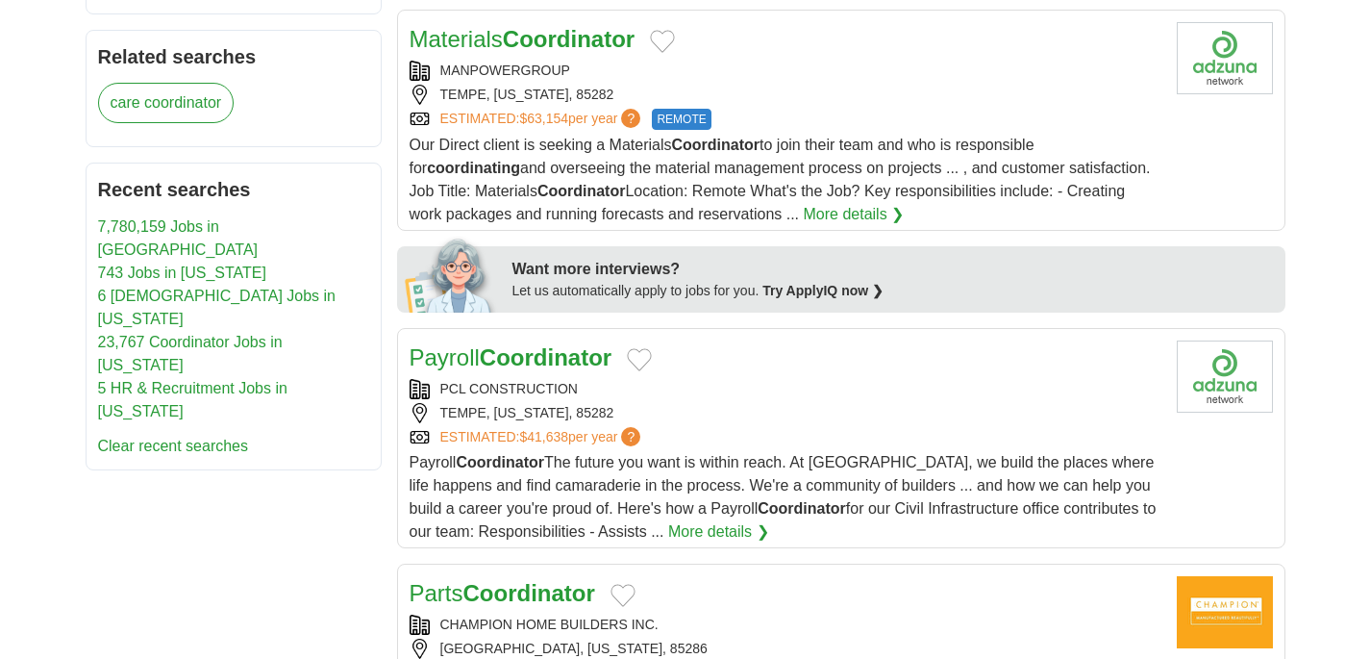
scroll to position [731, 0]
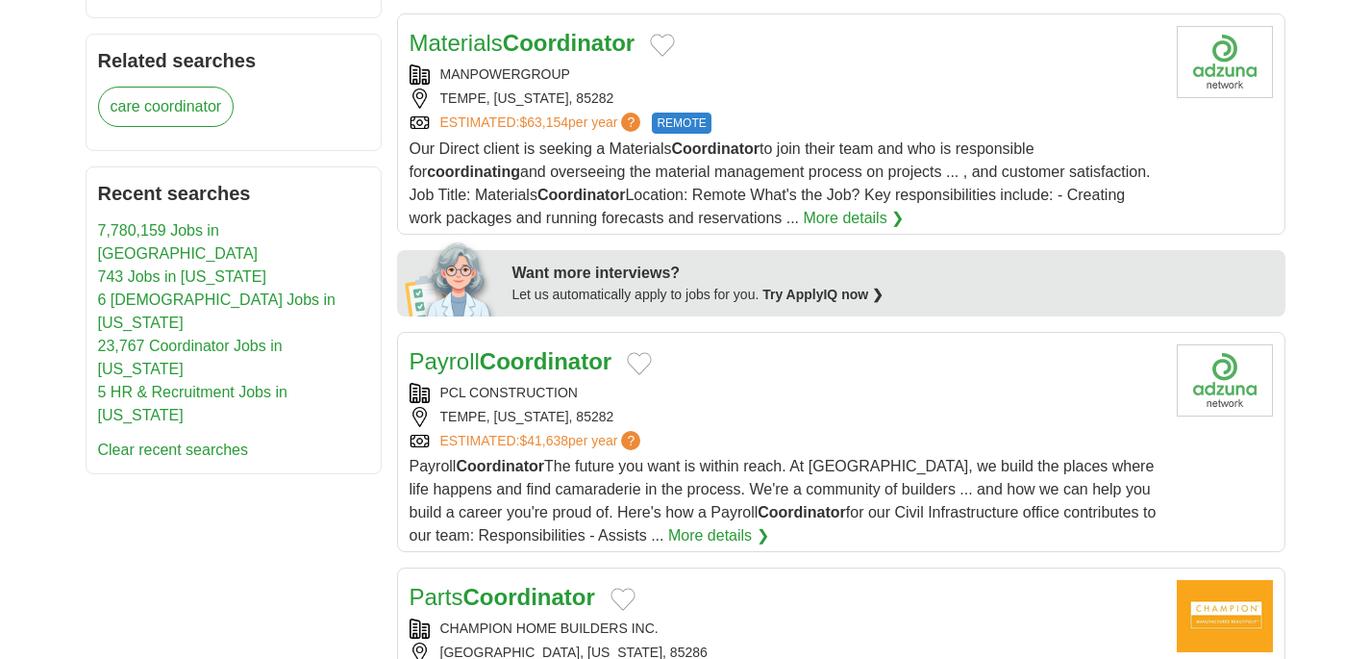
click at [796, 112] on div "MANPOWERGROUP TEMPE, ARIZONA, 85282 ESTIMATED: $63,154 per year ? REMOTE" at bounding box center [786, 98] width 752 height 69
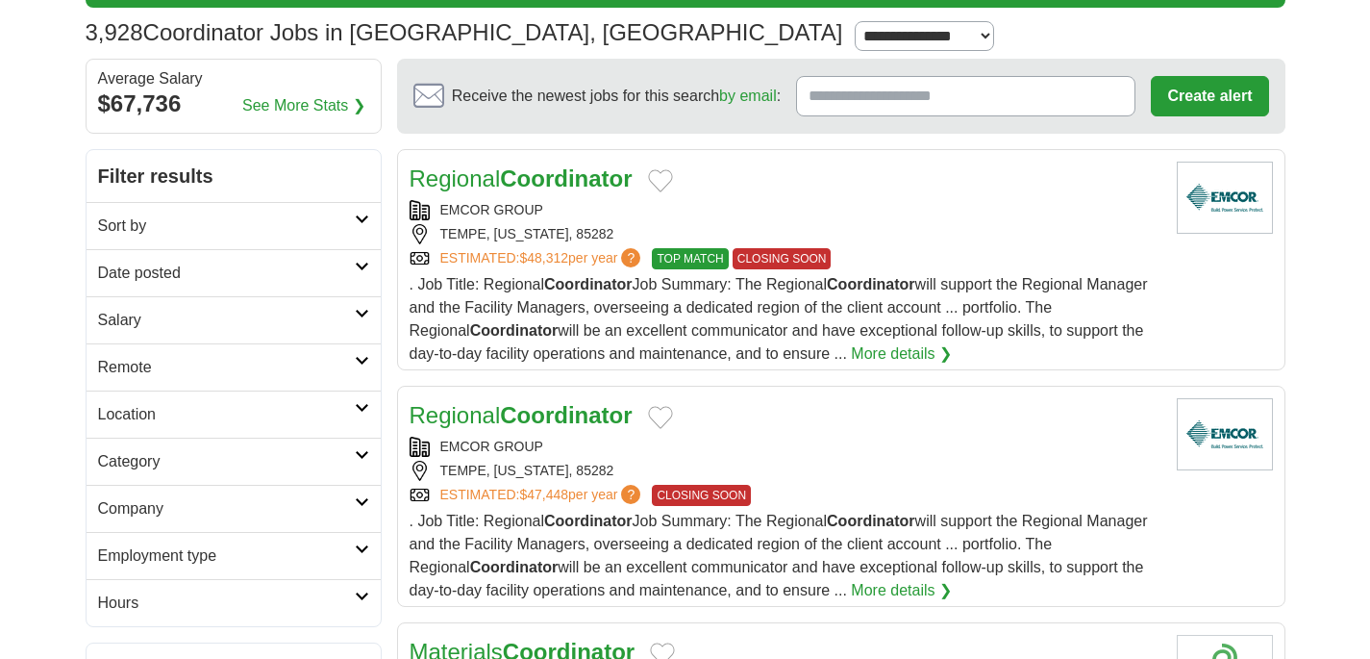
scroll to position [0, 0]
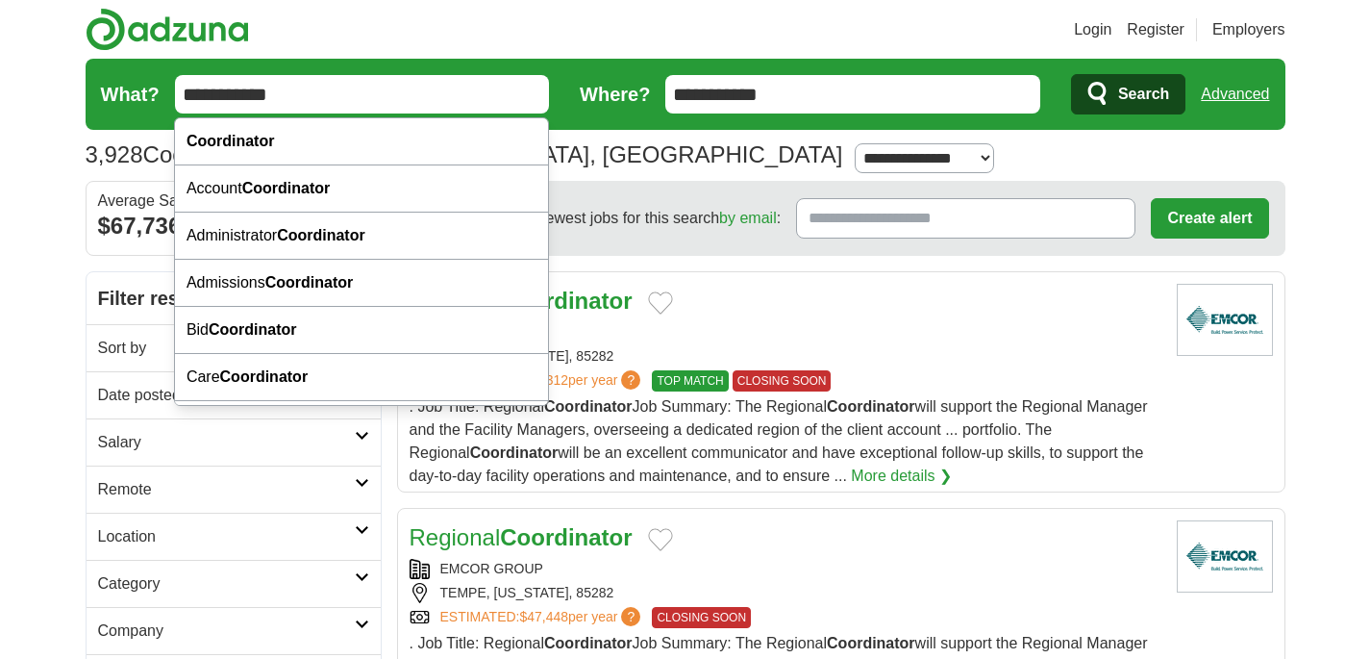
drag, startPoint x: 295, startPoint y: 87, endPoint x: 172, endPoint y: 72, distance: 124.0
click at [172, 72] on form "**********" at bounding box center [686, 94] width 1200 height 71
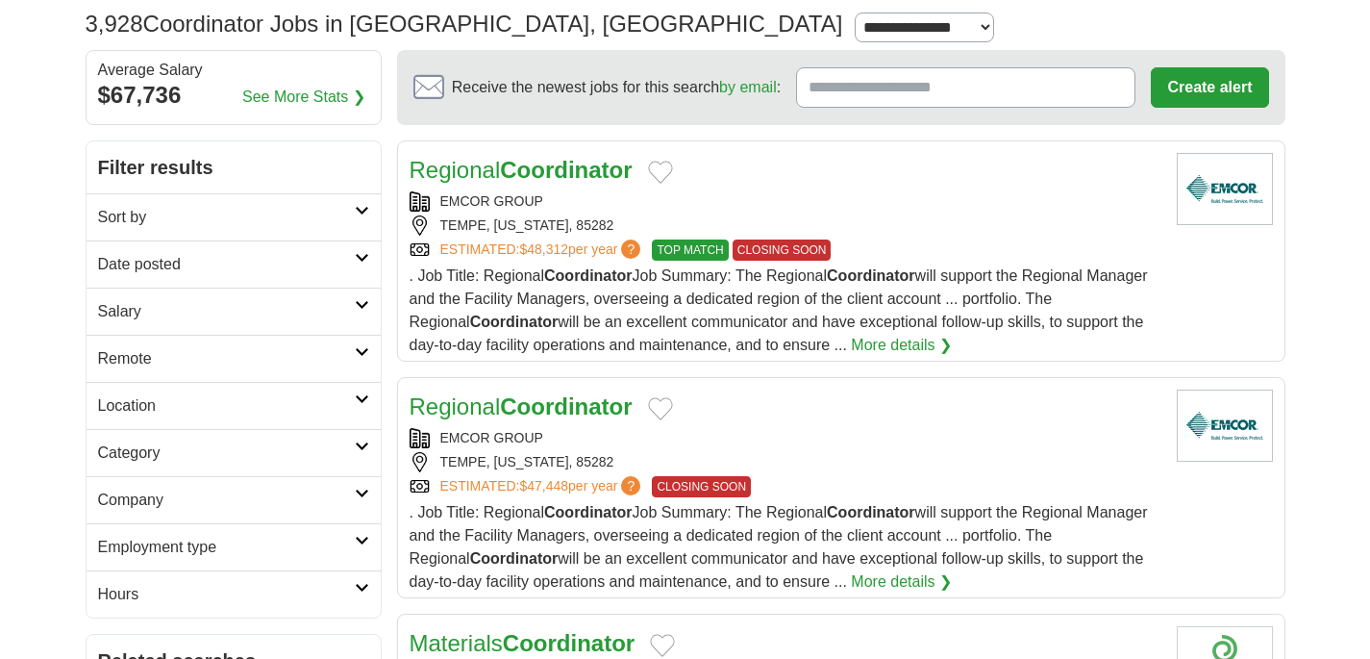
scroll to position [133, 0]
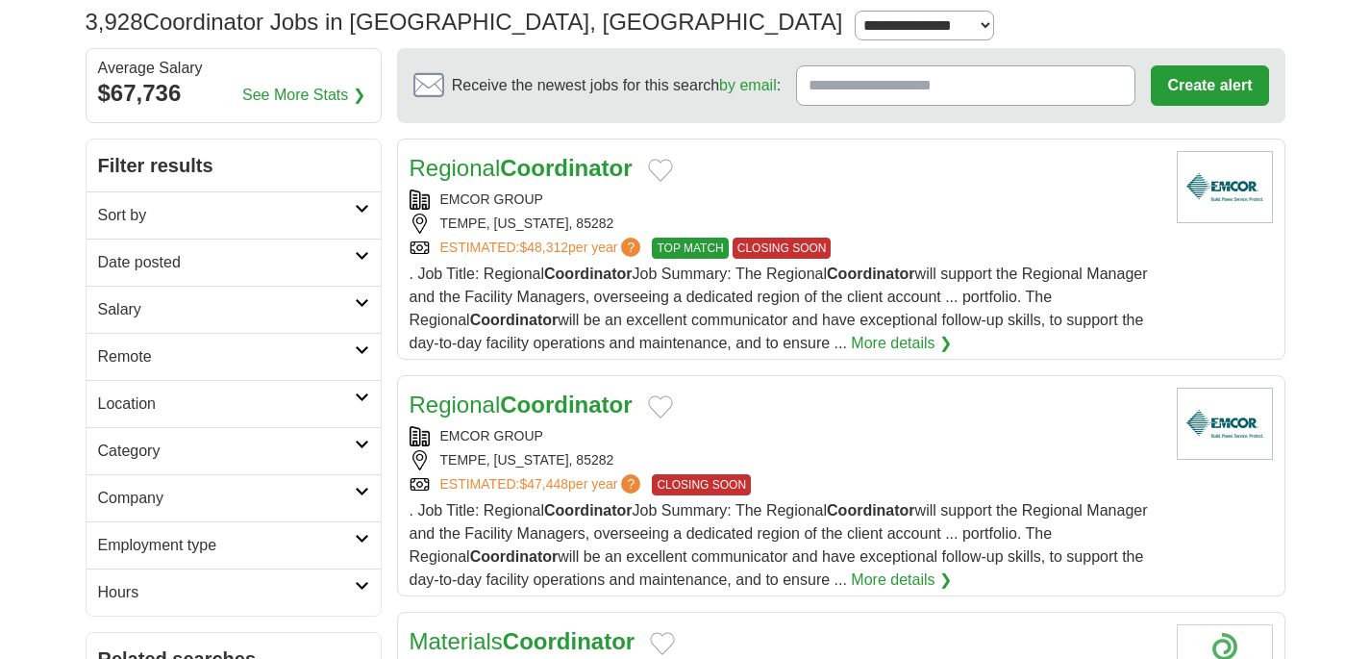
click at [235, 352] on h2 "Remote" at bounding box center [226, 356] width 257 height 23
click at [171, 398] on link "Remote jobs" at bounding box center [141, 402] width 87 height 16
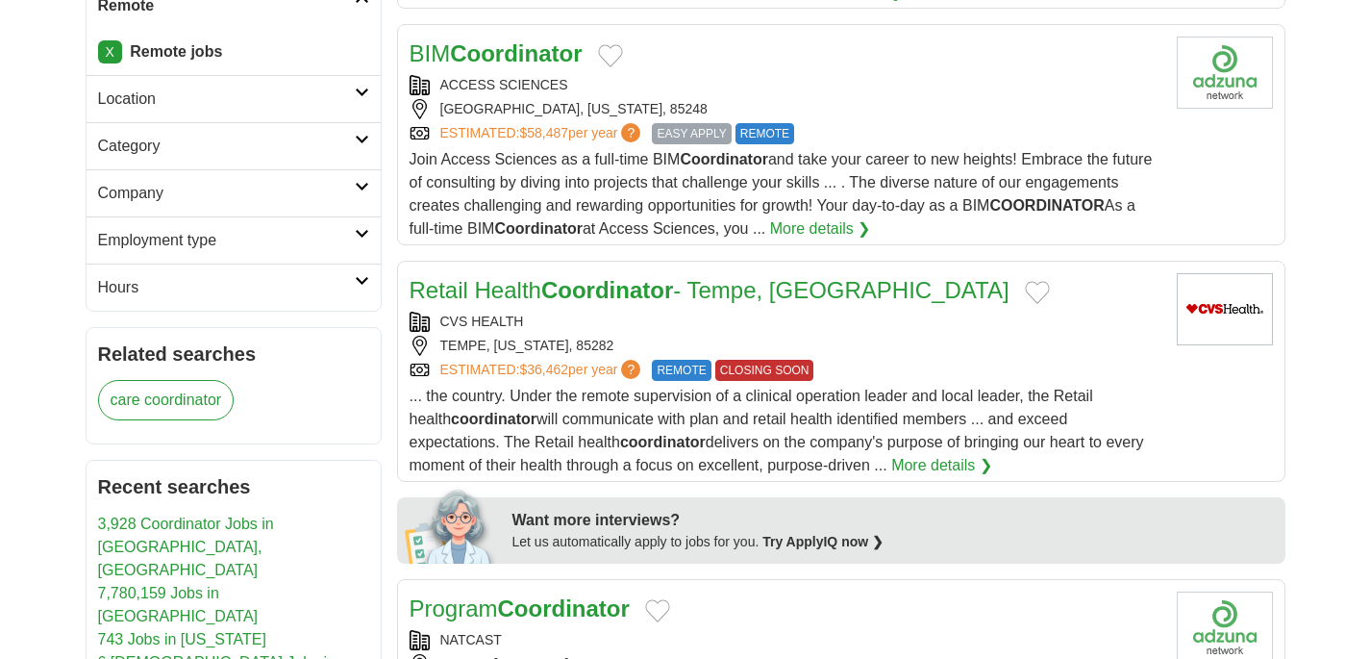
scroll to position [489, 0]
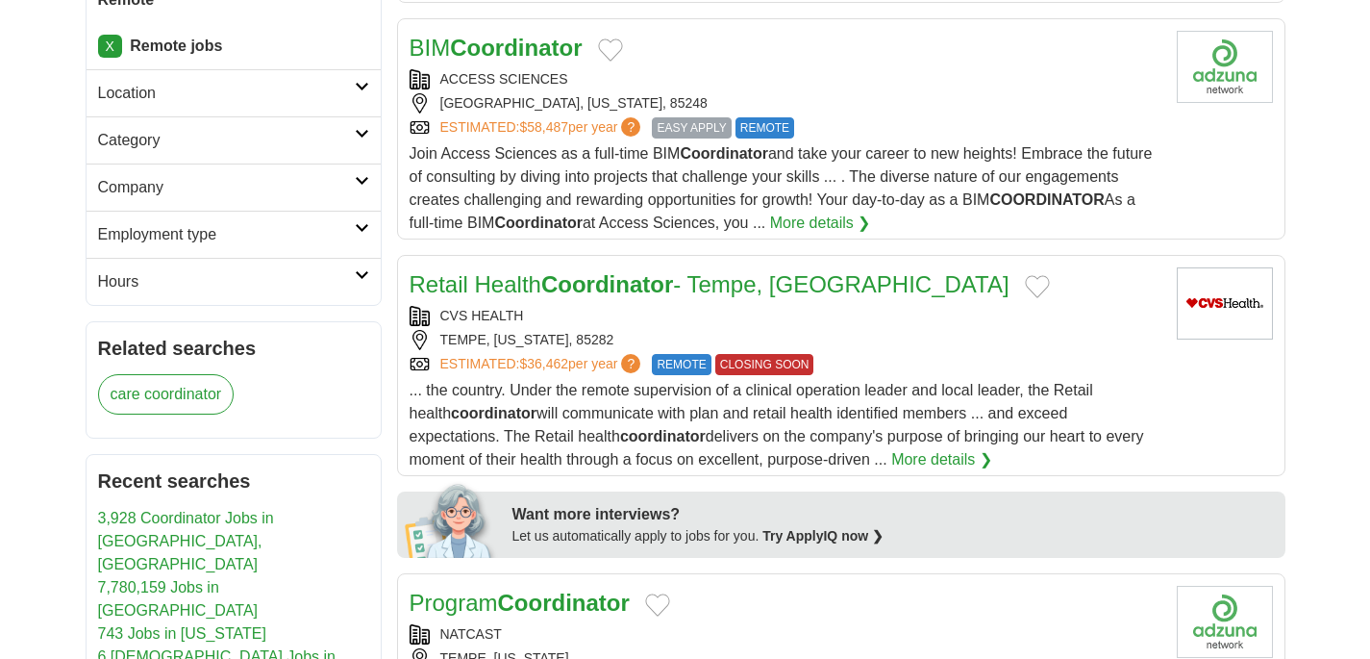
click at [272, 225] on h2 "Employment type" at bounding box center [226, 234] width 257 height 23
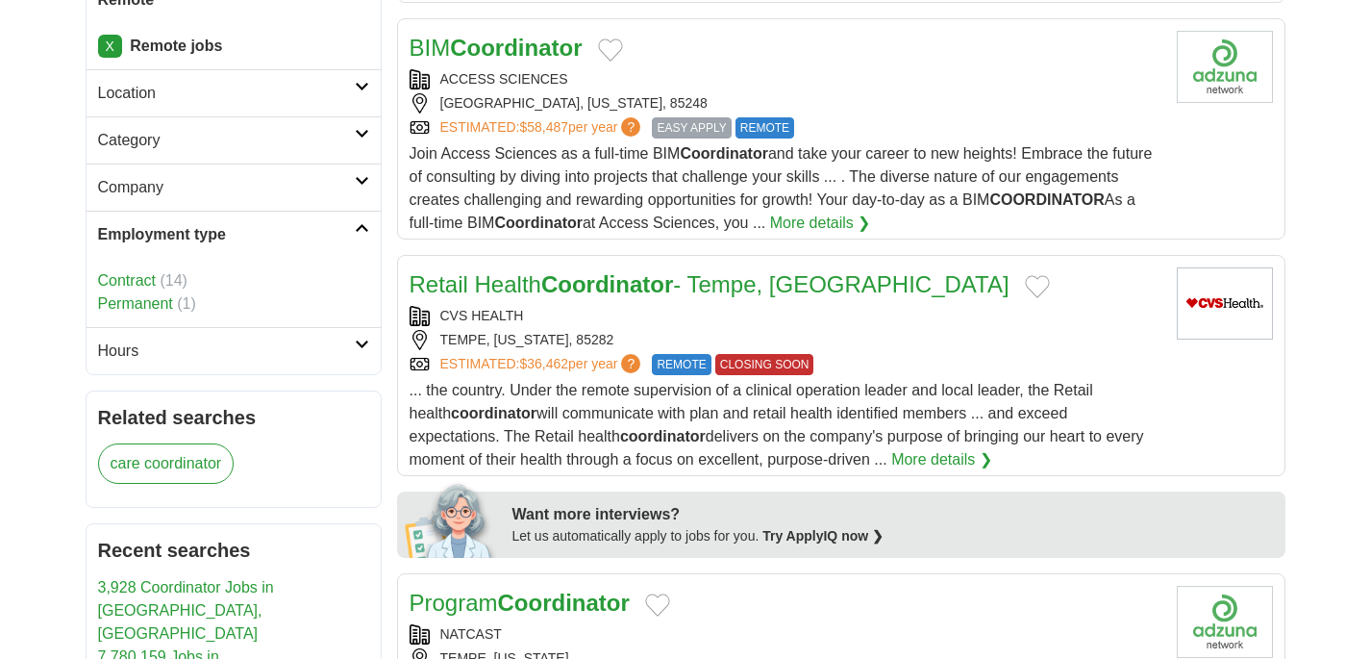
click at [251, 232] on h2 "Employment type" at bounding box center [226, 234] width 257 height 23
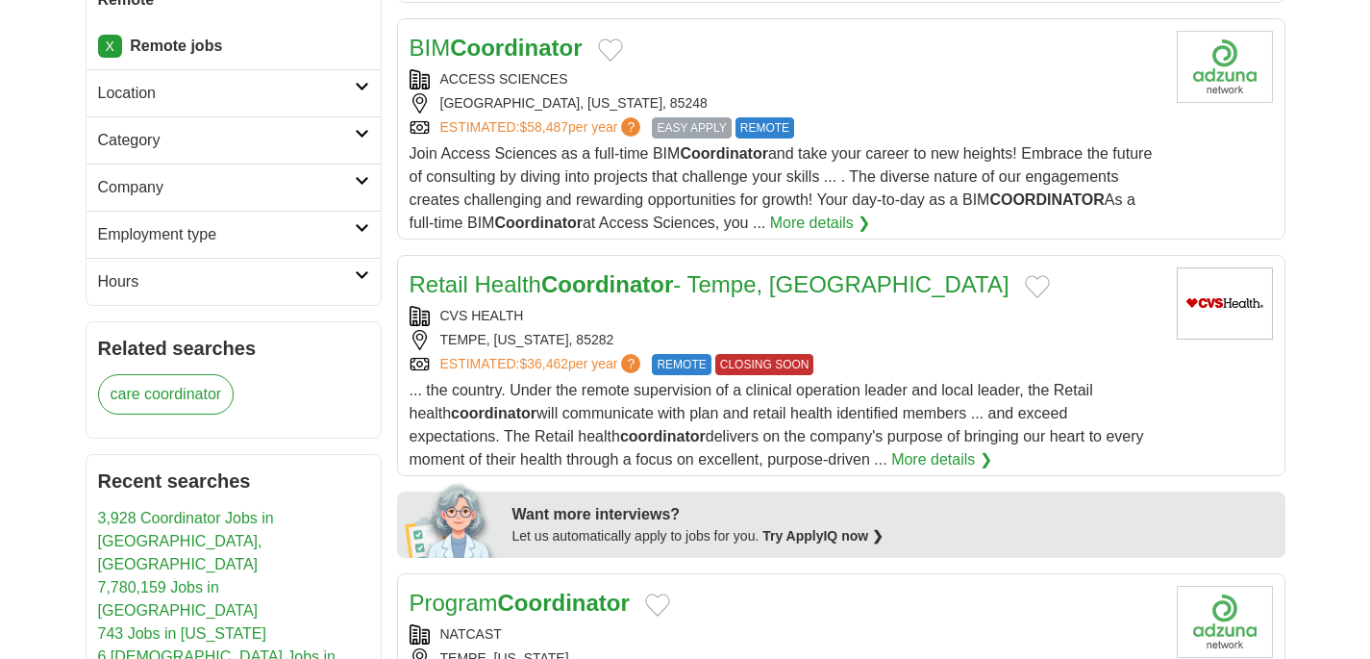
click at [234, 276] on h2 "Hours" at bounding box center [226, 281] width 257 height 23
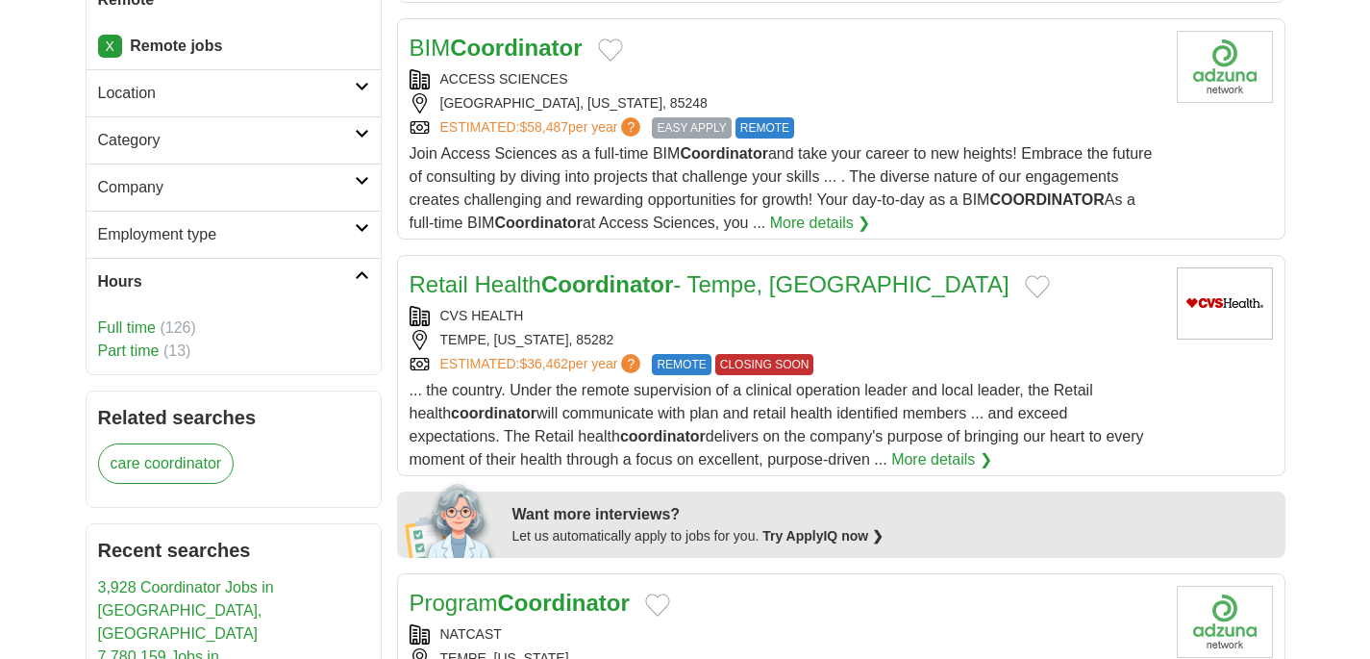
click at [138, 350] on link "Part time" at bounding box center [129, 350] width 62 height 16
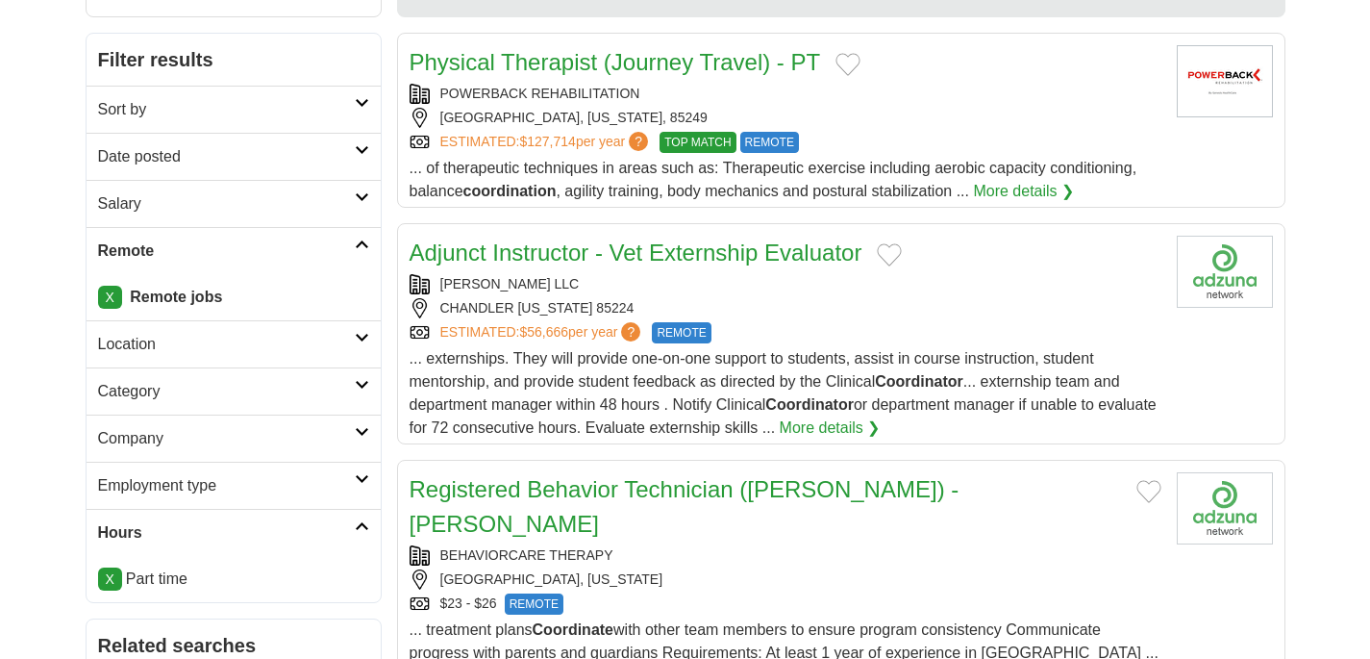
scroll to position [237, 0]
click at [110, 296] on link "X" at bounding box center [110, 298] width 24 height 23
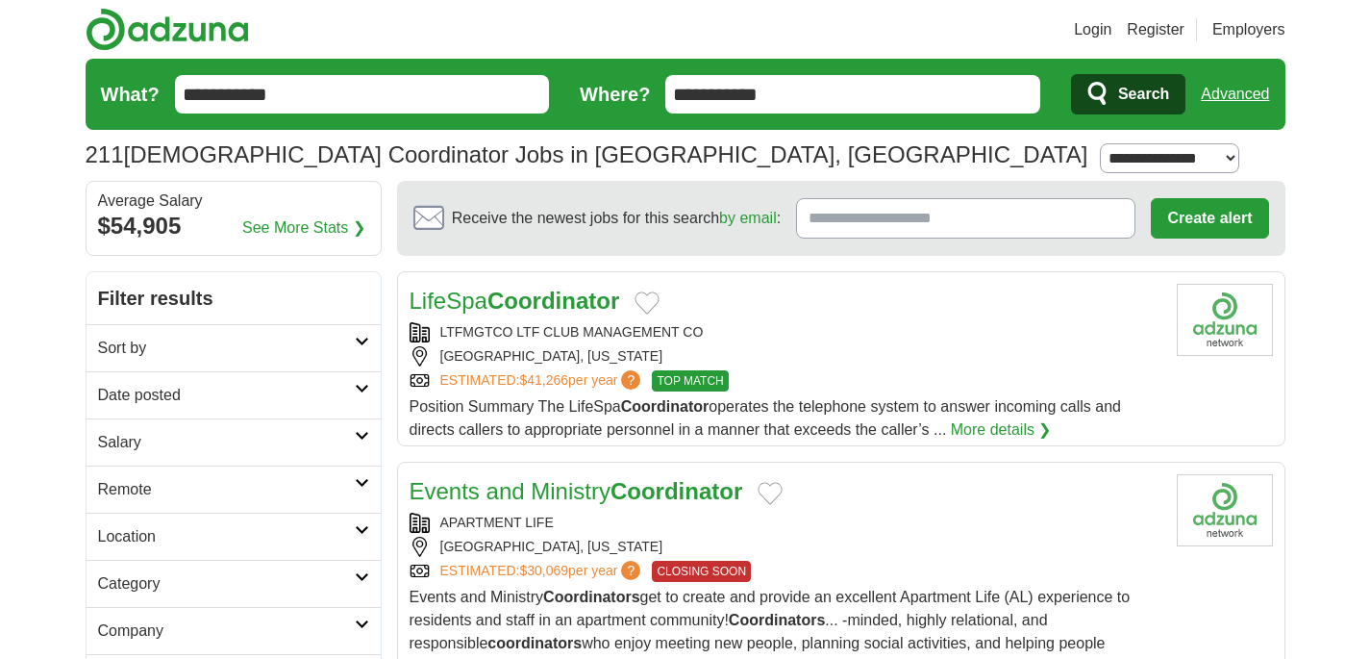
click at [158, 29] on img at bounding box center [167, 29] width 163 height 43
